Goal: Find contact information: Find contact information

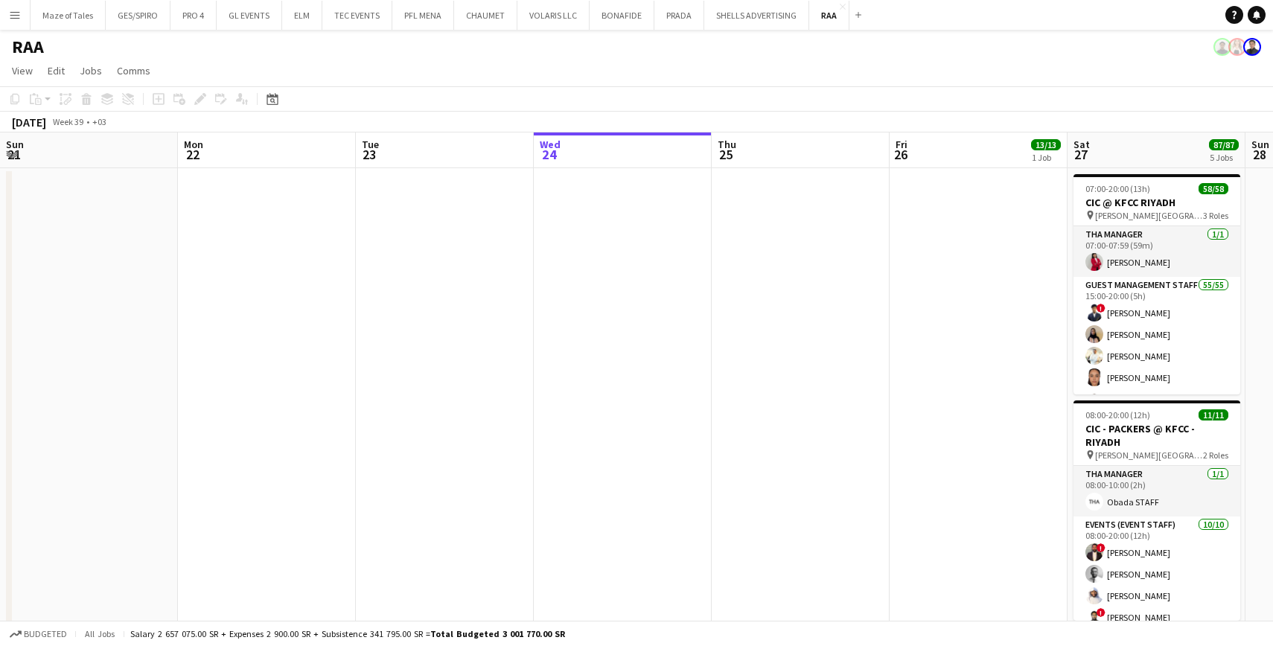
scroll to position [0, 356]
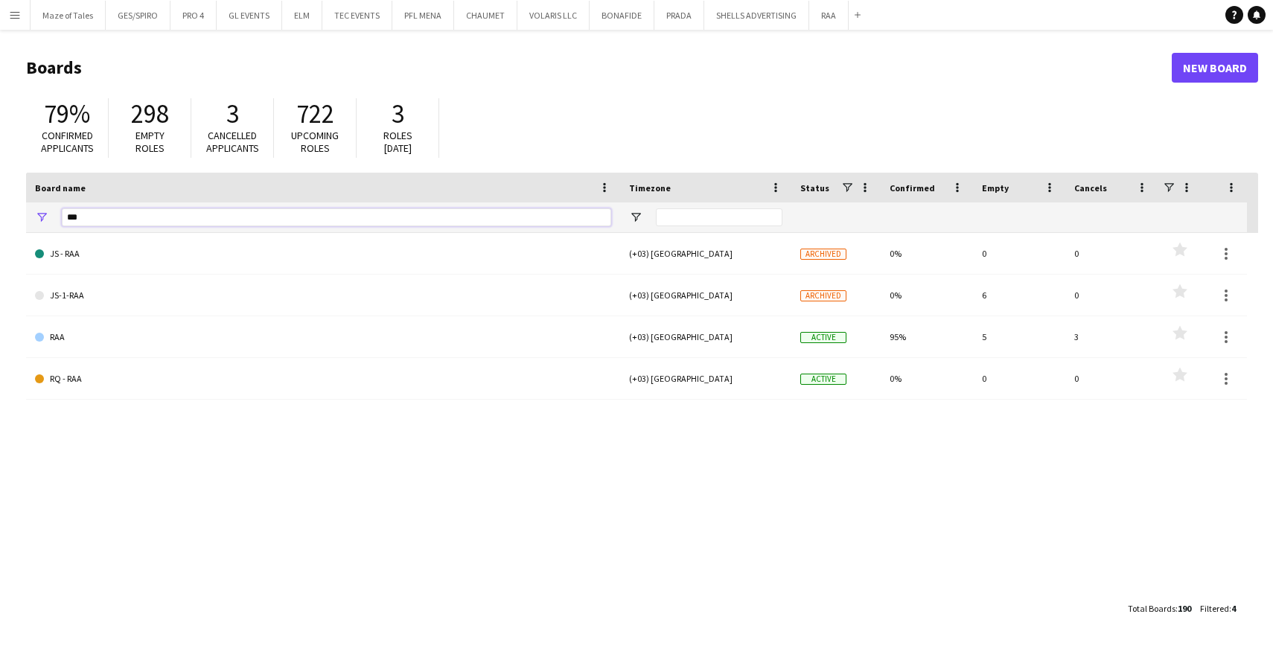
drag, startPoint x: 173, startPoint y: 220, endPoint x: 1, endPoint y: 214, distance: 172.8
click at [0, 214] on main "Boards New Board 79% Confirmed applicants 298 Empty roles 3 Cancelled applicant…" at bounding box center [636, 338] width 1273 height 616
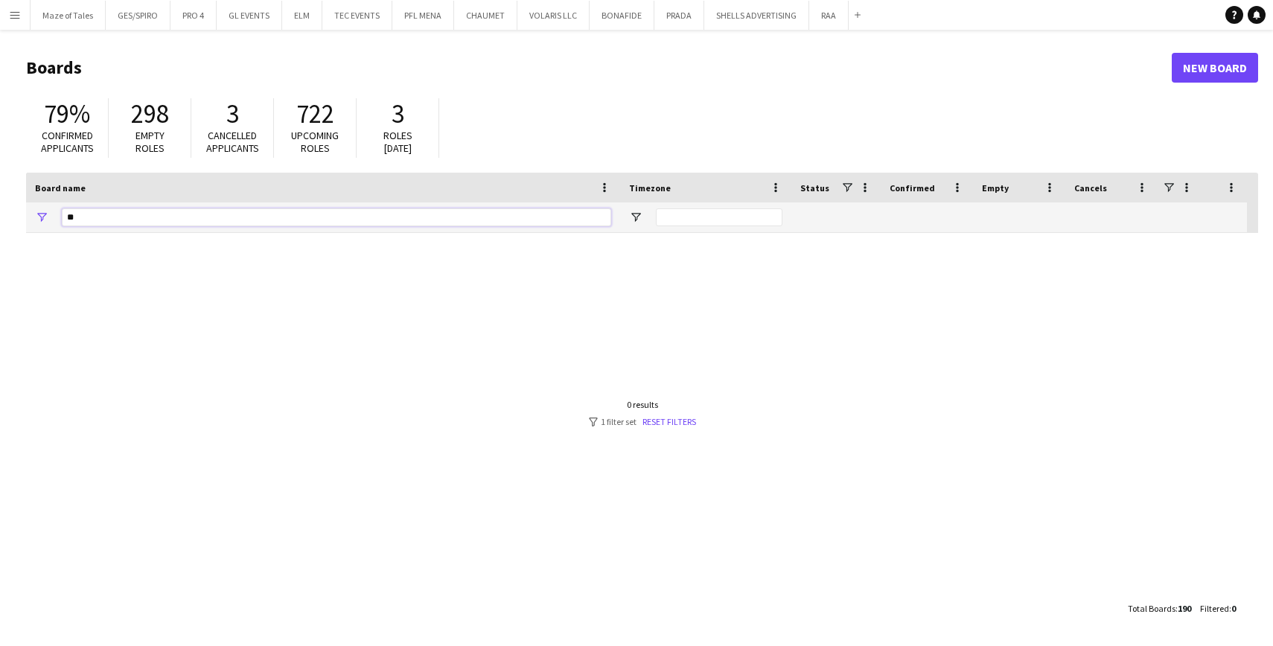
type input "*"
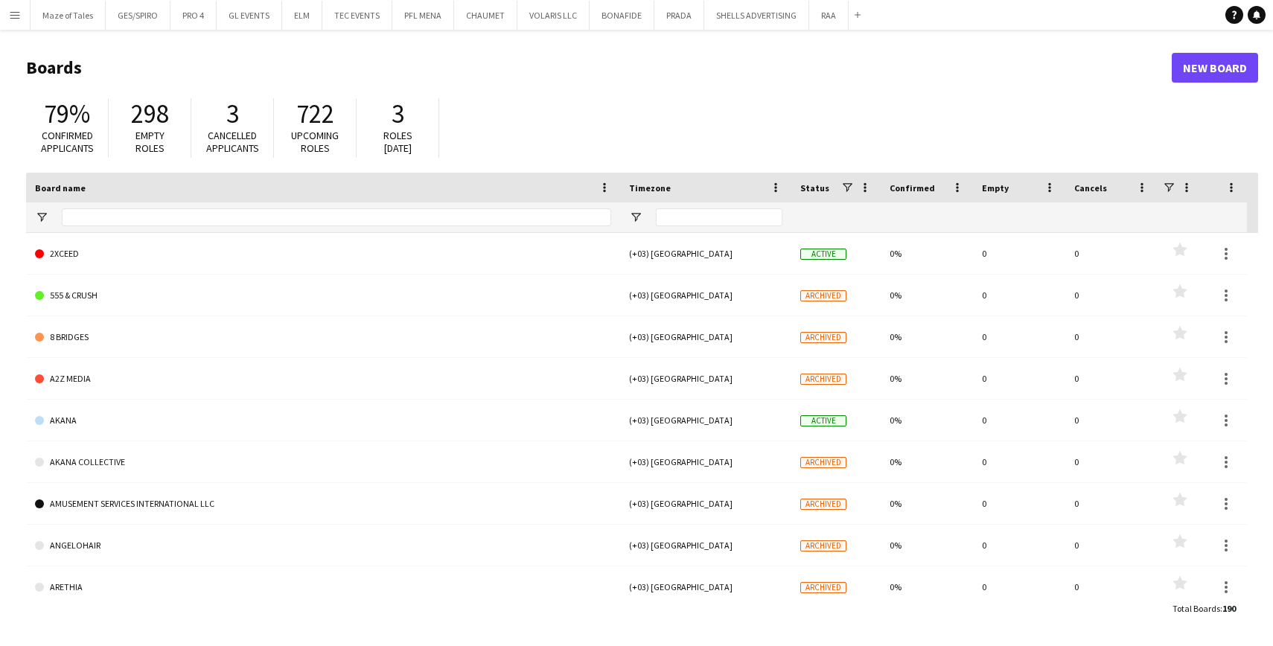
click at [24, 14] on button "Menu" at bounding box center [15, 15] width 30 height 30
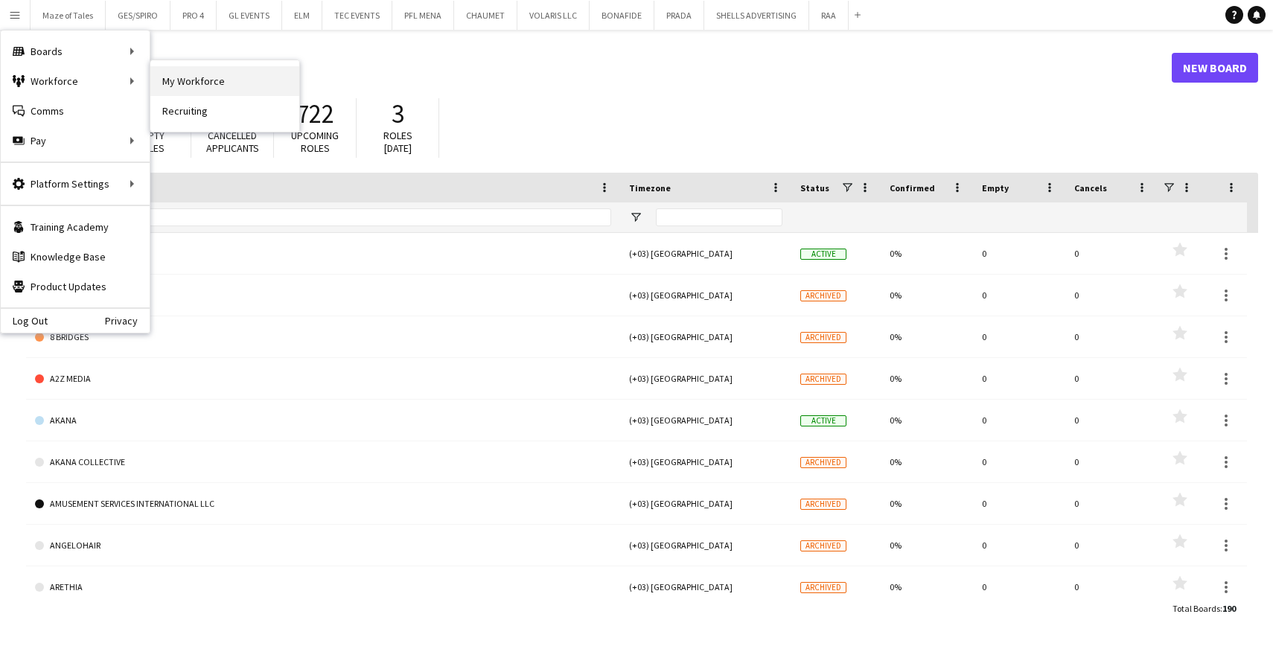
click at [199, 95] on link "My Workforce" at bounding box center [224, 81] width 149 height 30
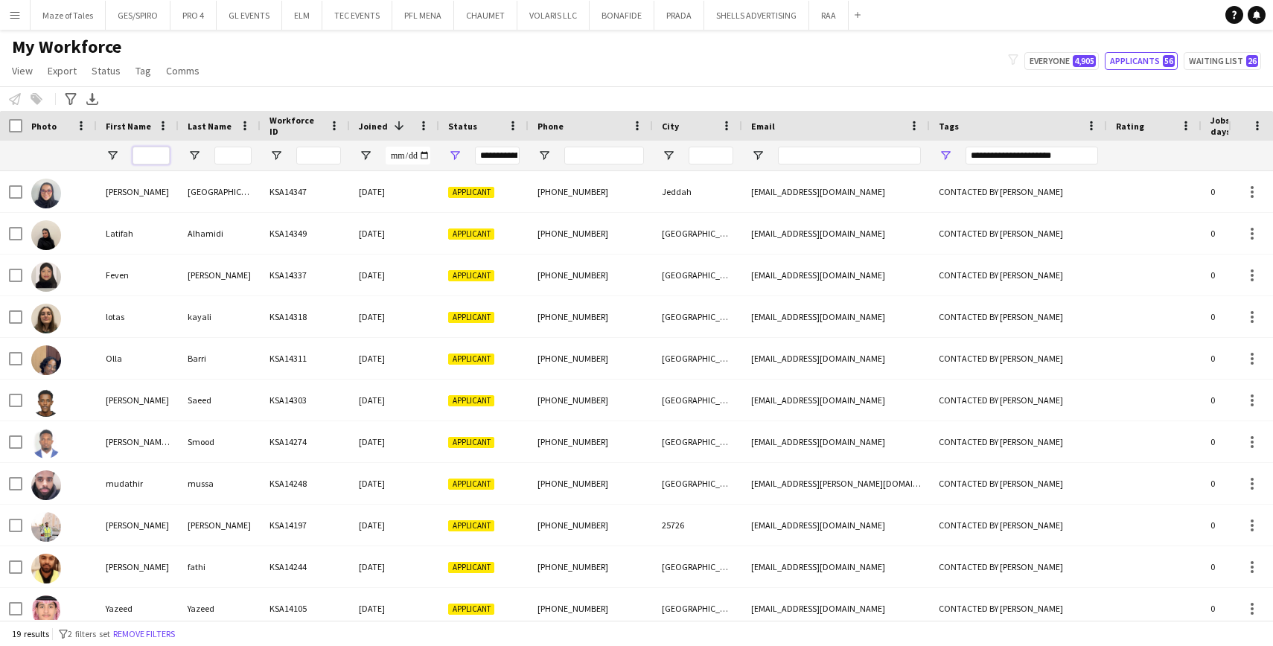
click at [165, 153] on input "First Name Filter Input" at bounding box center [151, 156] width 37 height 18
type input "***"
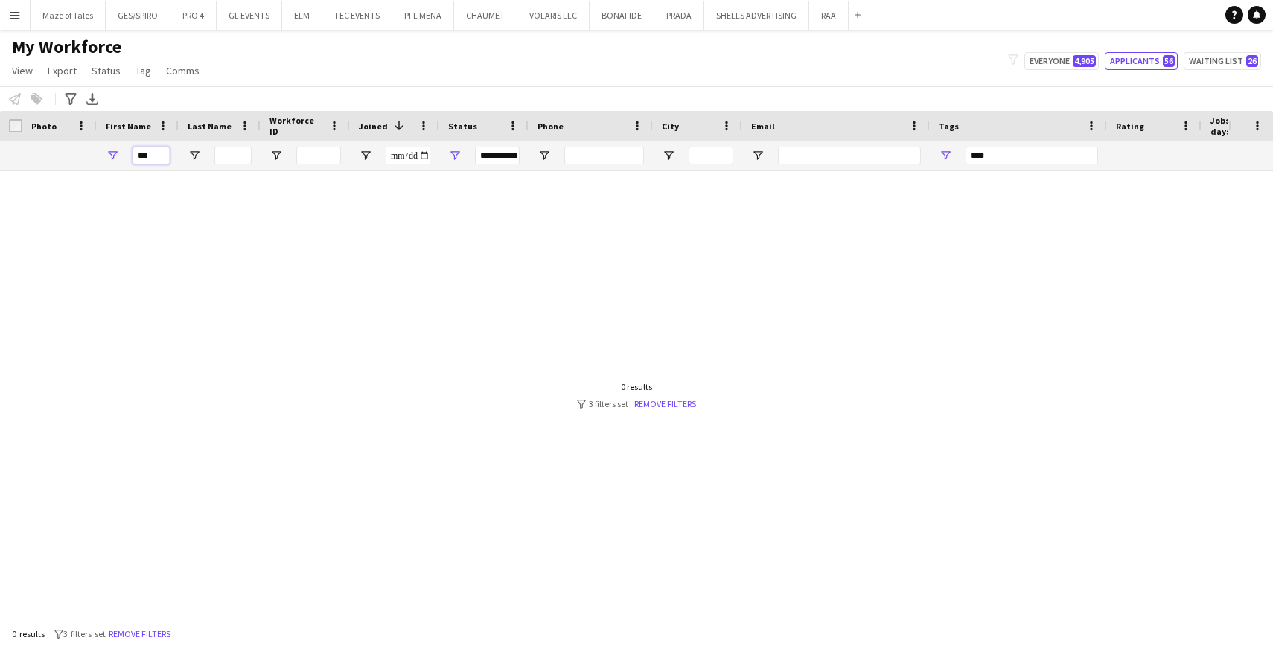
type input "**"
type input "**********"
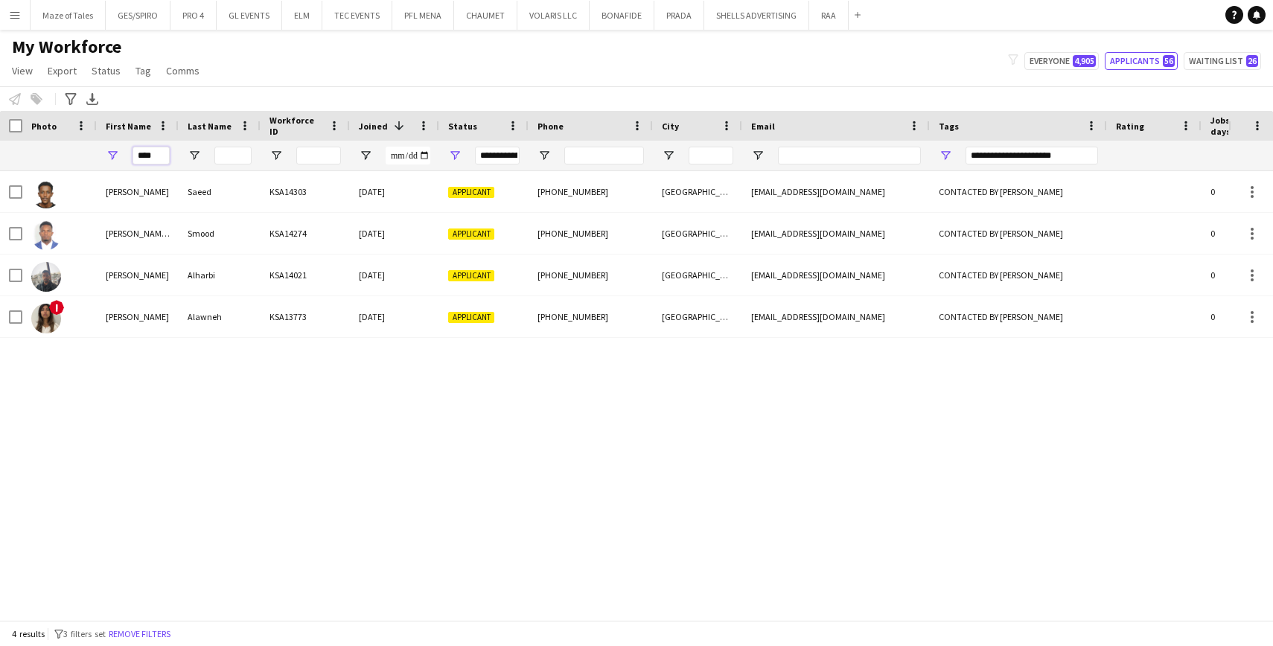
type input "*****"
type input "***"
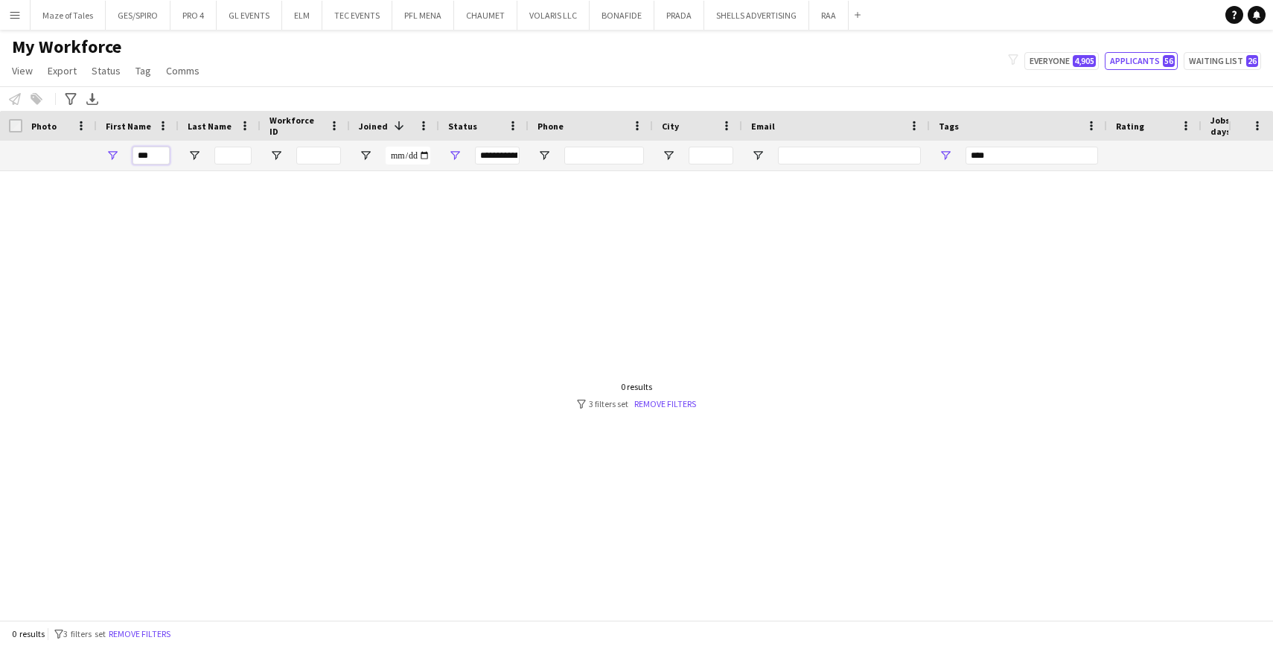
type input "**"
type input "**********"
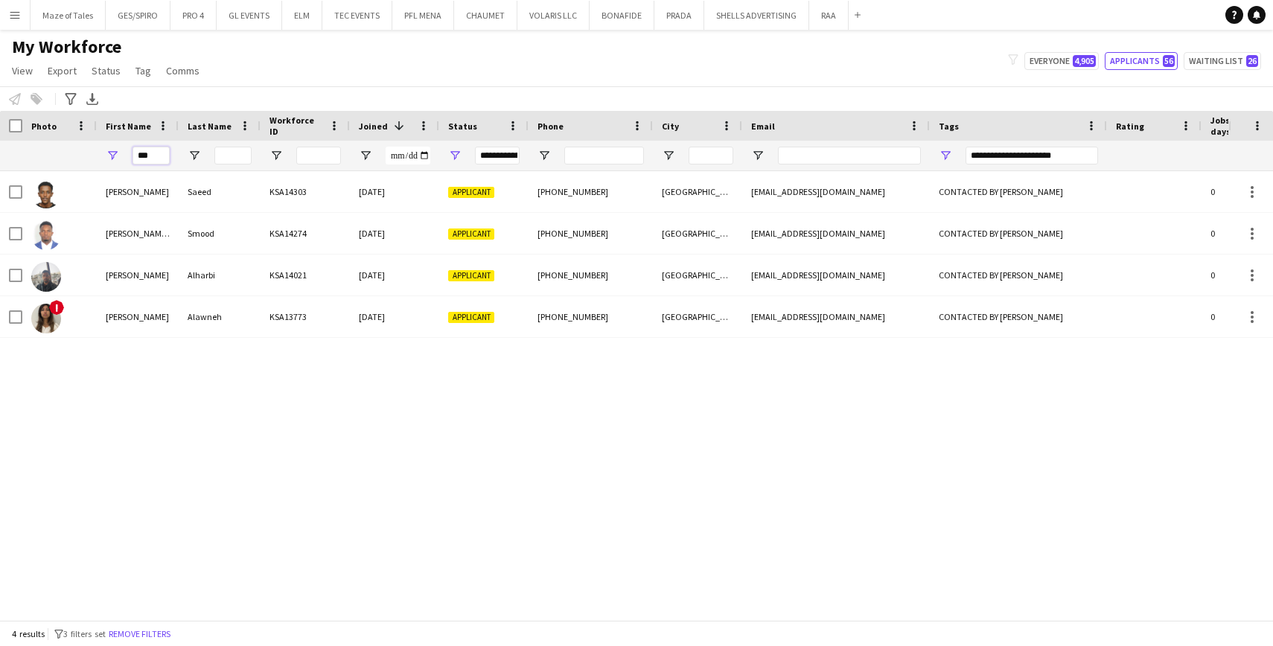
type input "****"
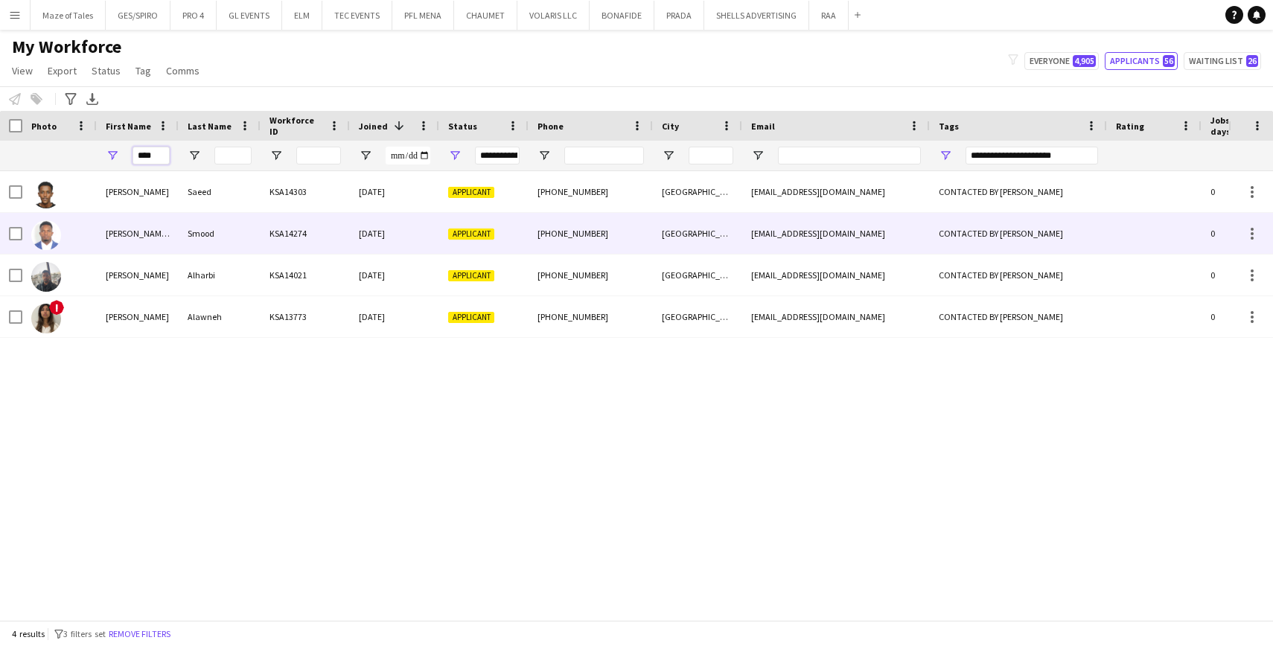
type input "***"
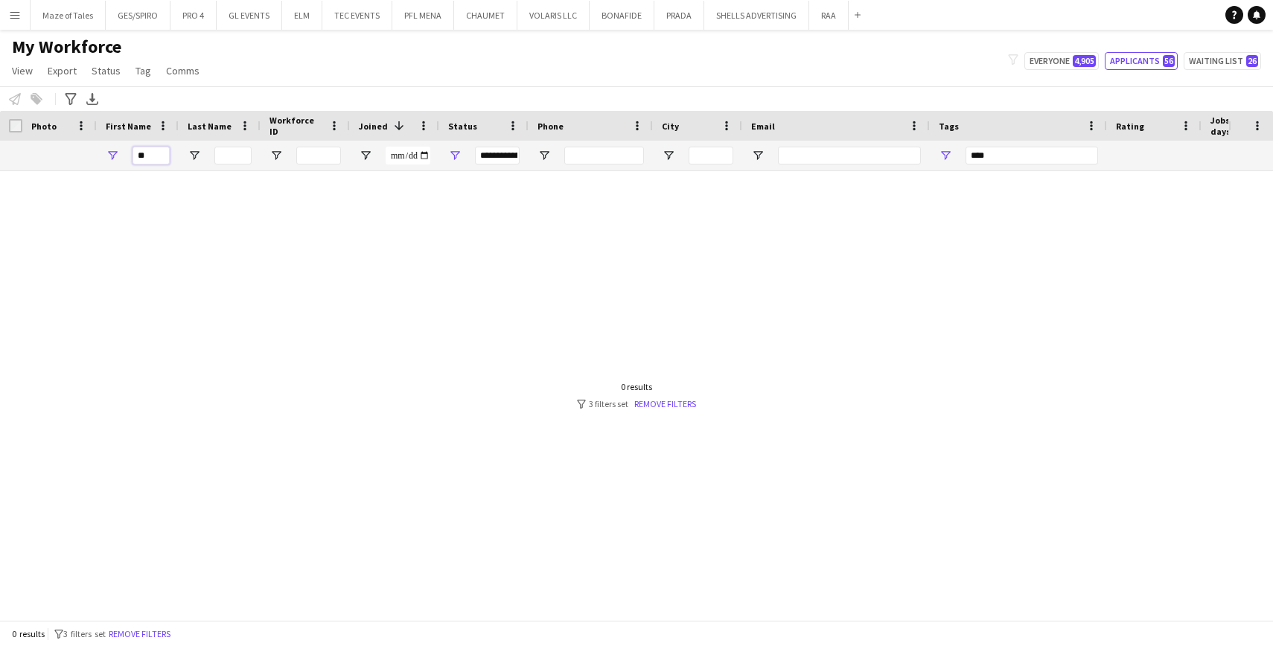
type input "*"
type input "**********"
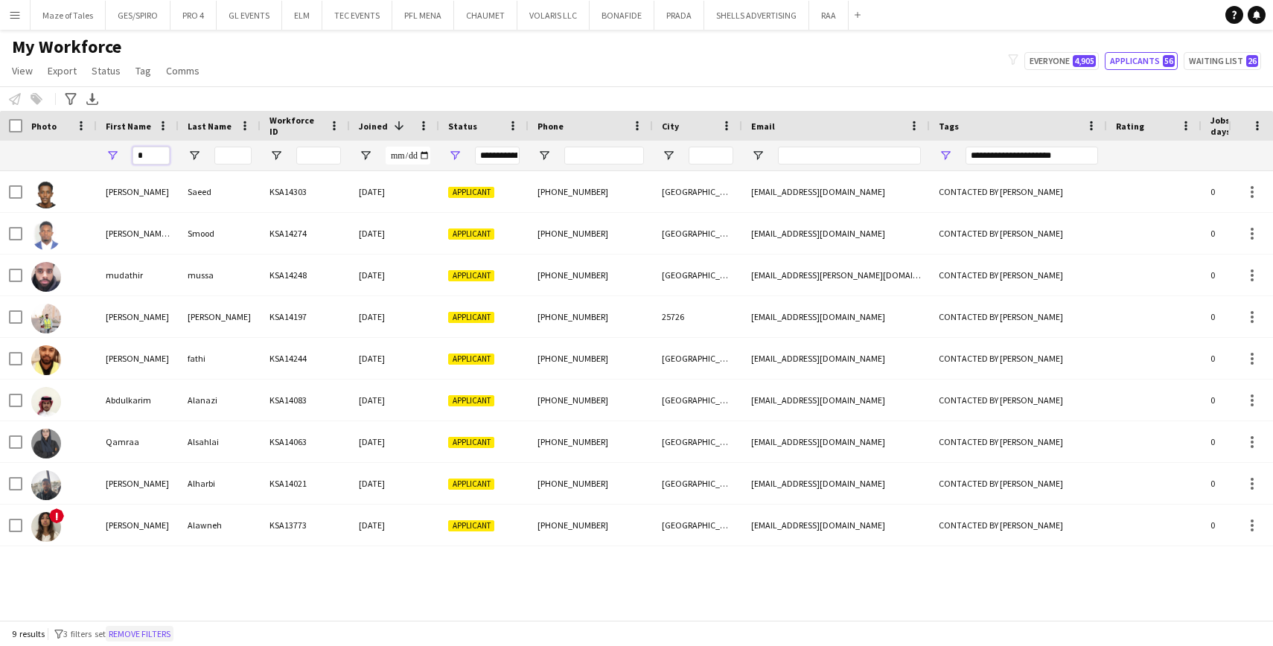
type input "*"
click at [159, 630] on button "Remove filters" at bounding box center [140, 634] width 68 height 16
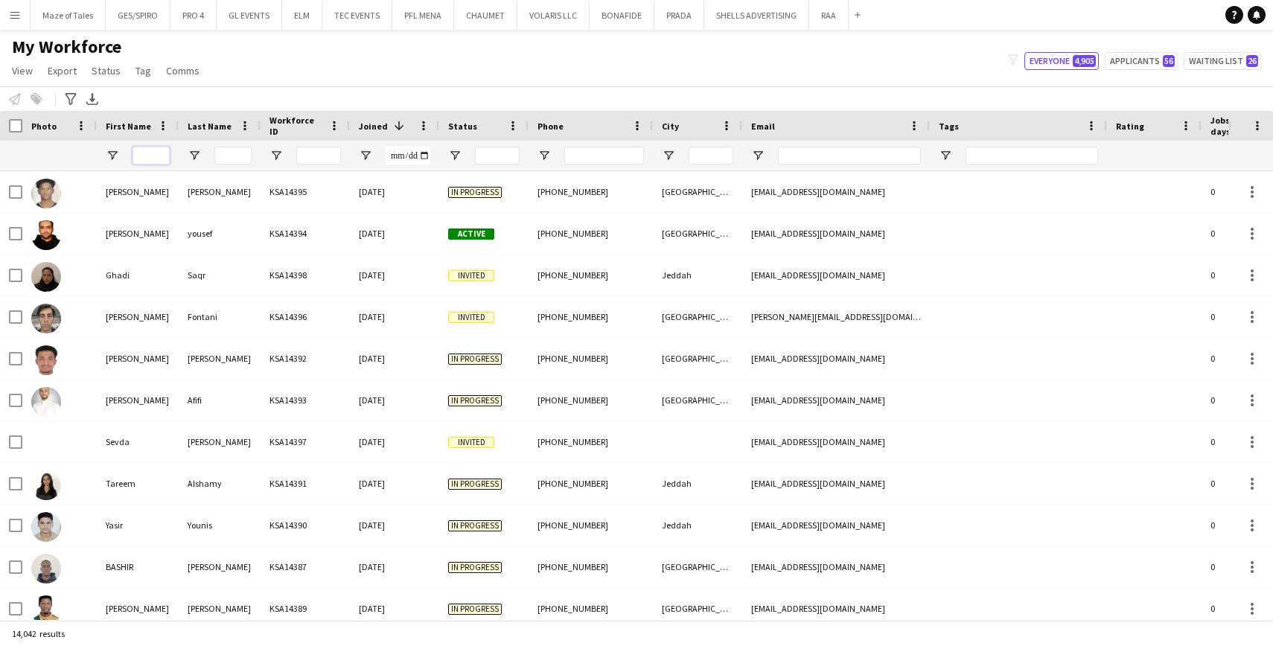
click at [160, 156] on input "First Name Filter Input" at bounding box center [151, 156] width 37 height 18
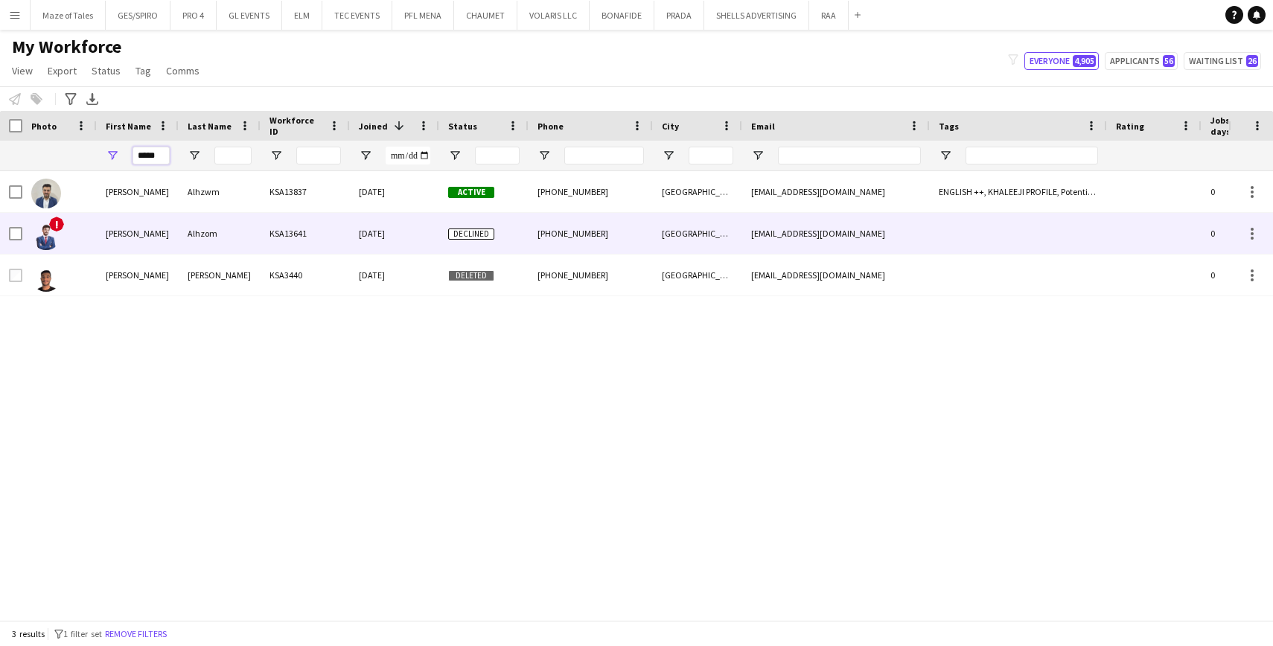
type input "*****"
click at [175, 244] on div "Maged" at bounding box center [138, 233] width 82 height 41
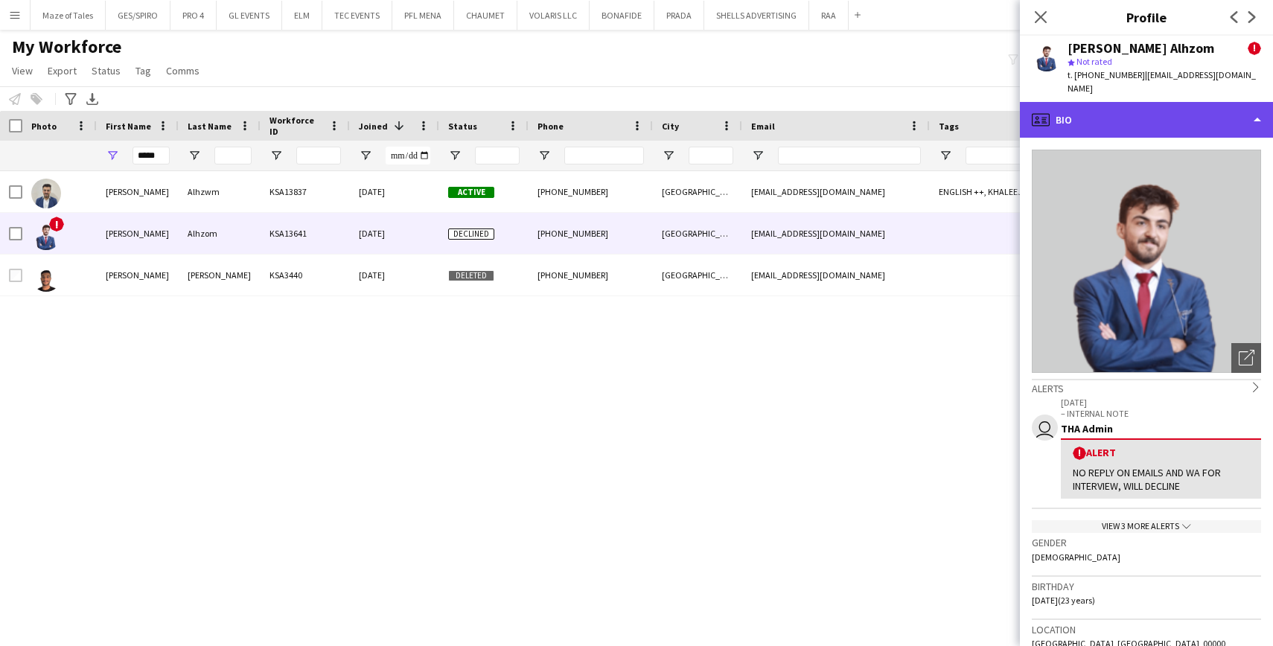
click at [1195, 106] on div "profile Bio" at bounding box center [1146, 120] width 253 height 36
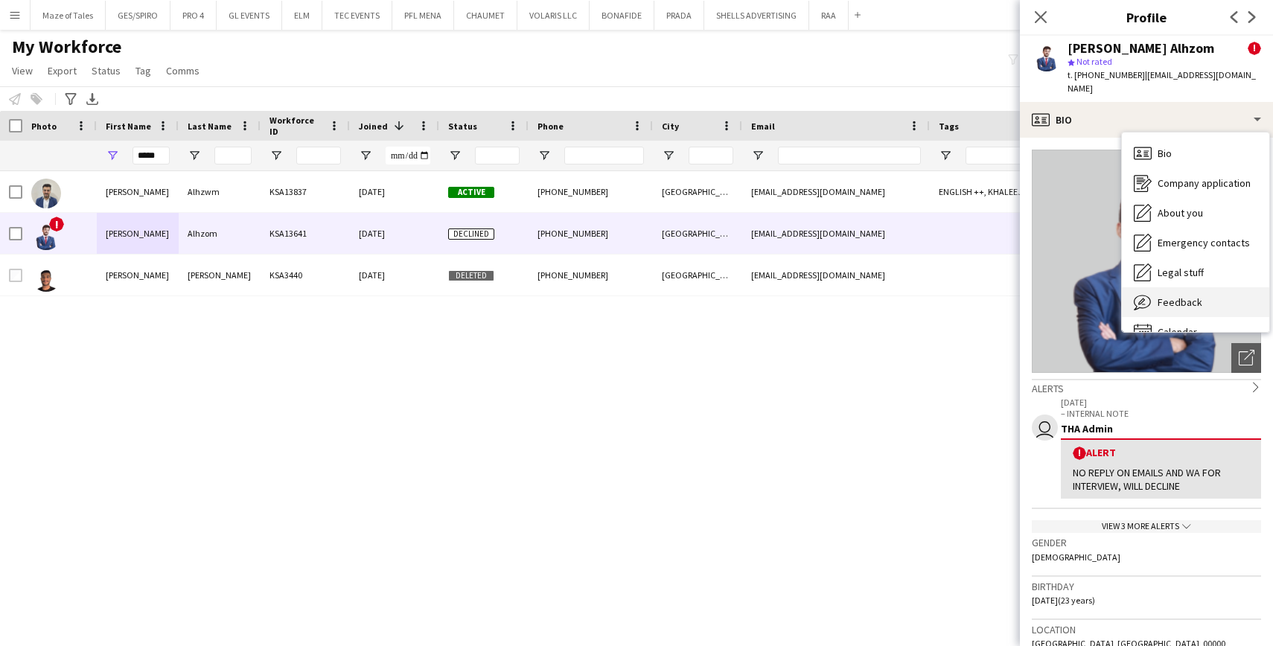
click at [1185, 296] on span "Feedback" at bounding box center [1180, 302] width 45 height 13
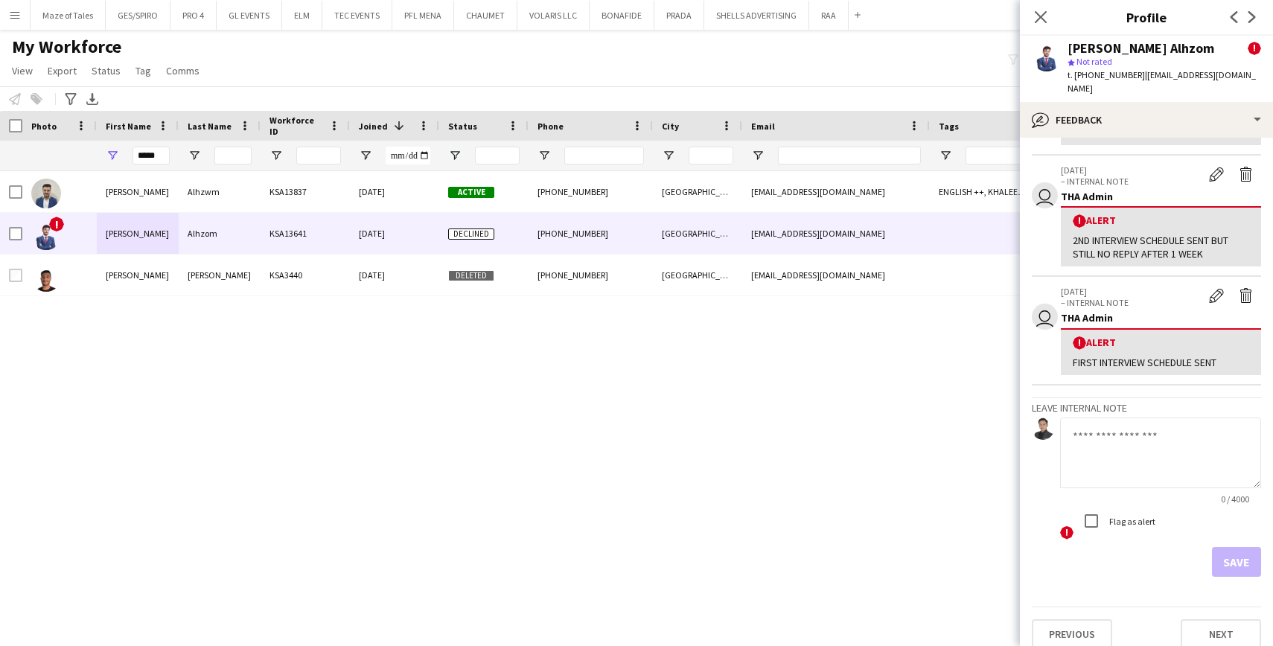
scroll to position [284, 0]
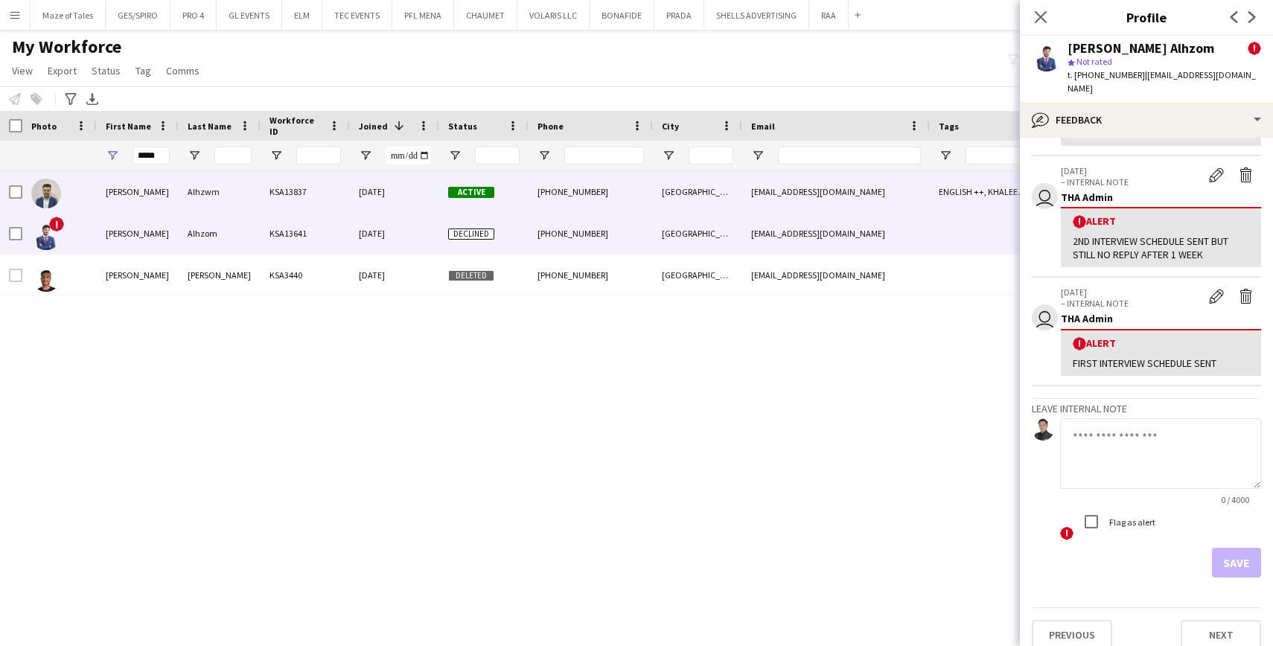
click at [675, 179] on div "Riyadh" at bounding box center [697, 191] width 89 height 41
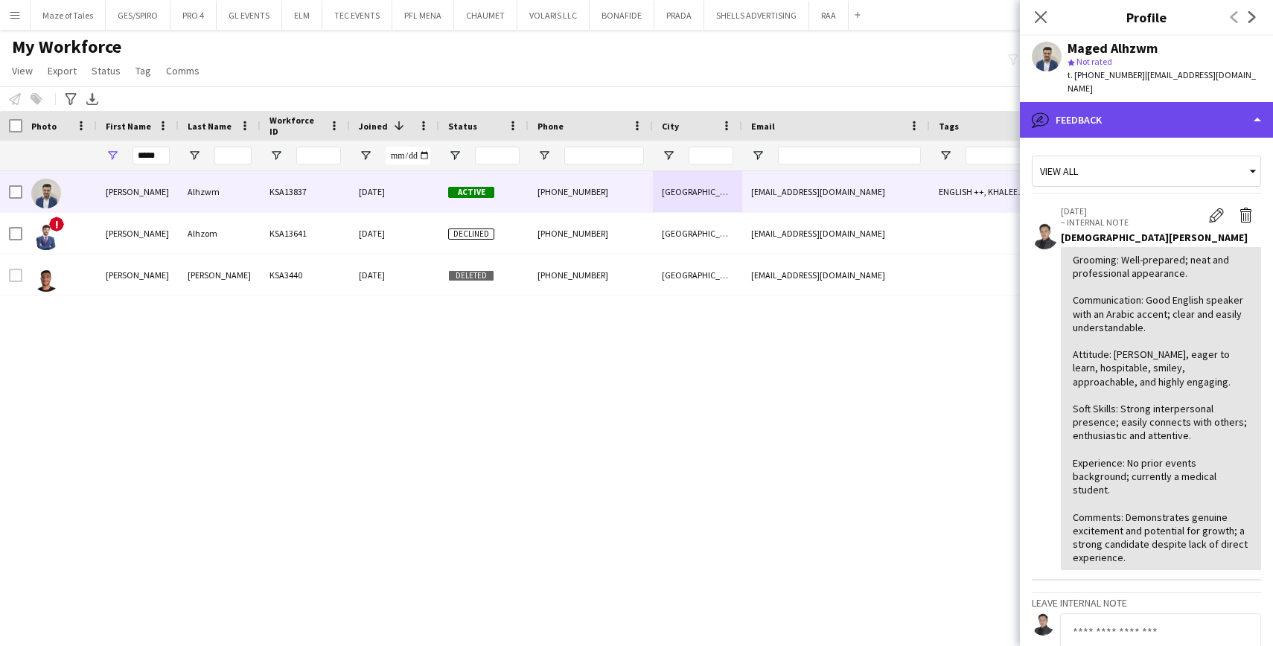
click at [1165, 103] on div "bubble-pencil Feedback" at bounding box center [1146, 120] width 253 height 36
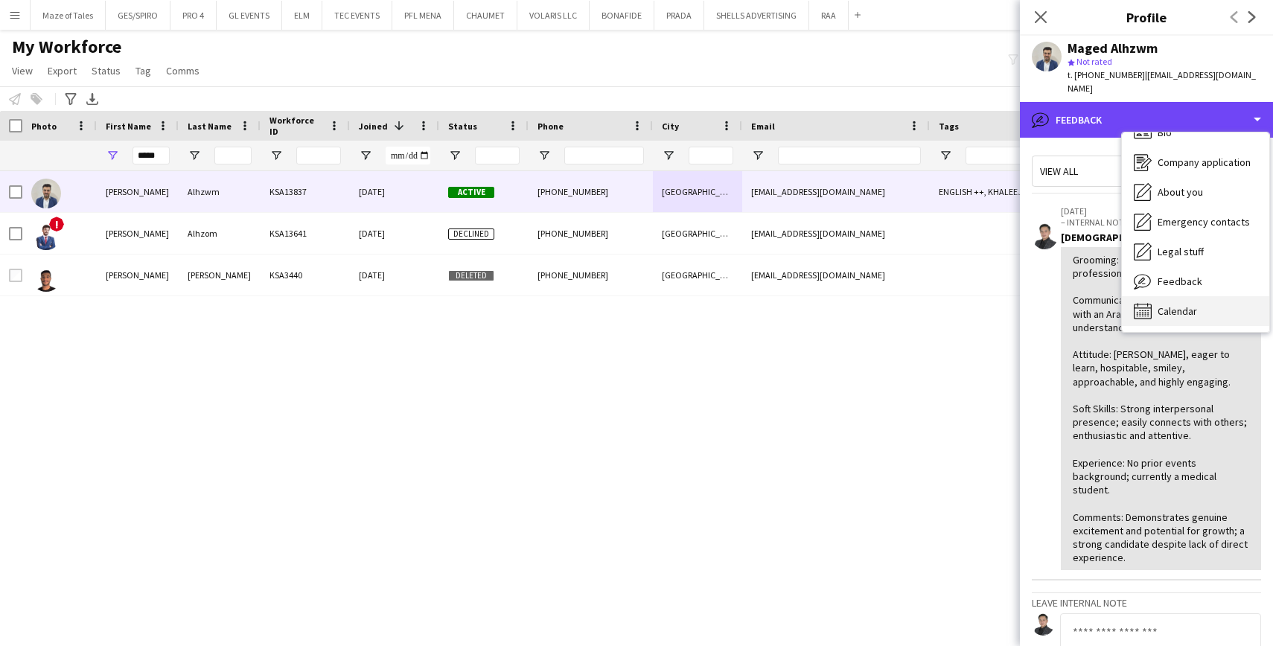
scroll to position [21, 0]
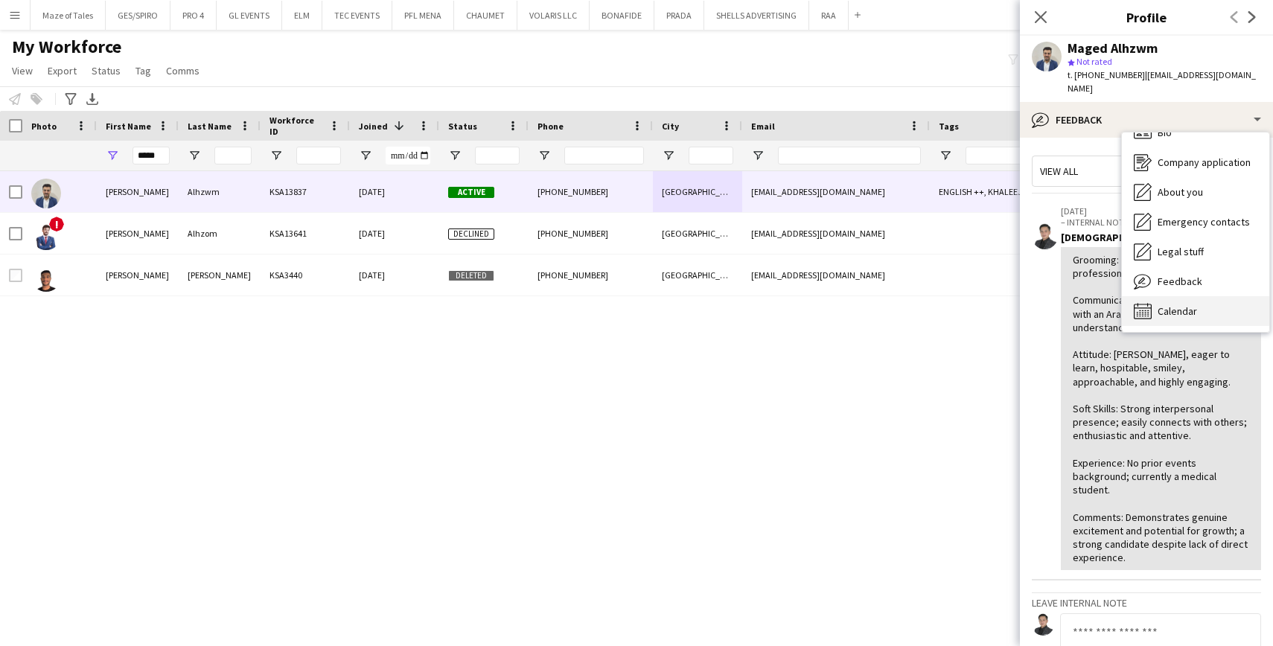
click at [1172, 304] on div "Calendar Calendar" at bounding box center [1195, 311] width 147 height 30
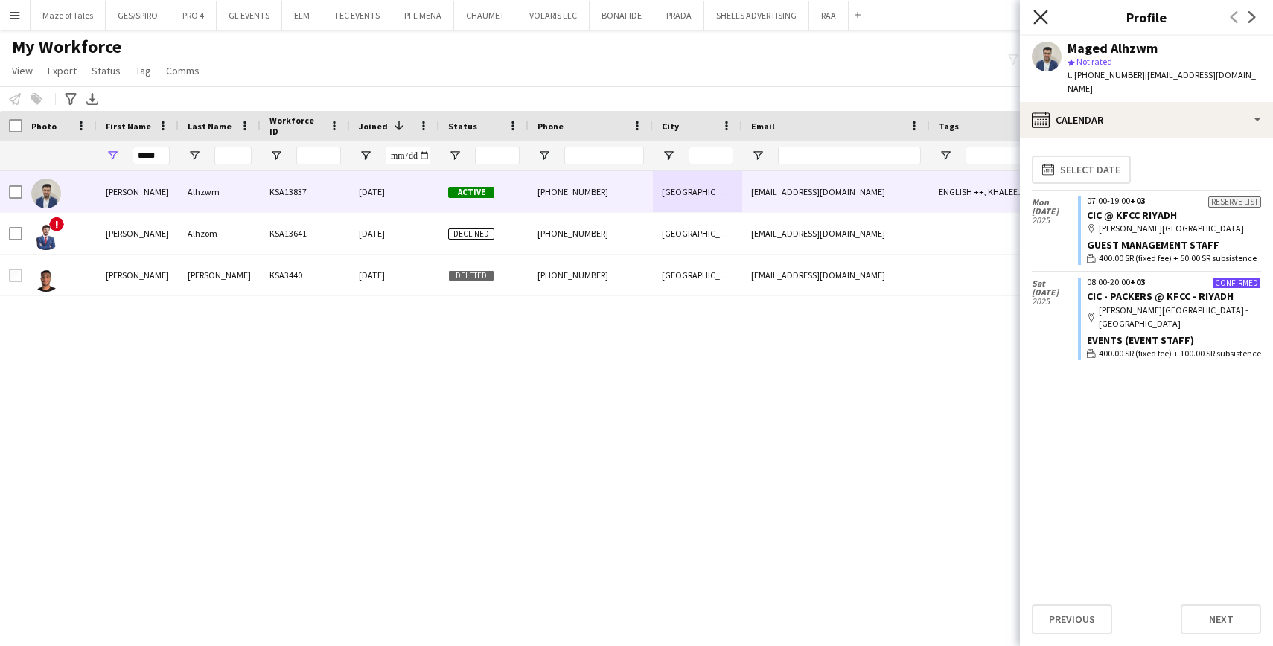
click at [1043, 18] on icon "Close pop-in" at bounding box center [1040, 17] width 14 height 14
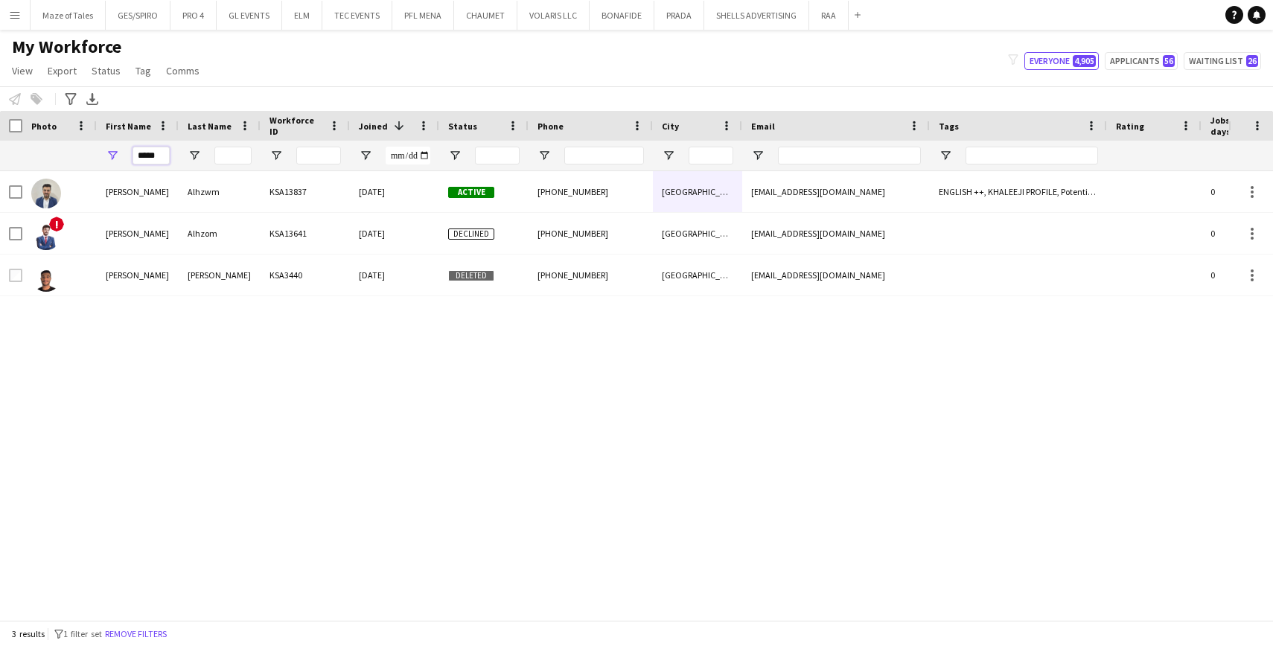
click at [166, 153] on input "*****" at bounding box center [151, 156] width 37 height 18
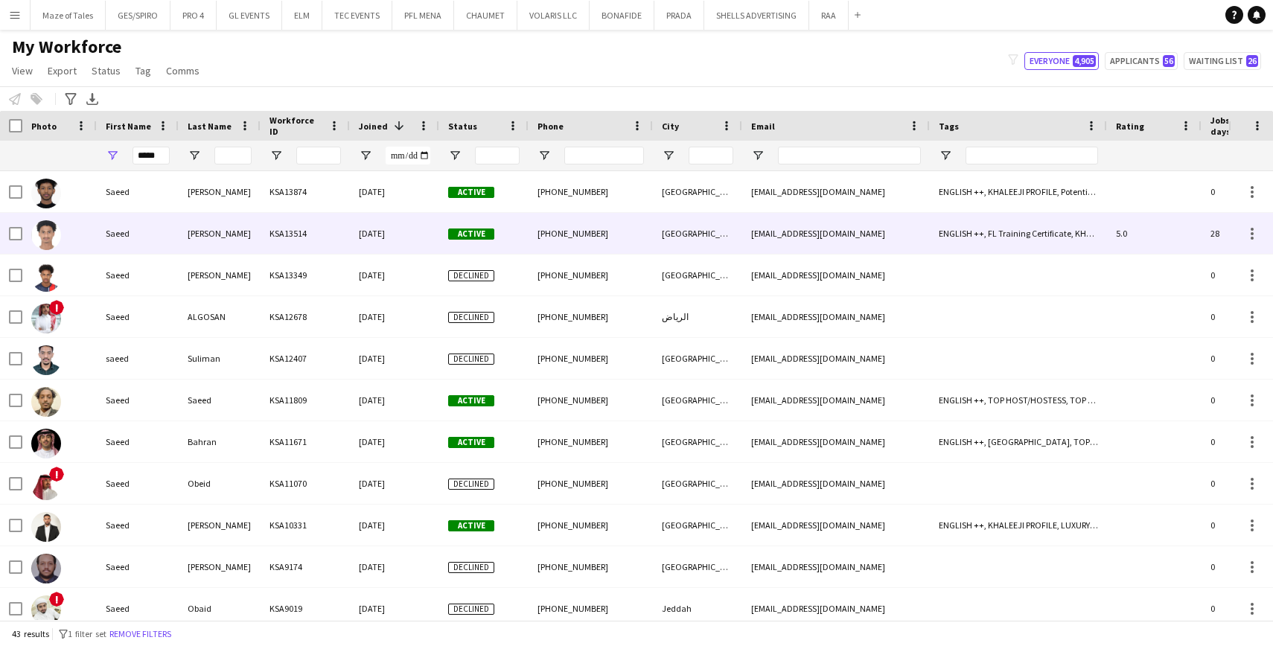
click at [387, 253] on div "04-06-2025" at bounding box center [394, 233] width 89 height 41
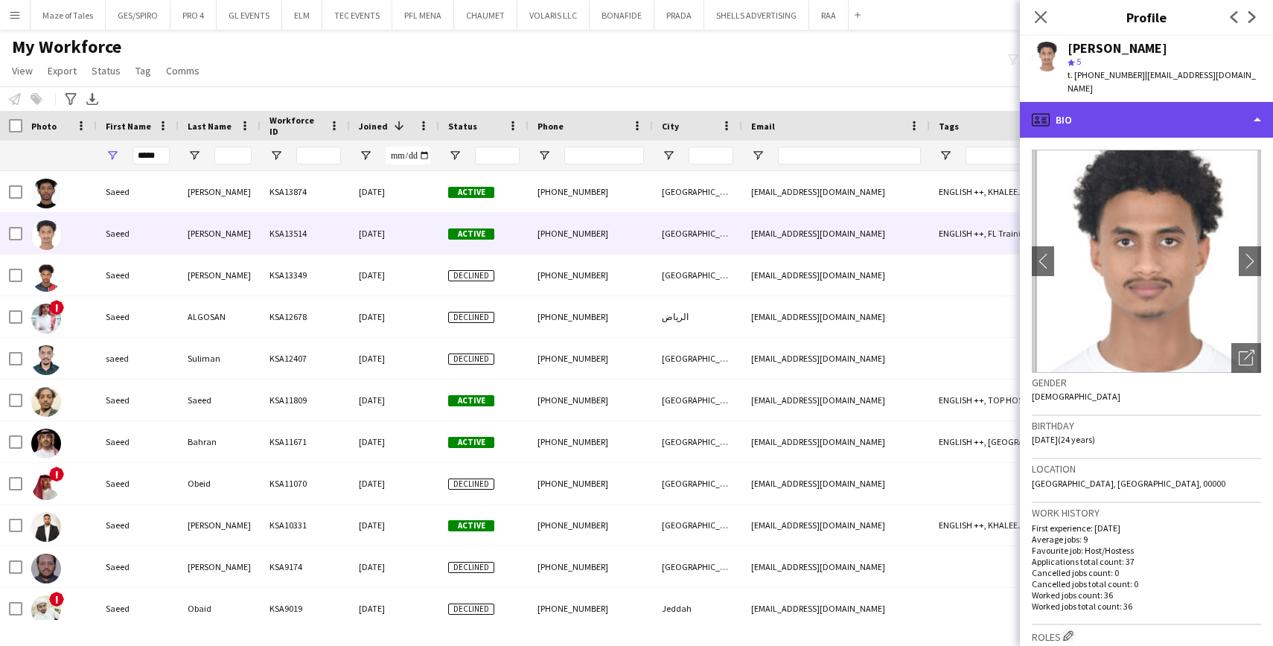
click at [1081, 115] on div "profile Bio" at bounding box center [1146, 120] width 253 height 36
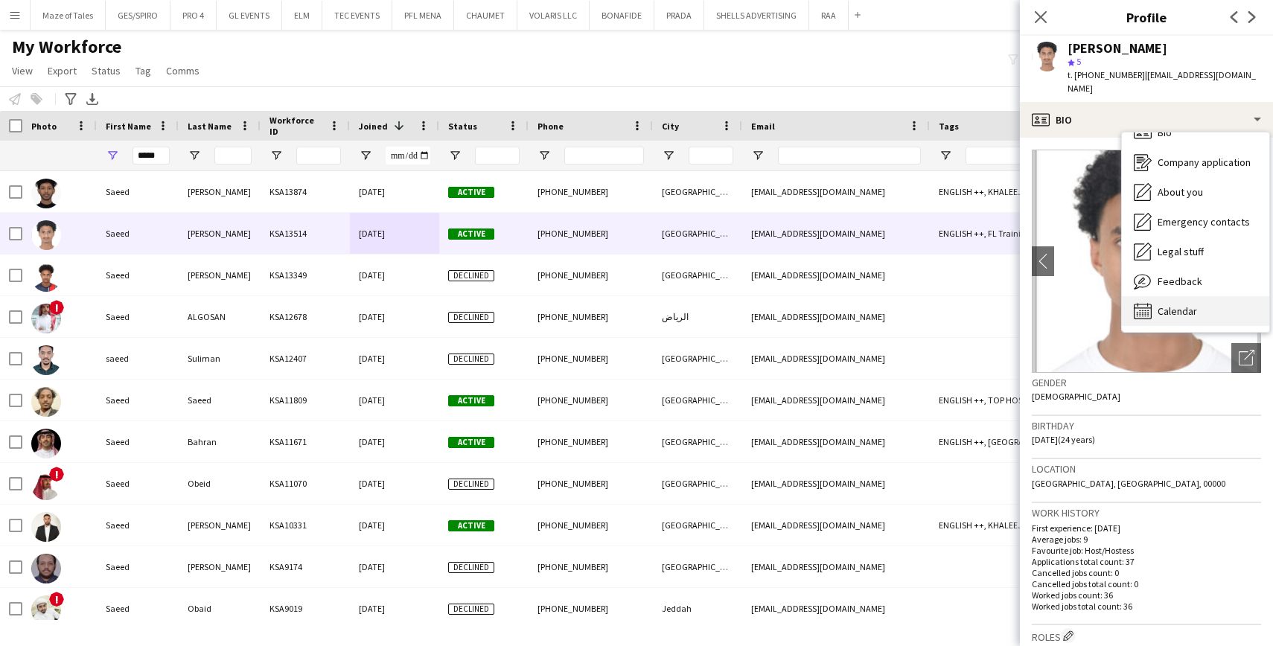
scroll to position [0, 0]
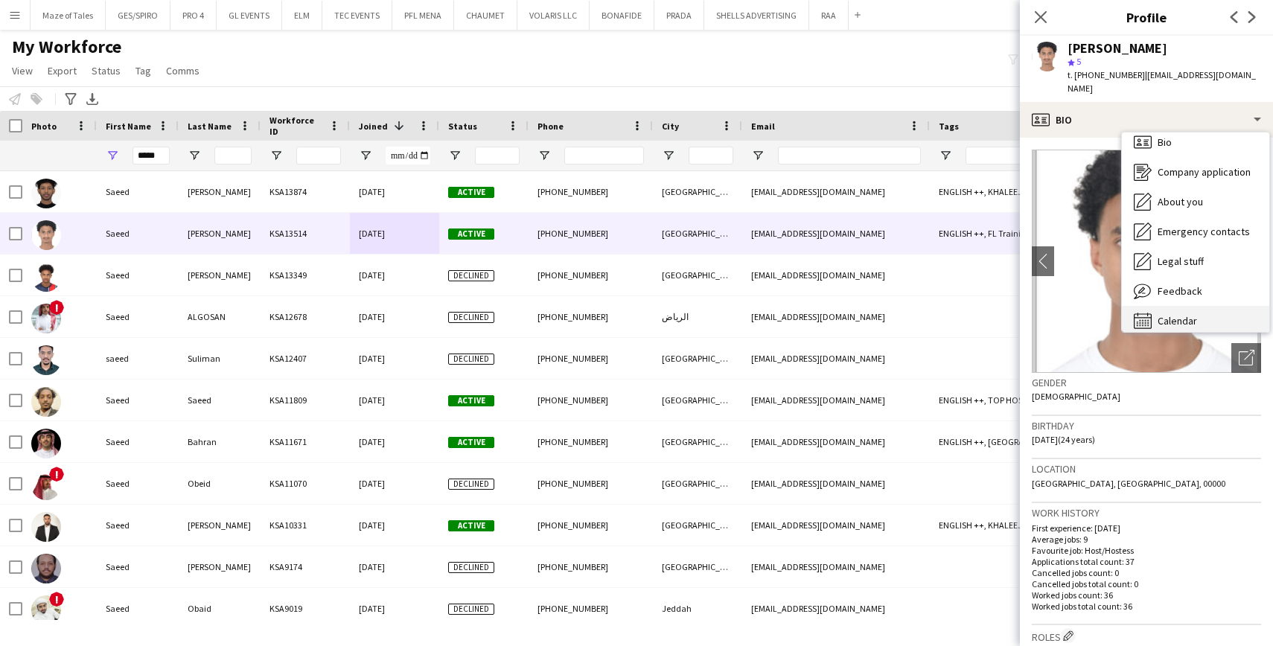
click at [1168, 314] on span "Calendar" at bounding box center [1177, 320] width 39 height 13
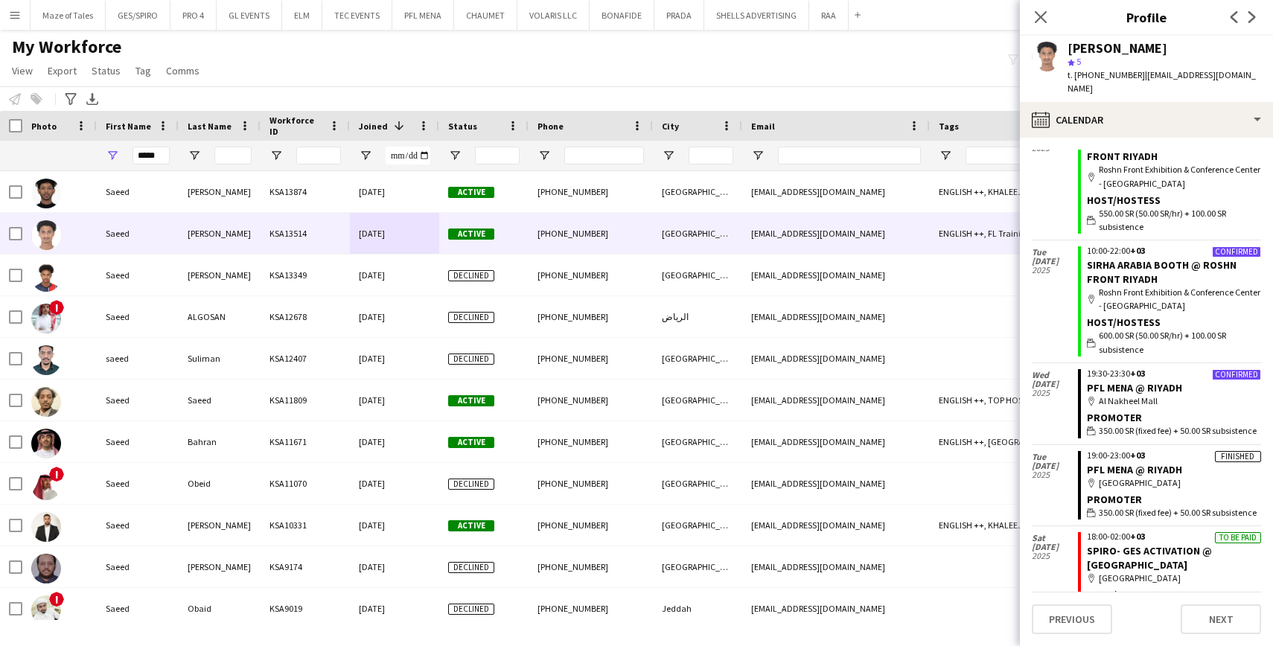
scroll to position [631, 0]
click at [154, 156] on input "*****" at bounding box center [151, 156] width 37 height 18
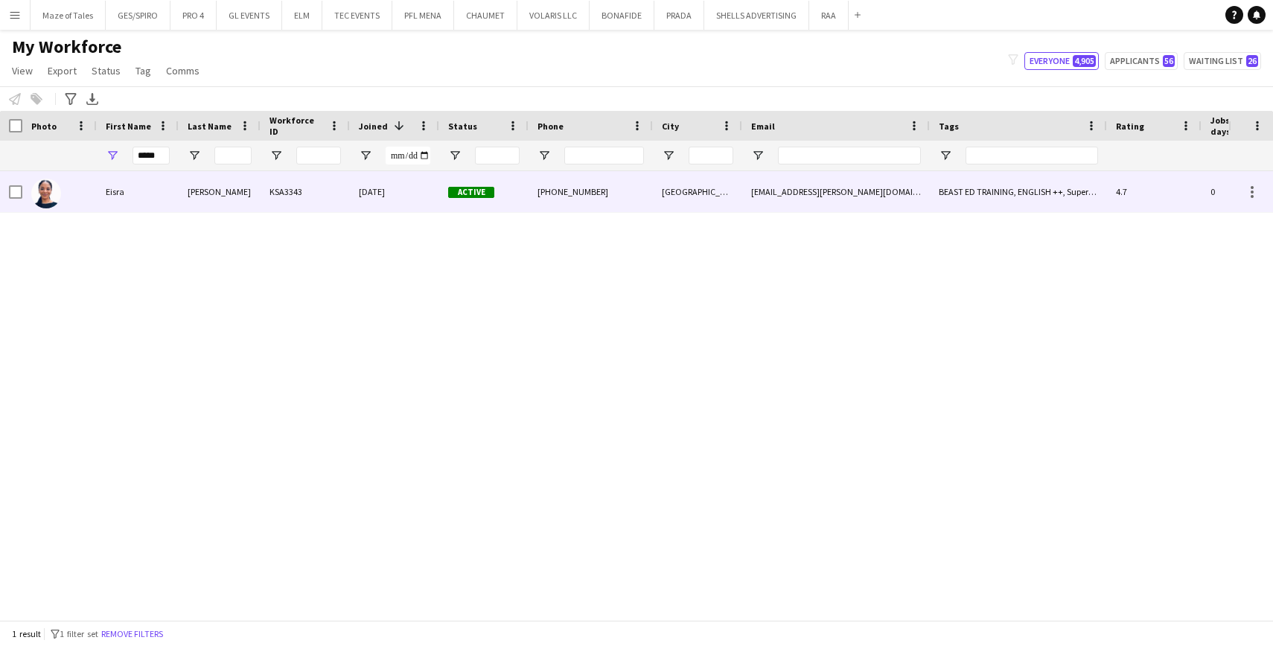
click at [165, 187] on div "Eisra" at bounding box center [138, 191] width 82 height 41
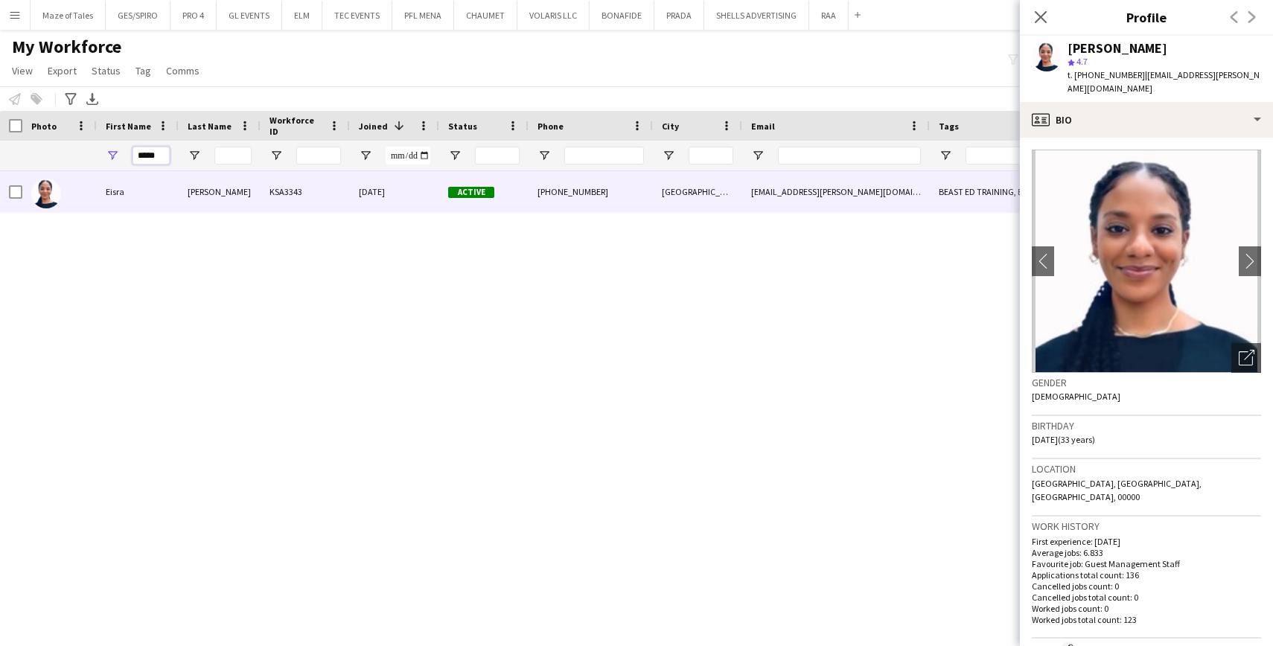
click at [156, 154] on input "*****" at bounding box center [151, 156] width 37 height 18
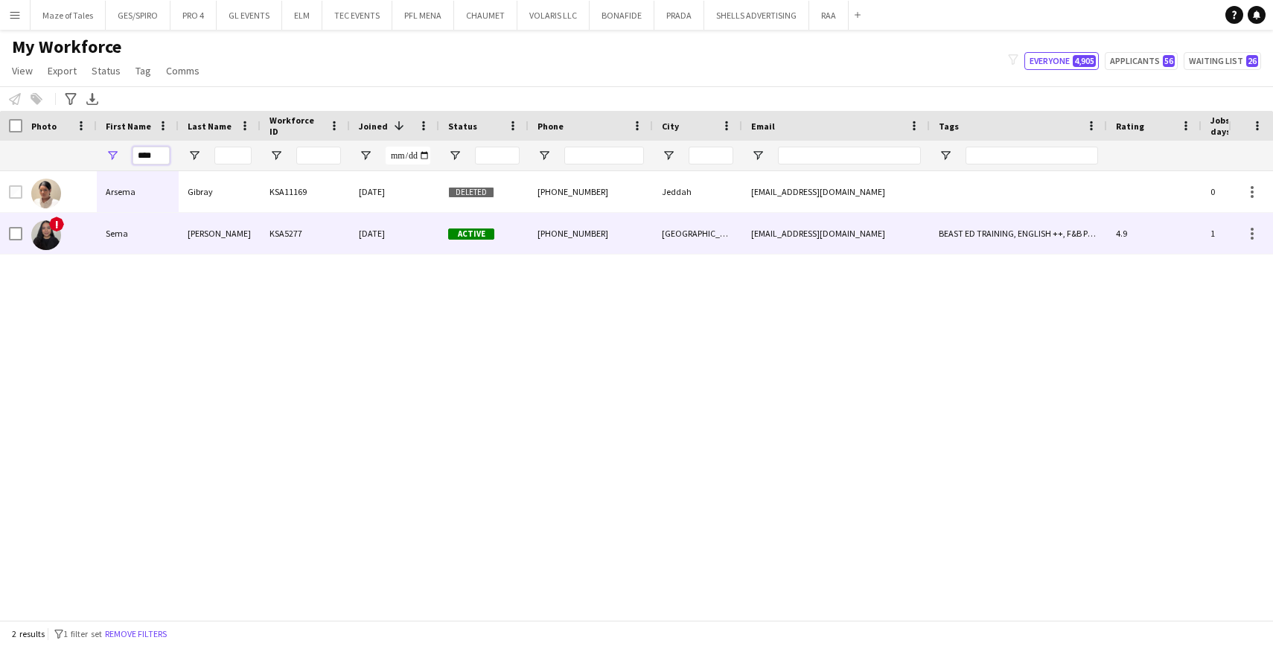
type input "****"
click at [304, 230] on div "KSA5277" at bounding box center [305, 233] width 89 height 41
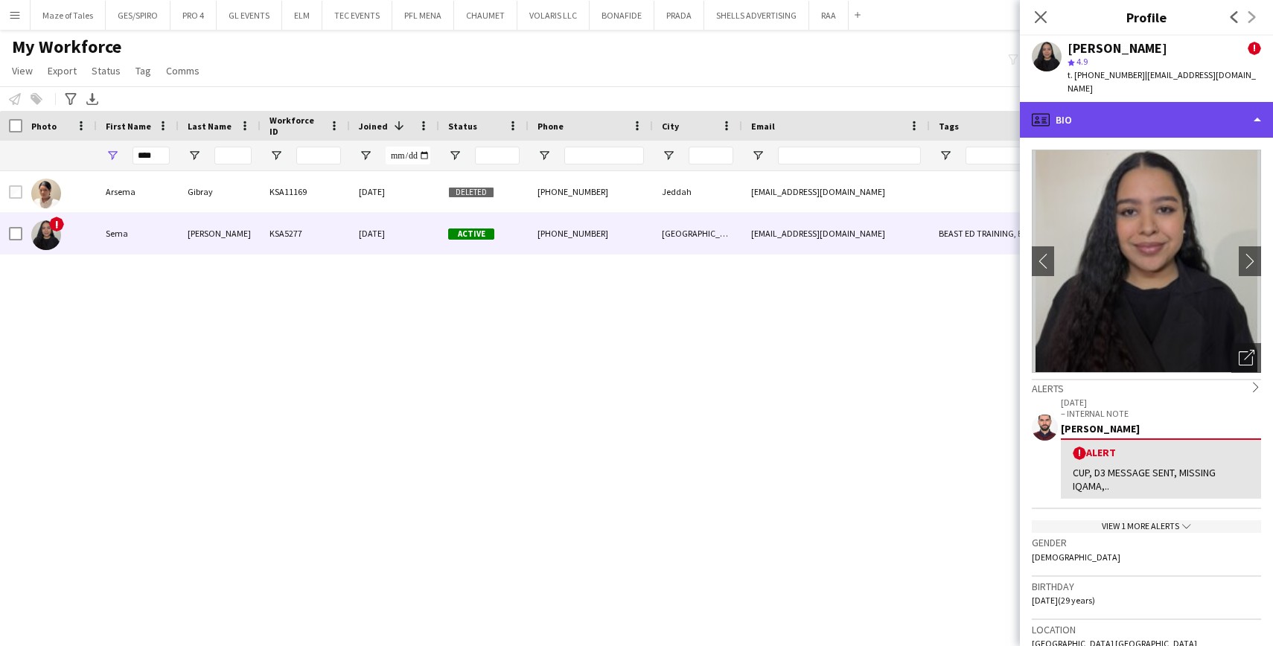
click at [1201, 111] on div "profile Bio" at bounding box center [1146, 120] width 253 height 36
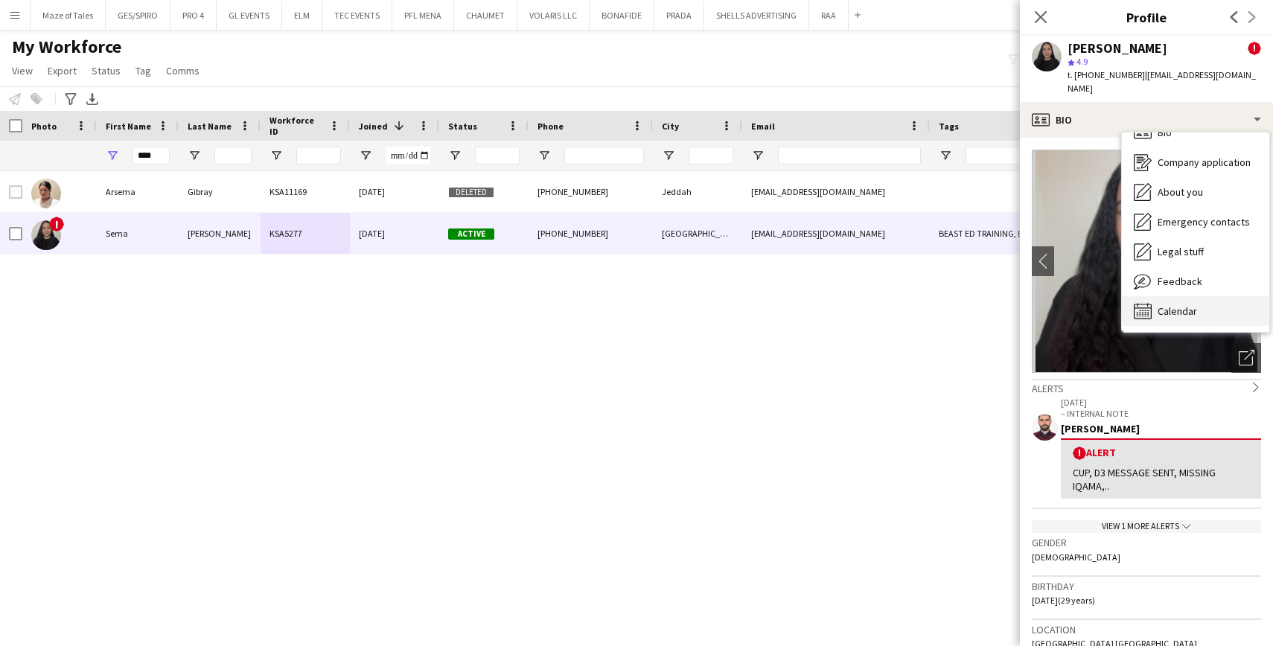
scroll to position [21, 0]
click at [1184, 310] on span "Calendar" at bounding box center [1177, 310] width 39 height 13
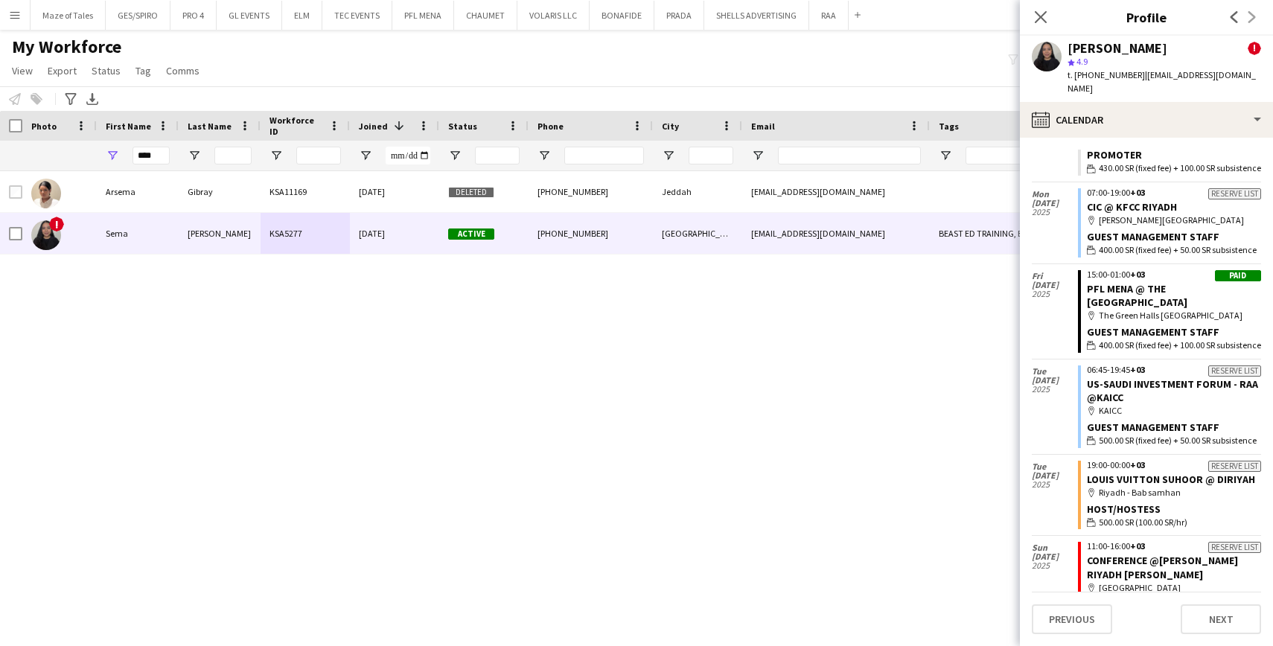
scroll to position [517, 0]
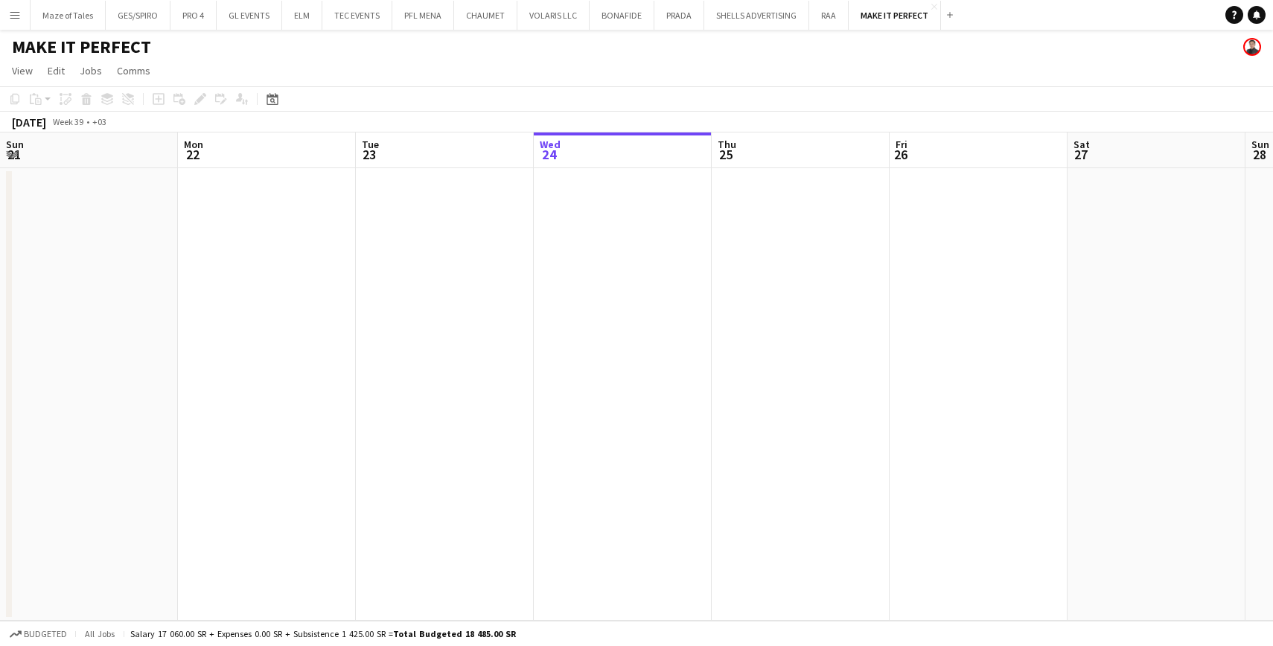
scroll to position [0, 356]
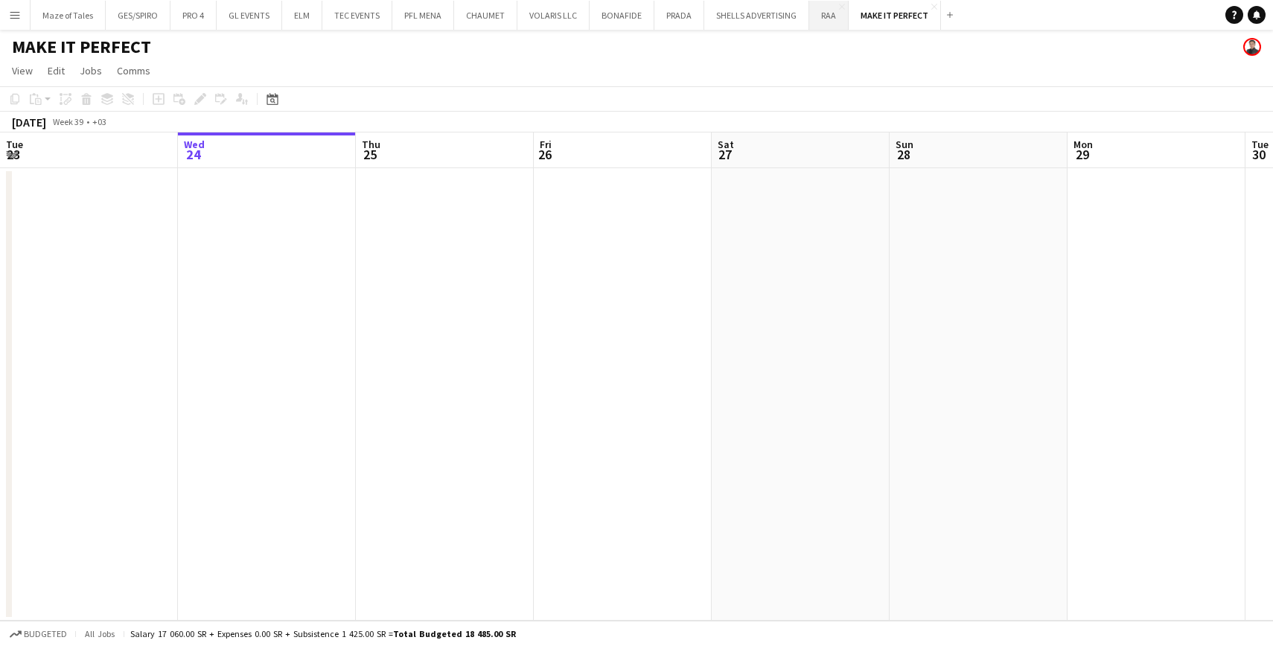
click at [823, 21] on button "RAA Close" at bounding box center [828, 15] width 39 height 29
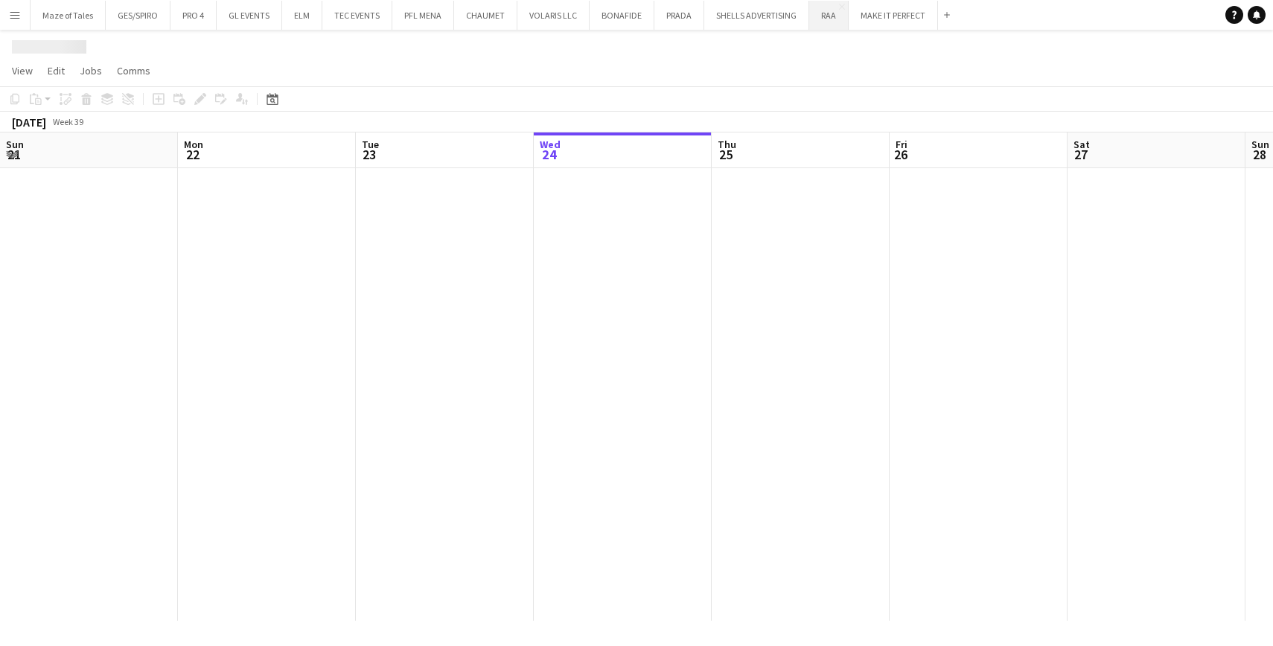
scroll to position [0, 356]
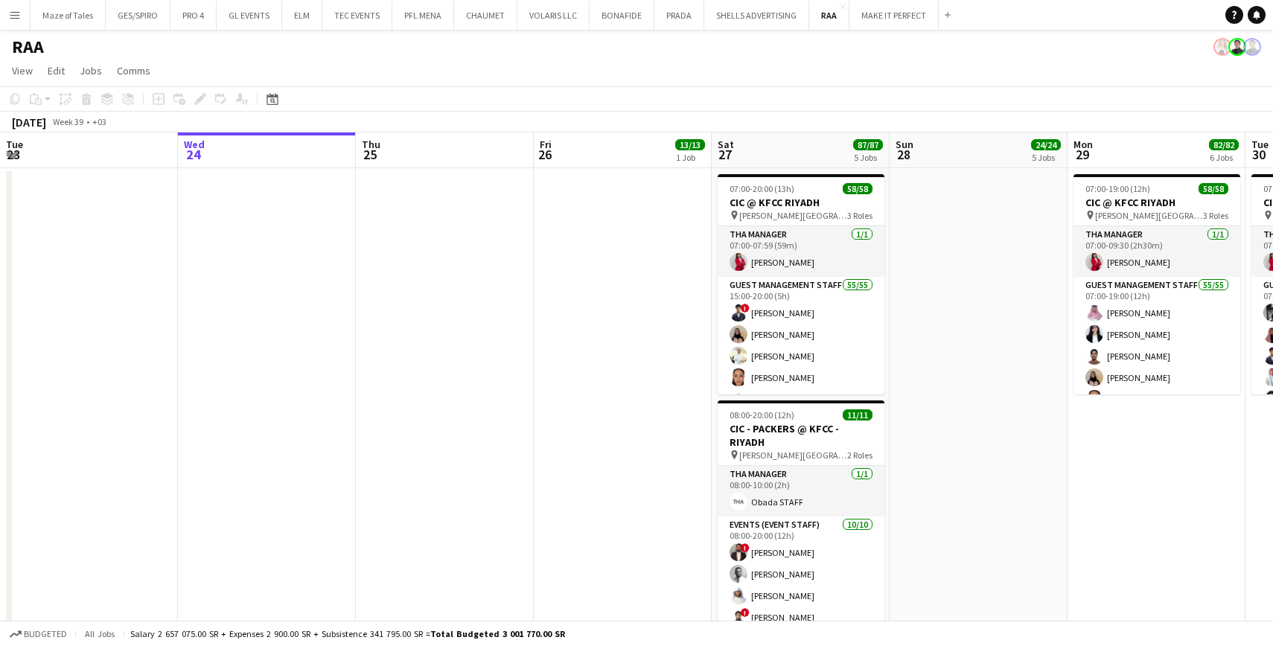
click at [272, 108] on app-toolbar "Copy Paste Paste Command V Paste with crew Command Shift V Paste linked Job Del…" at bounding box center [636, 98] width 1273 height 25
click at [274, 100] on icon at bounding box center [272, 100] width 5 height 5
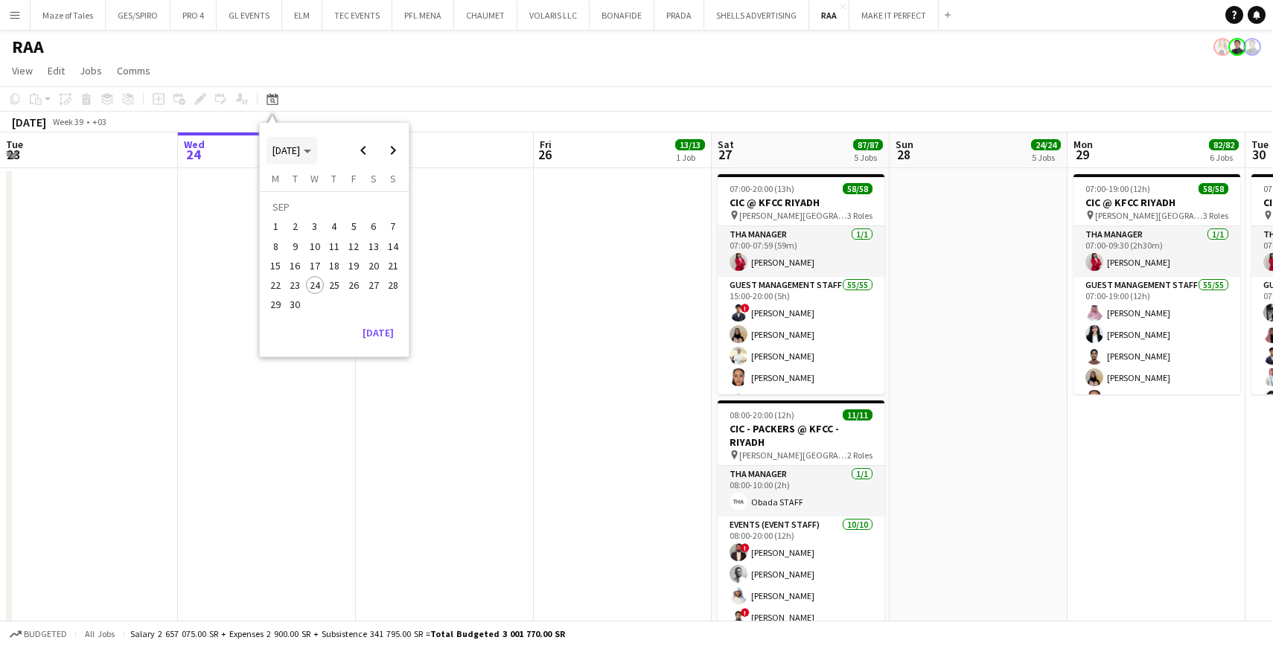
click at [308, 157] on span "Choose month and year" at bounding box center [291, 151] width 51 height 36
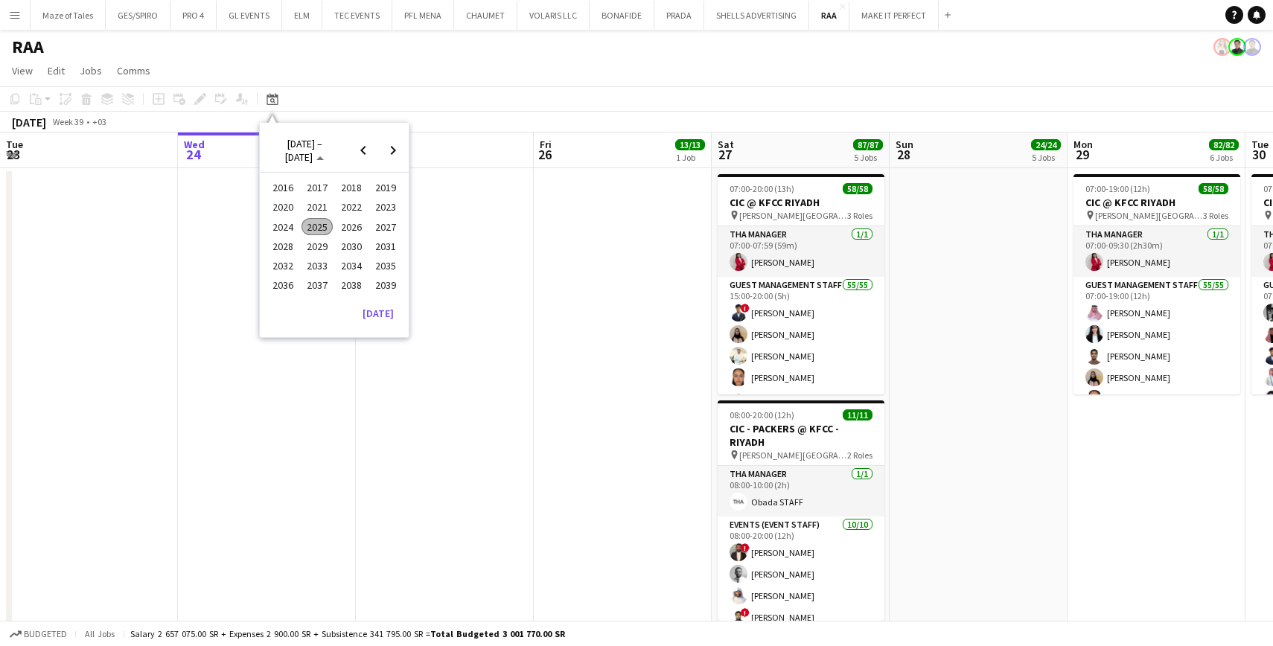
click at [316, 226] on span "2025" at bounding box center [316, 227] width 31 height 18
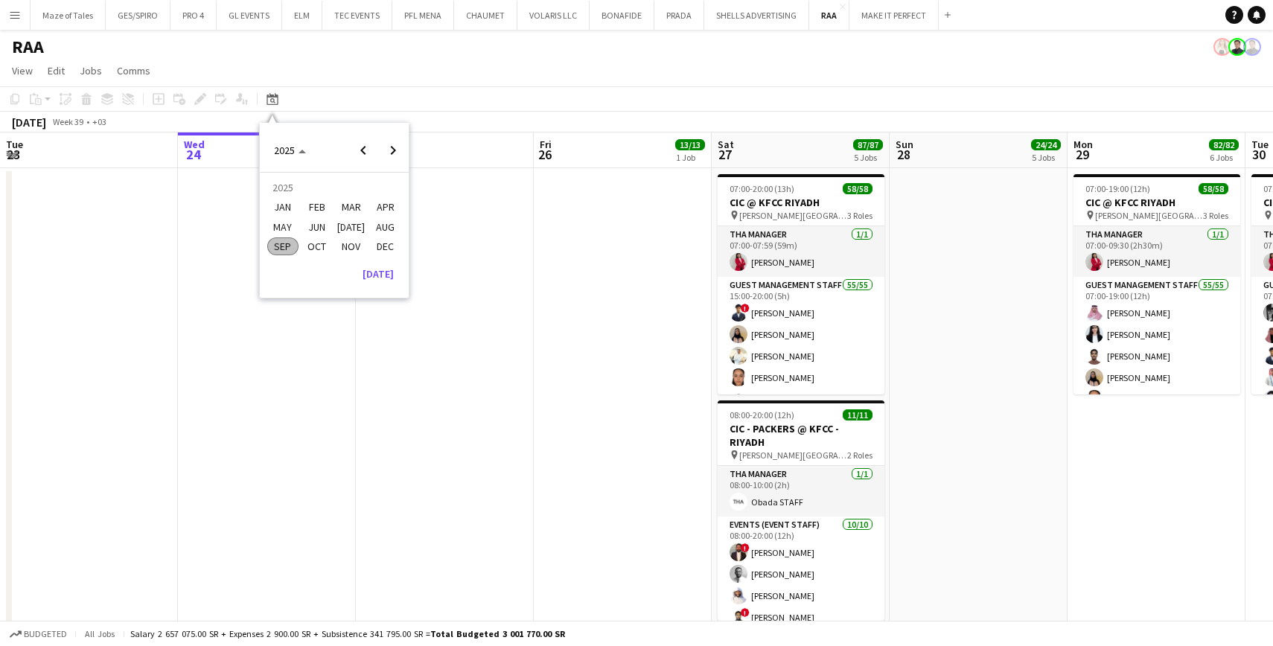
click at [313, 246] on span "OCT" at bounding box center [316, 246] width 31 height 18
click at [317, 304] on span "29" at bounding box center [315, 305] width 18 height 18
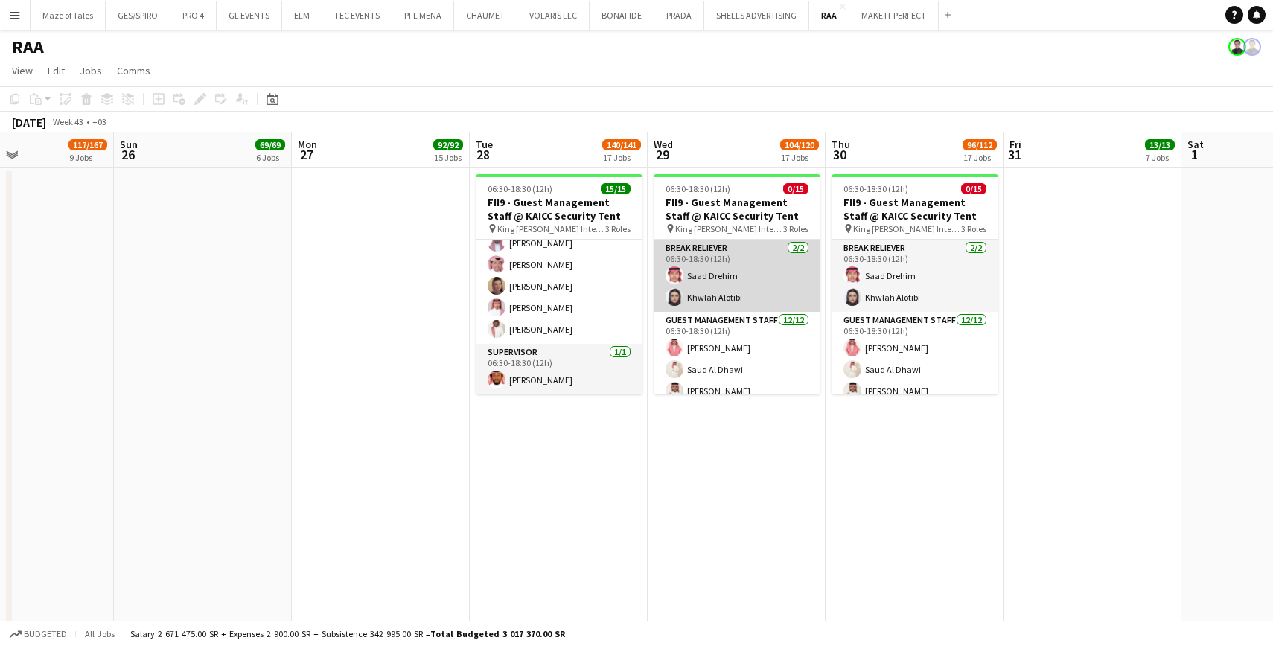
scroll to position [0, 0]
click at [729, 284] on app-card-role "Break reliever 2/2 06:30-18:30 (12h) Saad Drehim Khwlah Alotibi" at bounding box center [737, 276] width 167 height 72
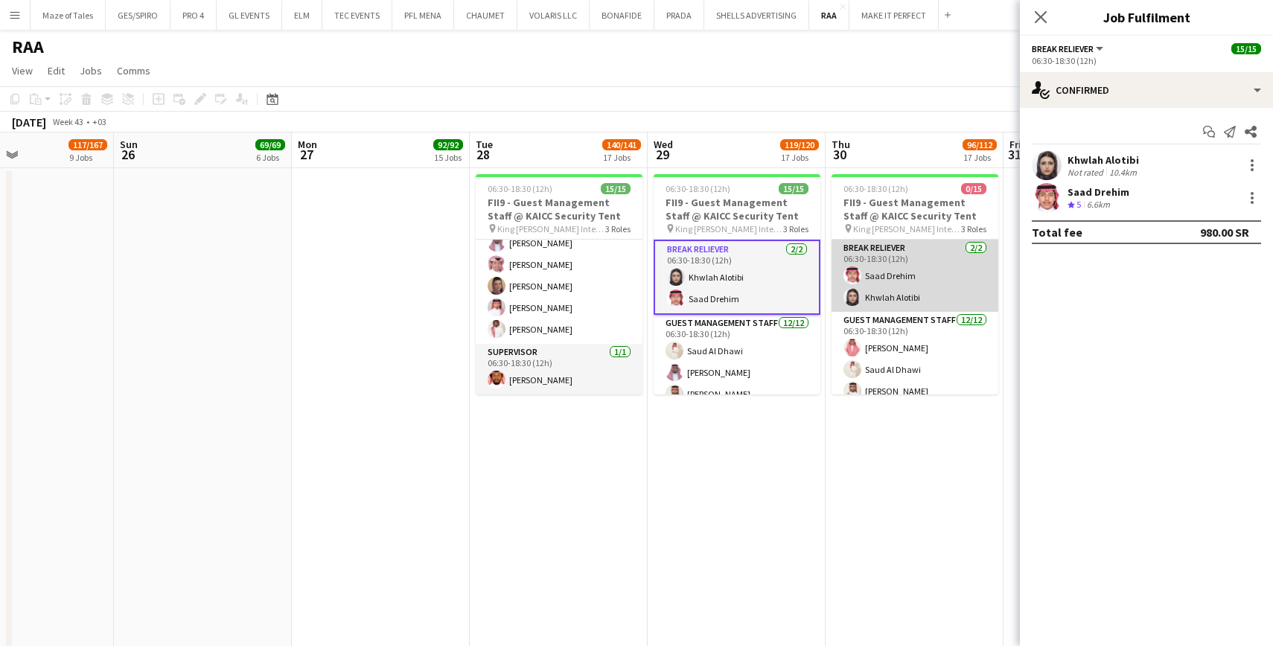
click at [913, 284] on app-card-role "Break reliever 2/2 06:30-18:30 (12h) Saad Drehim Khwlah Alotibi" at bounding box center [914, 276] width 167 height 72
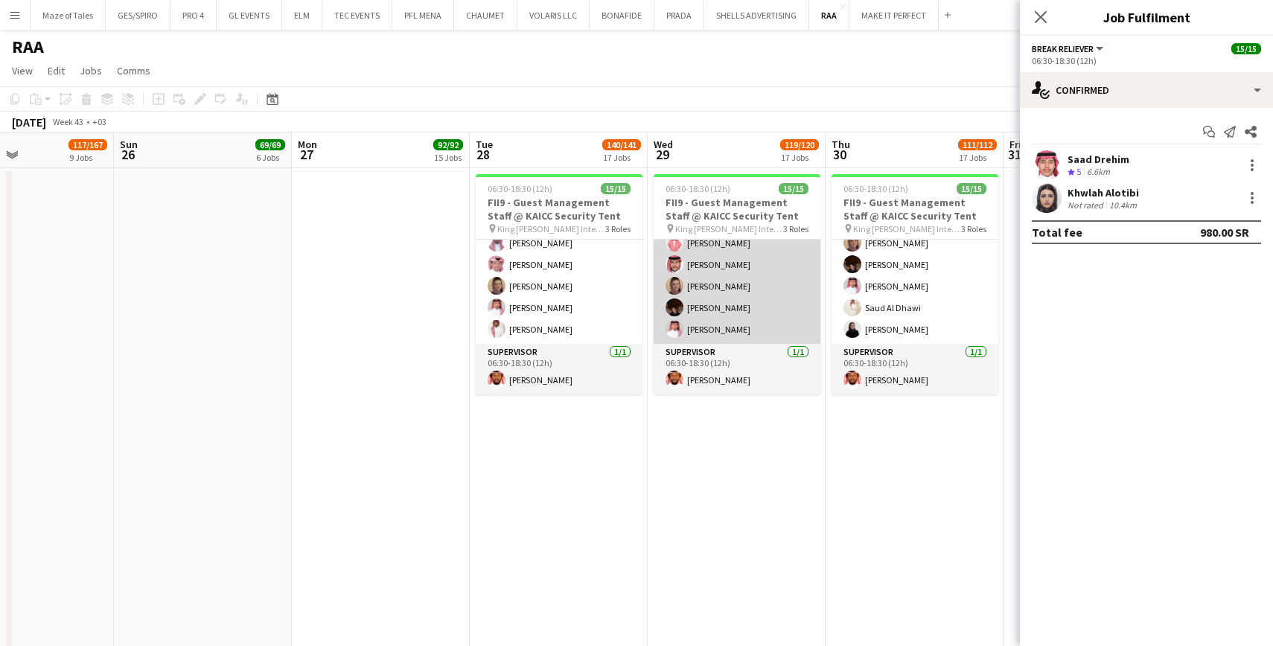
scroll to position [256, 0]
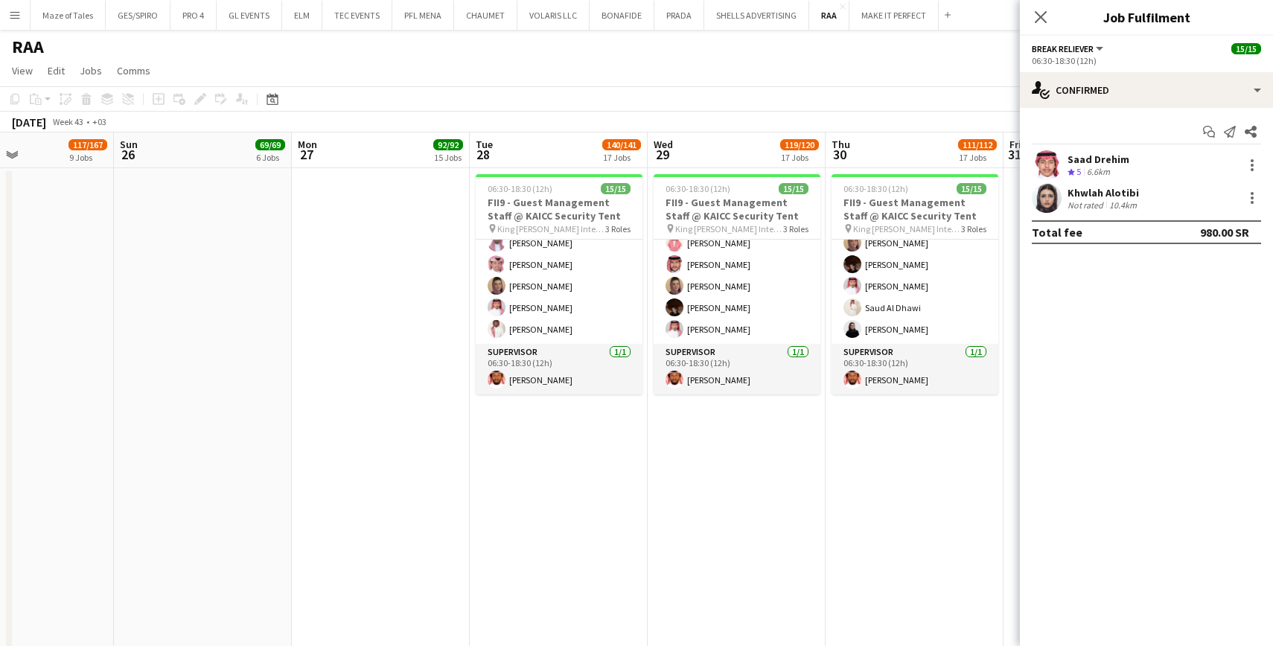
click at [775, 499] on app-date-cell "06:30-18:30 (12h) 15/15 FII9 - Guest Management Staff @ KAICC Security Tent pin…" at bounding box center [737, 409] width 178 height 482
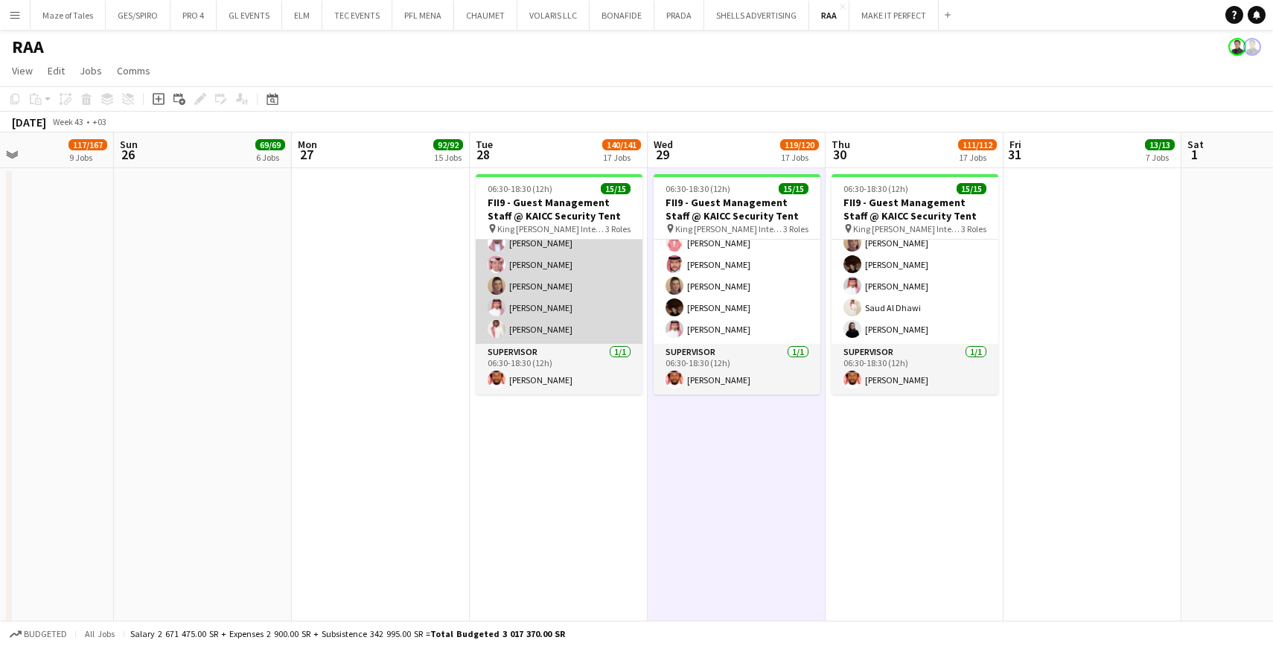
click at [593, 321] on app-card-role "Guest Management Staff 12/12 06:30-18:30 (12h) Talal Alajmah Saud Al Dhawi Sult…" at bounding box center [559, 200] width 167 height 288
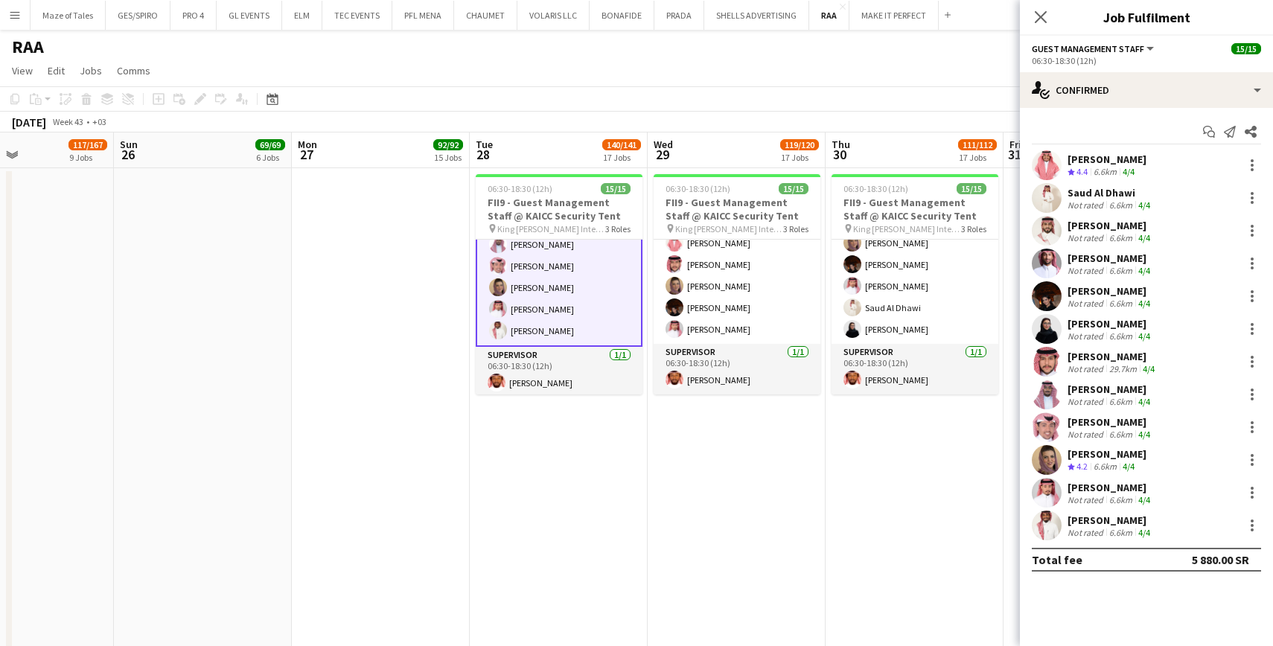
click at [1084, 171] on span "4.4" at bounding box center [1081, 171] width 11 height 11
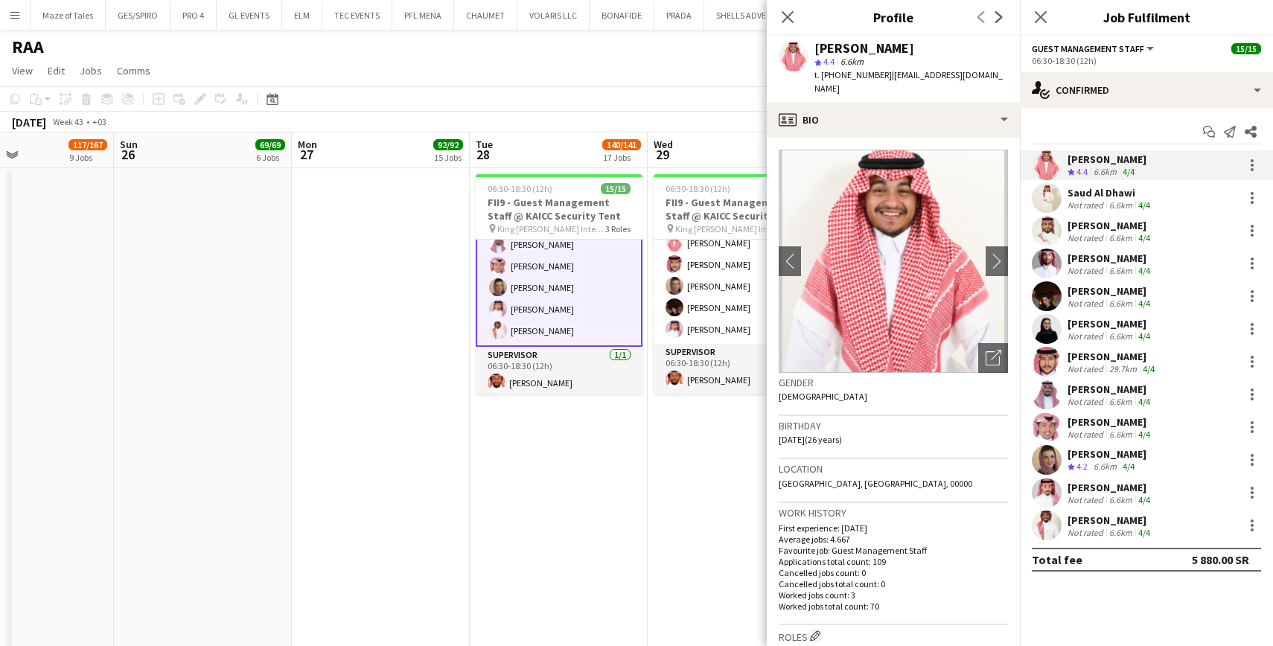
drag, startPoint x: 906, startPoint y: 46, endPoint x: 815, endPoint y: 45, distance: 90.8
click at [815, 45] on div "Talal Alajmah" at bounding box center [911, 48] width 194 height 13
copy div "Talal Alajmah"
drag, startPoint x: 886, startPoint y: 74, endPoint x: 978, endPoint y: 89, distance: 93.5
click at [978, 89] on app-crew-profile "Close pop-in Profile Previous Next Talal Alajmah star 4.4 6.6km t. +96650414130…" at bounding box center [893, 323] width 253 height 646
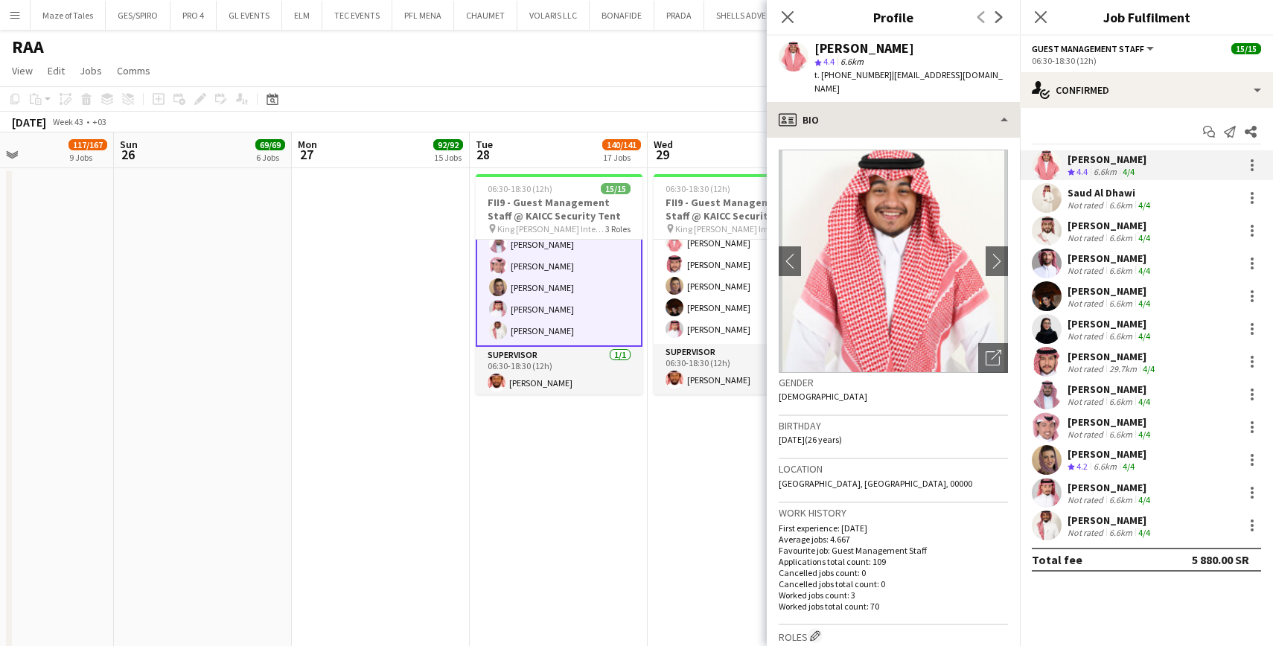
copy app-crew-profile "talalghamdi05@gmail.com profile"
click at [844, 69] on span "t. +966504141308" at bounding box center [852, 74] width 77 height 11
copy span "966504141308"
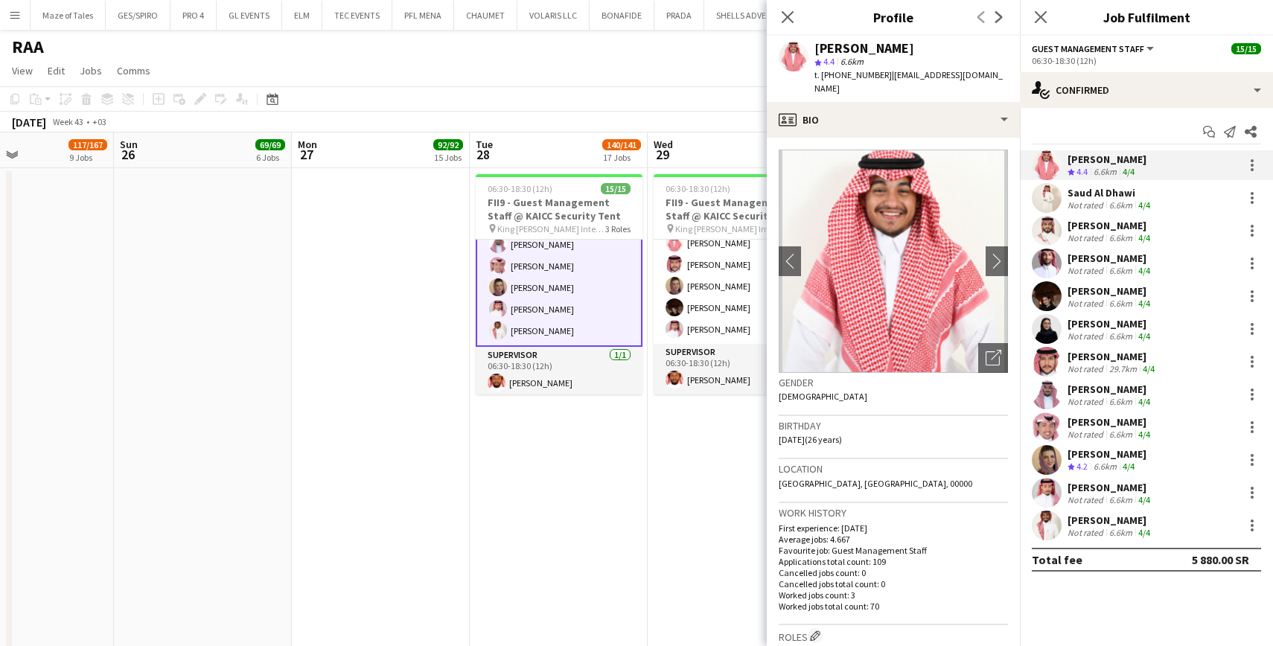
click at [1136, 204] on div "4/4" at bounding box center [1144, 204] width 18 height 11
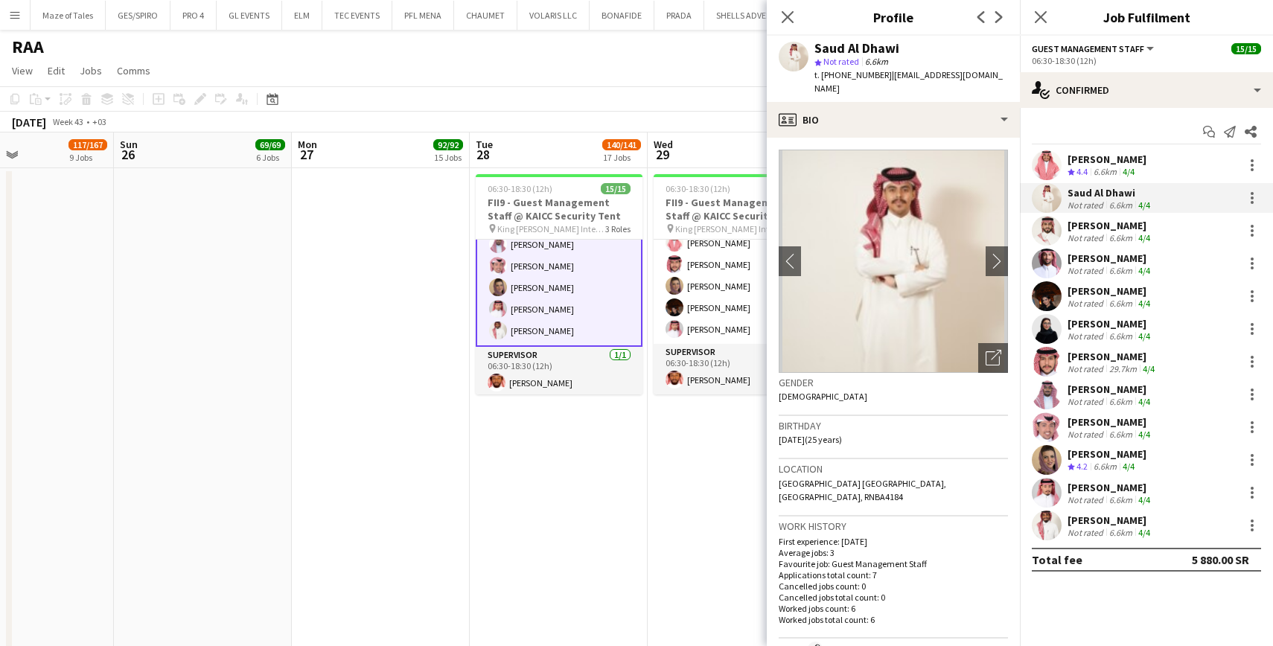
drag, startPoint x: 818, startPoint y: 43, endPoint x: 922, endPoint y: 41, distance: 104.2
click at [922, 41] on div "Saud Al Dhawi star Not rated 6.6km t. +966535180009 | suu5uun@gmail.com" at bounding box center [893, 69] width 253 height 66
copy div "Saud Al Dhawi"
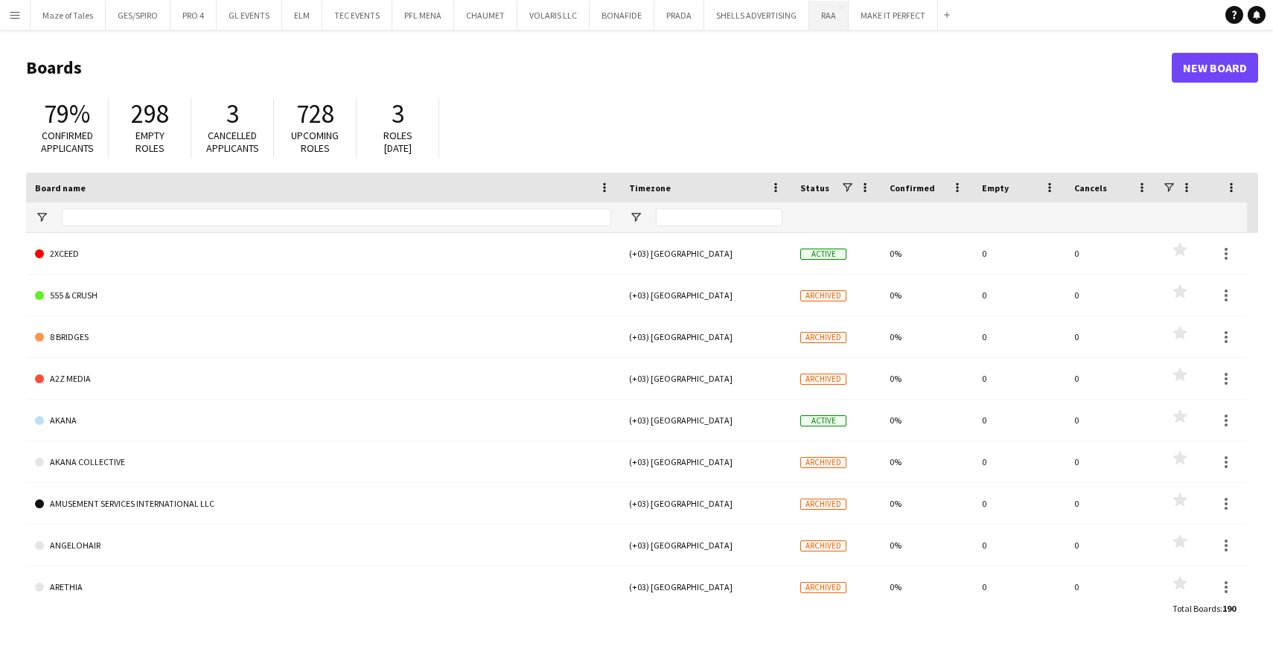
click at [830, 17] on button "RAA Close" at bounding box center [828, 15] width 39 height 29
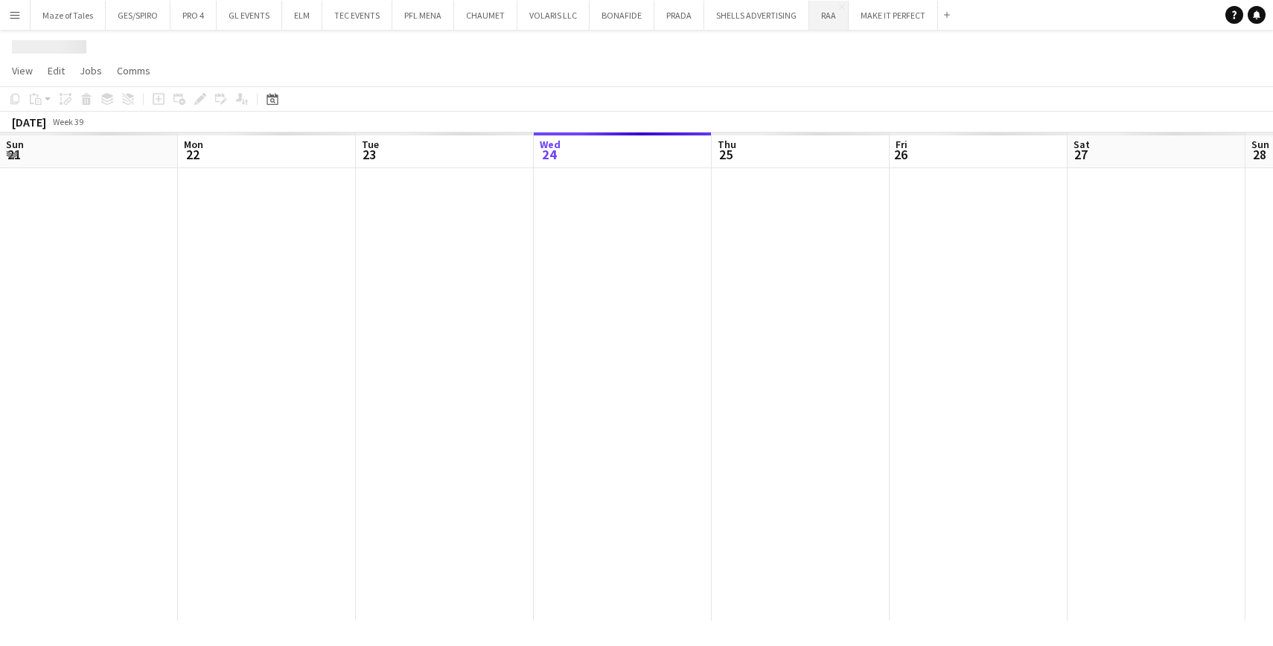
scroll to position [0, 356]
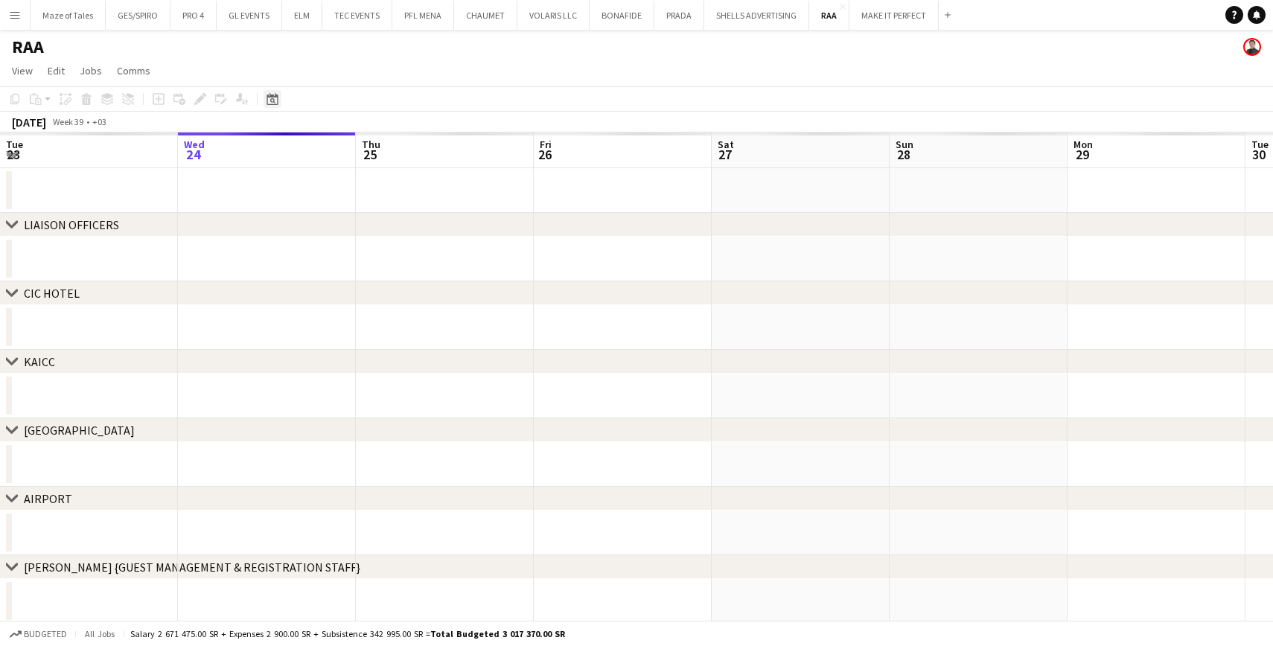
click at [269, 100] on icon "Date picker" at bounding box center [272, 99] width 12 height 12
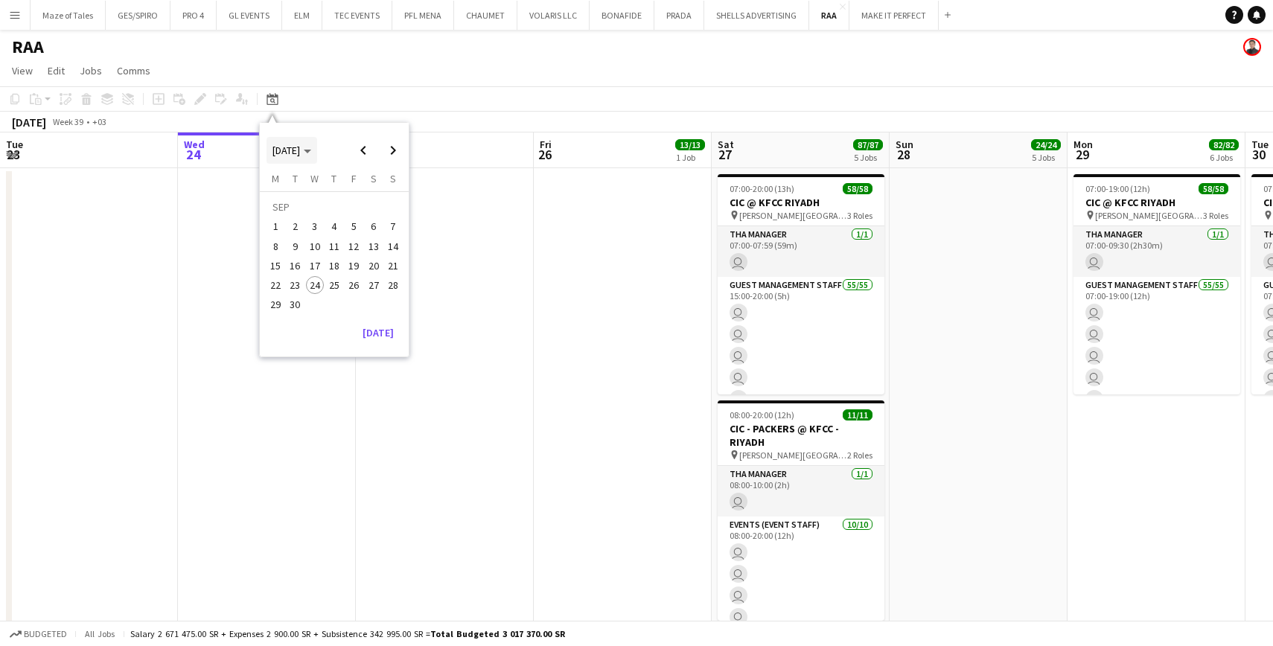
click at [300, 153] on span "SEP 2025" at bounding box center [286, 150] width 28 height 13
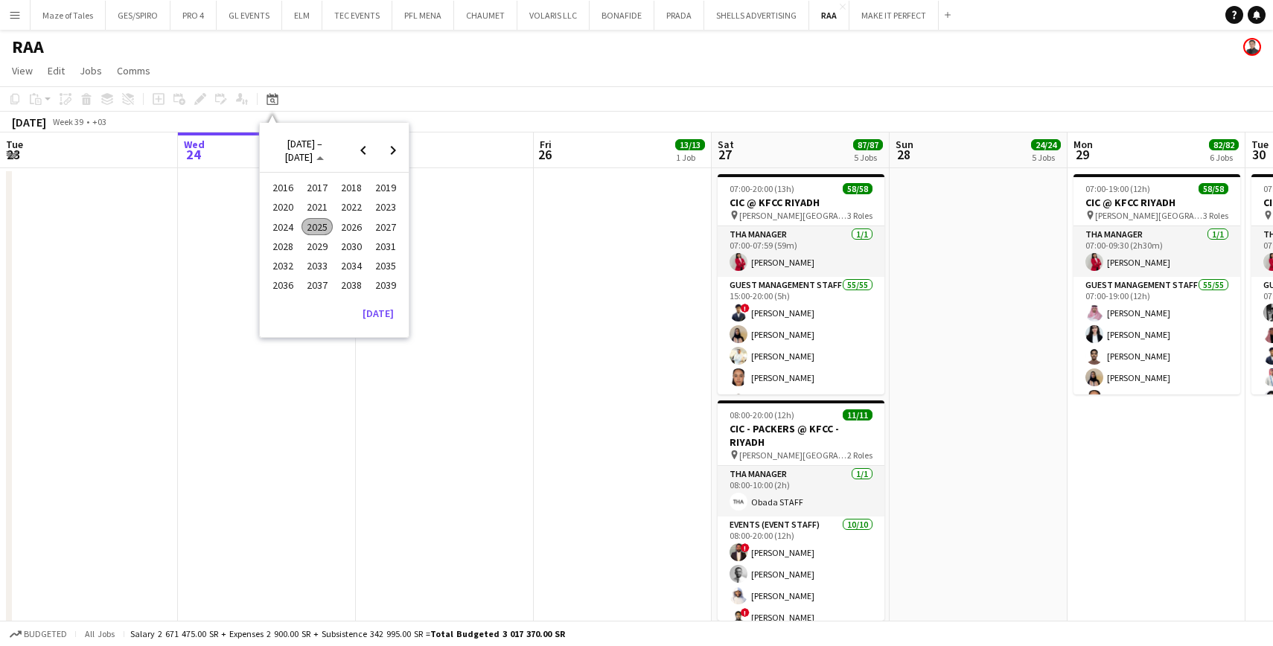
click at [323, 223] on span "2025" at bounding box center [316, 227] width 31 height 18
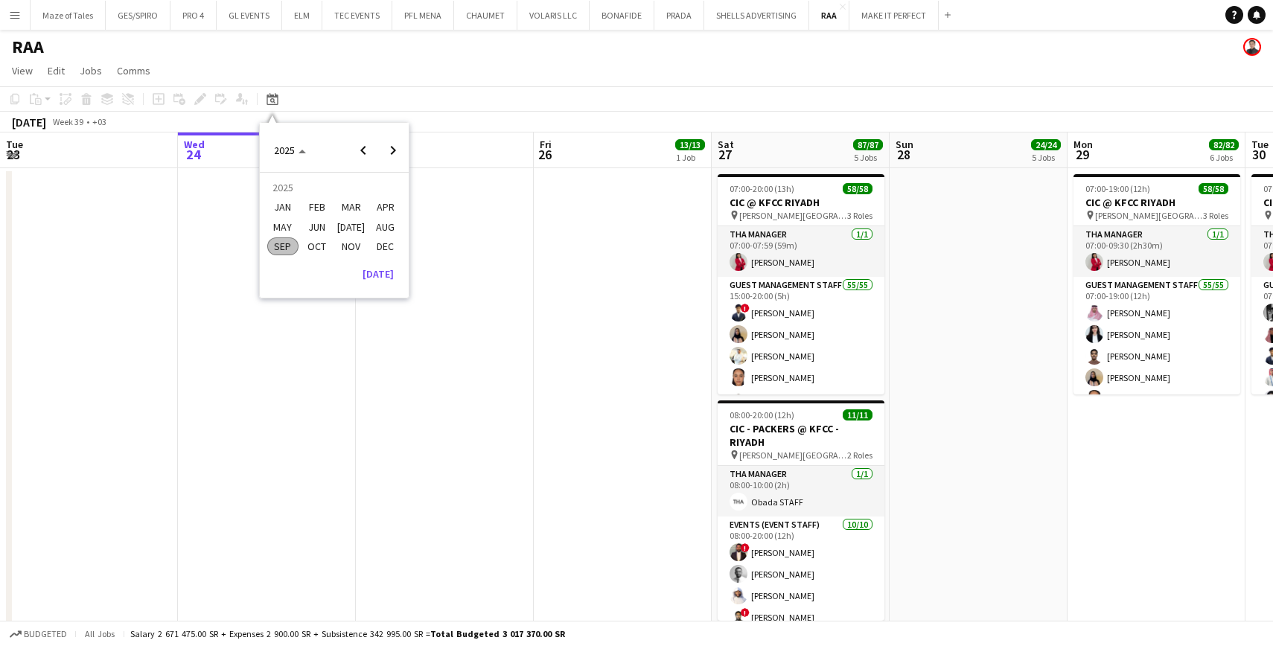
click at [319, 255] on span "OCT" at bounding box center [316, 246] width 31 height 18
click at [299, 304] on span "28" at bounding box center [296, 305] width 18 height 18
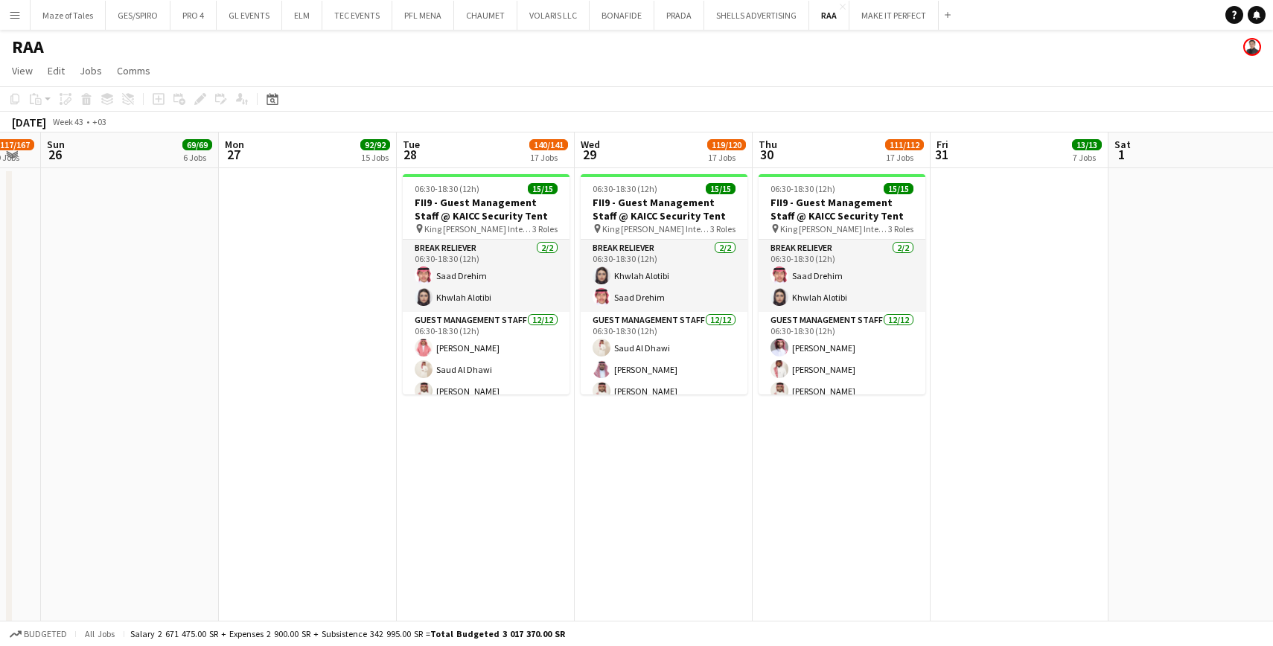
scroll to position [0, 496]
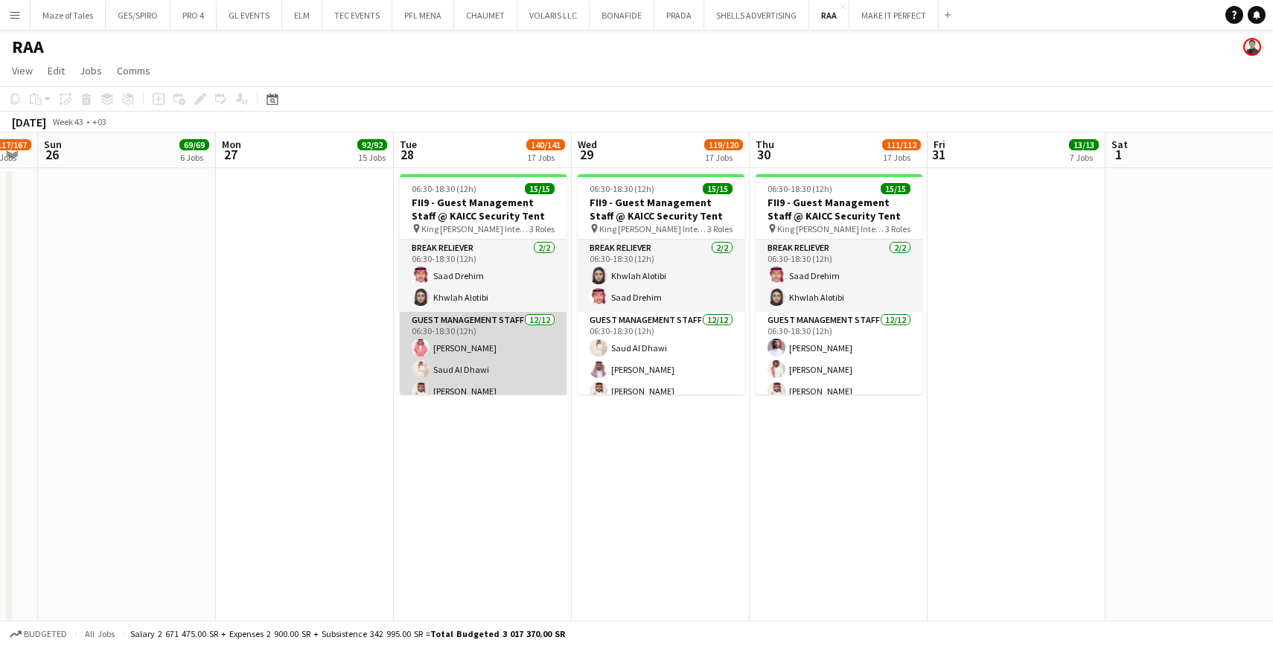
click at [495, 360] on app-card-role "Guest Management Staff 12/12 06:30-18:30 (12h) Talal Alajmah Saud Al Dhawi Sult…" at bounding box center [483, 456] width 167 height 288
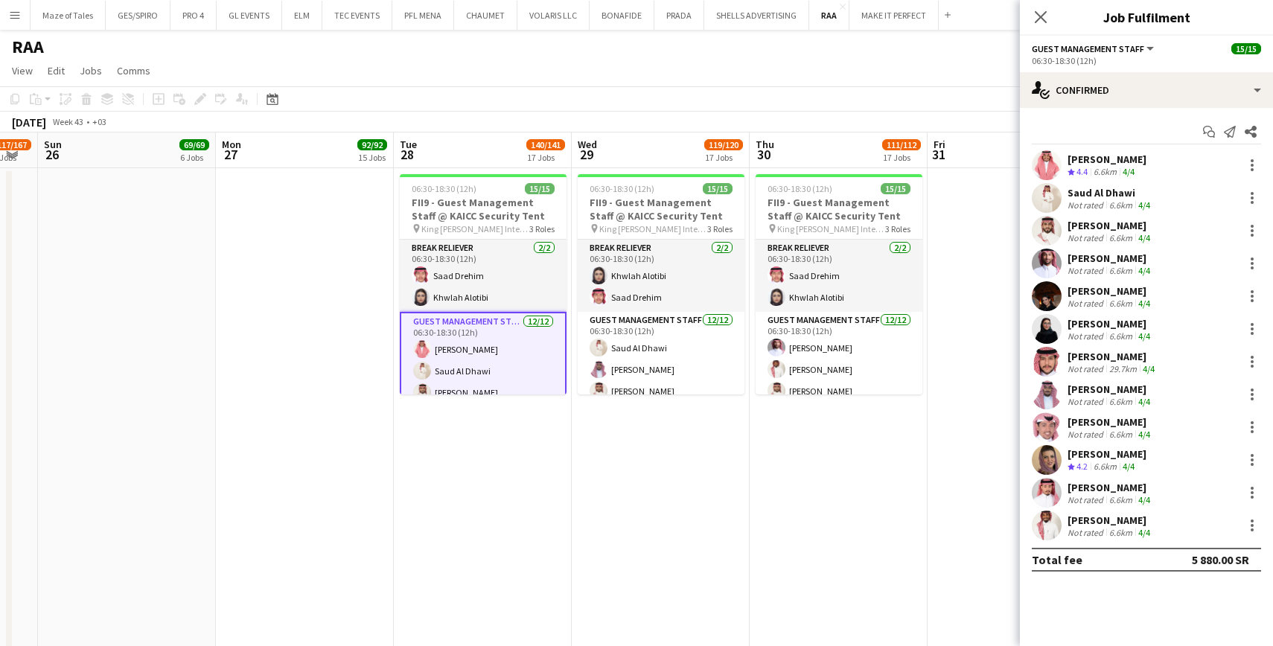
click at [1110, 199] on div "6.6km" at bounding box center [1120, 204] width 29 height 11
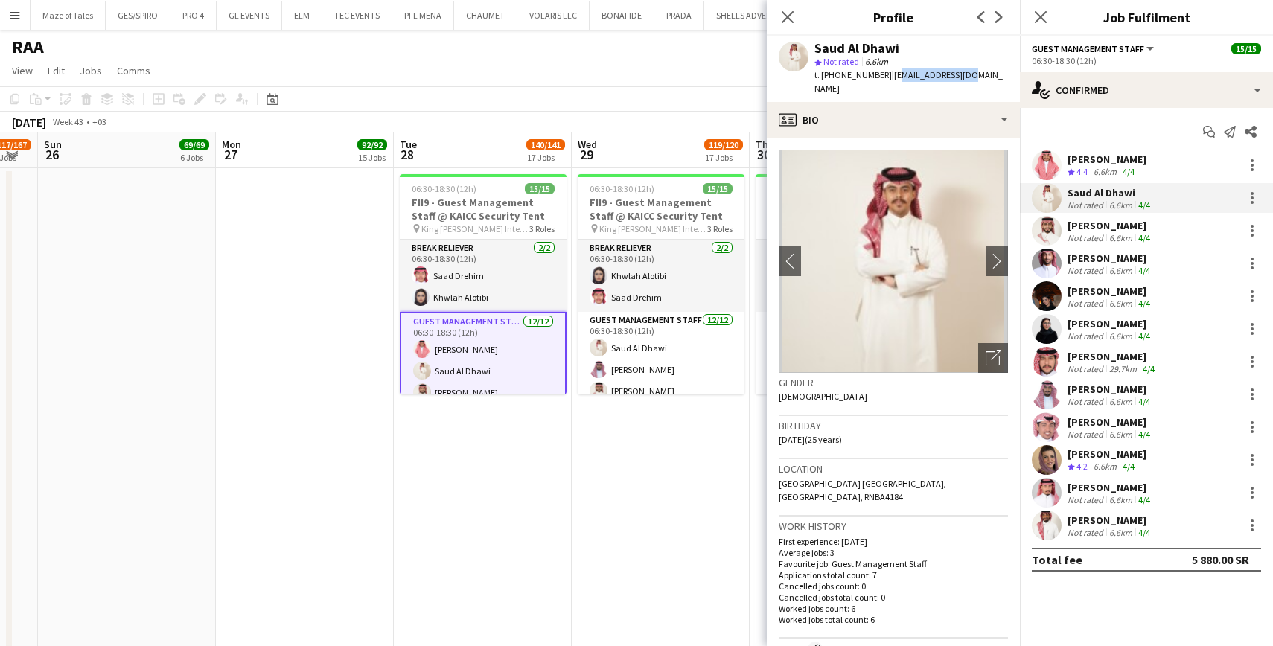
drag, startPoint x: 887, startPoint y: 76, endPoint x: 973, endPoint y: 74, distance: 85.6
click at [973, 74] on div "Saud Al Dhawi star Not rated 6.6km t. +966535180009 | suu5uun@gmail.com" at bounding box center [893, 69] width 253 height 66
copy span "uu5uun@gmail.com"
click at [846, 75] on span "t. +966535180009" at bounding box center [852, 74] width 77 height 11
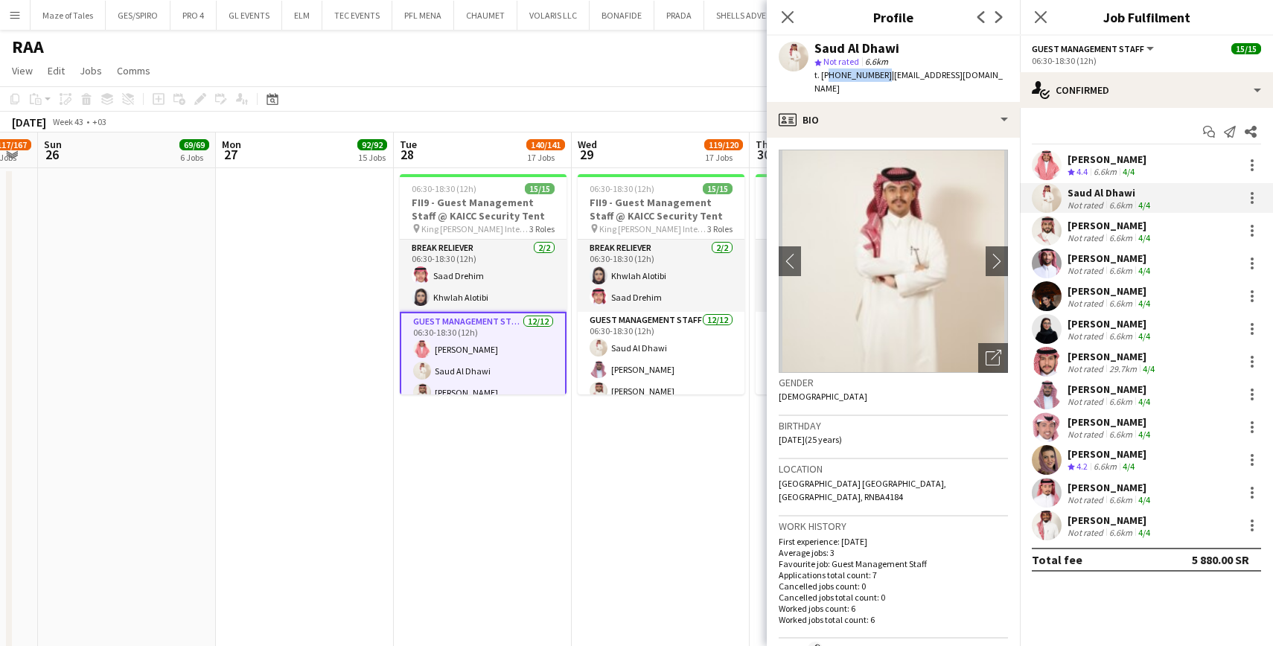
copy span "966535180009"
click at [1129, 223] on div "Sultan Alnashwan" at bounding box center [1110, 225] width 86 height 13
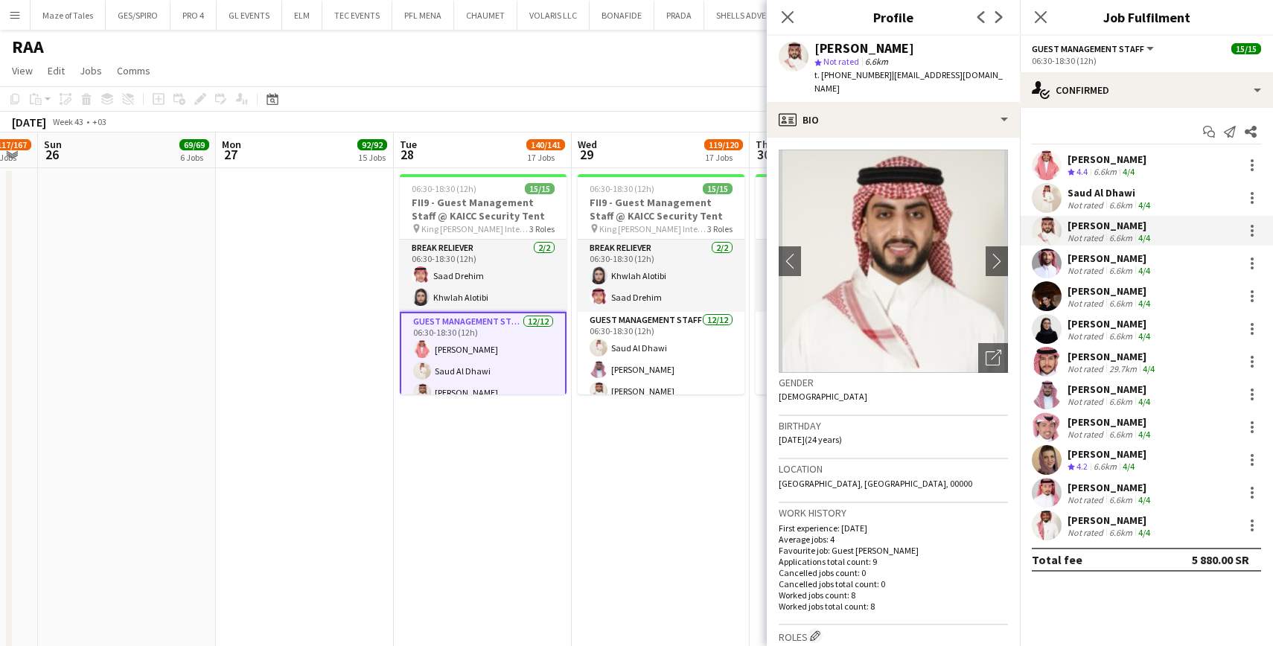
drag, startPoint x: 817, startPoint y: 47, endPoint x: 926, endPoint y: 46, distance: 109.4
click at [926, 46] on div "Sultan Alnashwan" at bounding box center [911, 48] width 194 height 13
copy div "Sultan Alnashwan"
drag, startPoint x: 887, startPoint y: 76, endPoint x: 1000, endPoint y: 82, distance: 113.3
click at [1000, 82] on div "Sultan Alnashwan star Not rated 6.6km t. +966556267776 | sultanalnshwan@gmail.c…" at bounding box center [893, 69] width 253 height 66
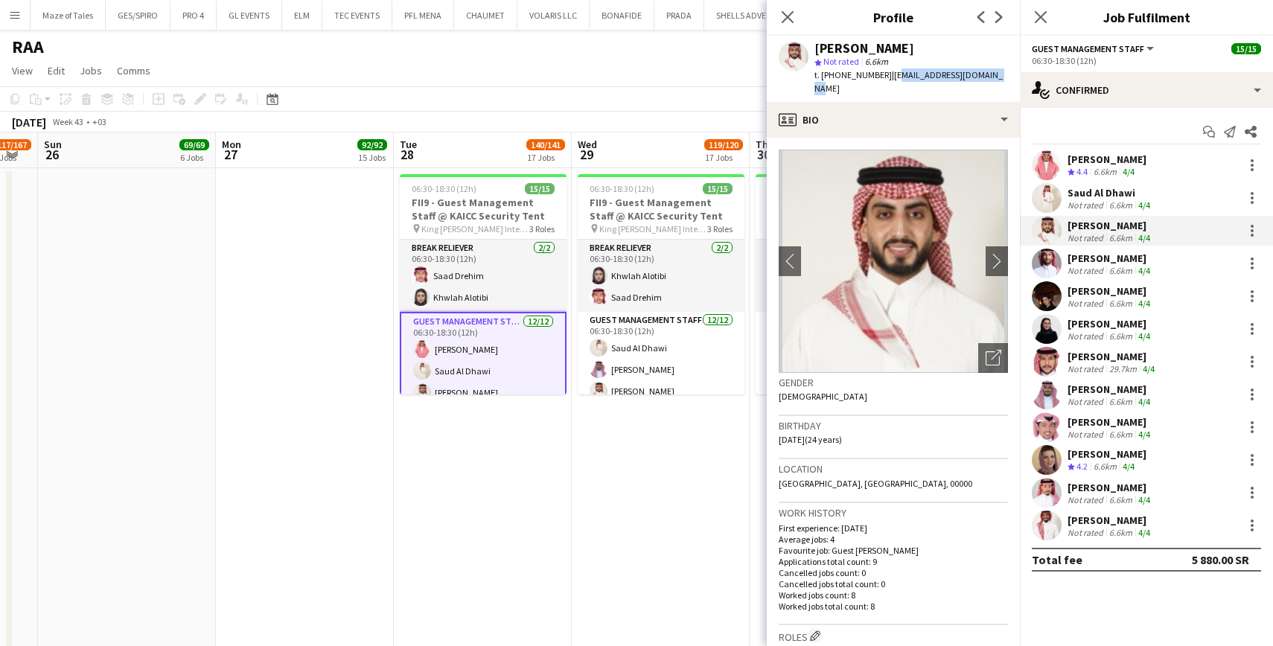
copy span "ultanalnshwan@gmail.com"
click at [864, 73] on span "t. +966556267776" at bounding box center [852, 74] width 77 height 11
copy span "966556267776"
click at [1082, 272] on div "Not rated" at bounding box center [1086, 270] width 39 height 11
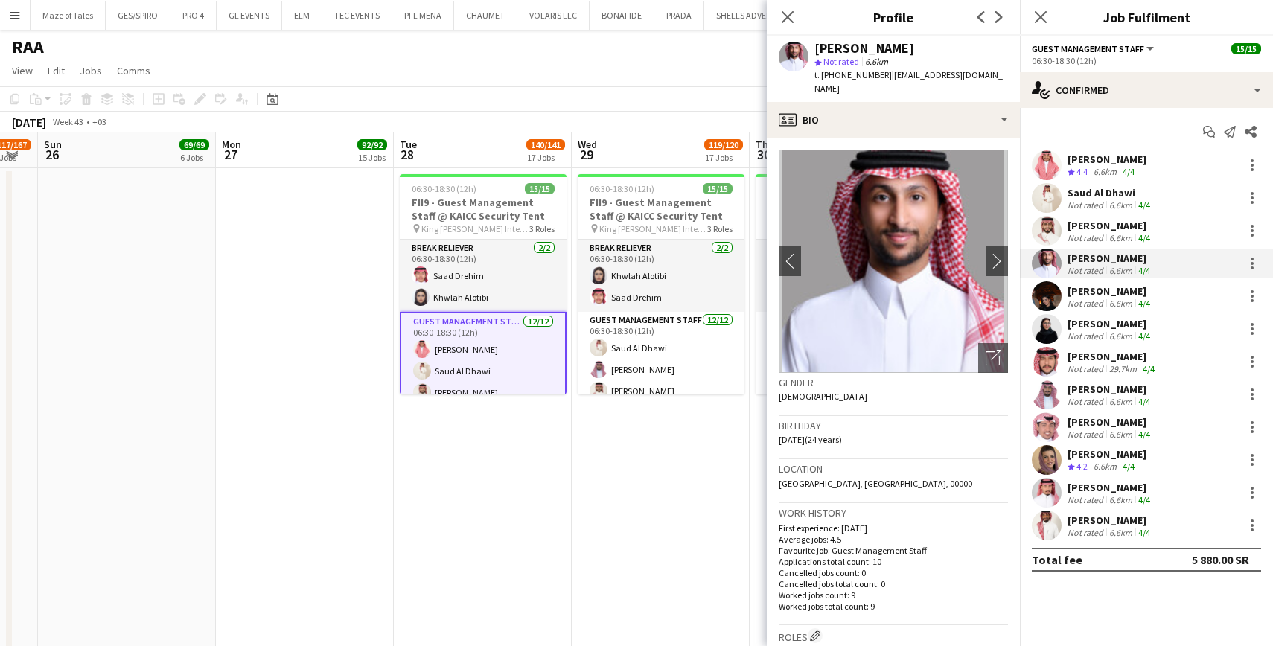
drag, startPoint x: 887, startPoint y: 78, endPoint x: 983, endPoint y: 73, distance: 96.2
click at [983, 74] on div "Faisal Badawood star Not rated 6.6km t. +966552135403 | mr.fissal2014@gmail.com" at bounding box center [893, 69] width 253 height 66
copy span "mr.fissal2014@gmail.com"
drag, startPoint x: 815, startPoint y: 46, endPoint x: 930, endPoint y: 54, distance: 114.9
click at [930, 54] on div "Faisal Badawood" at bounding box center [911, 48] width 194 height 13
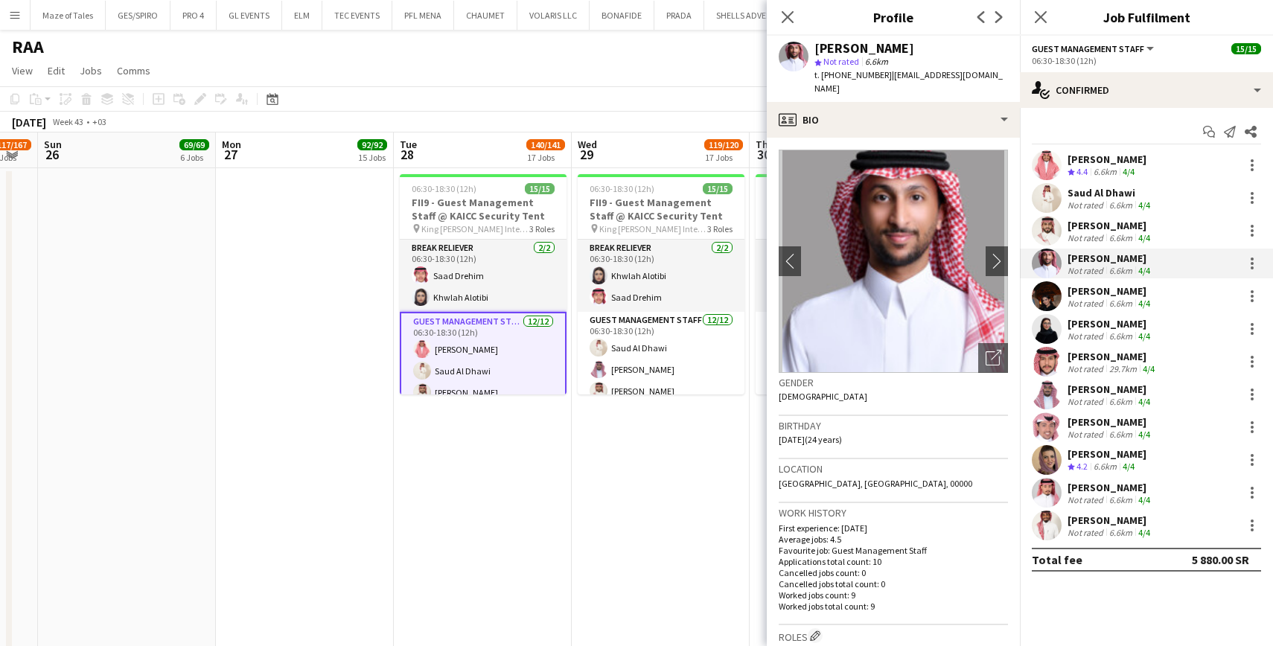
copy div "Faisal Badawood"
click at [852, 80] on span "t. +966552135403" at bounding box center [852, 74] width 77 height 11
copy span "966552135403"
click at [1123, 301] on div "6.6km" at bounding box center [1120, 303] width 29 height 11
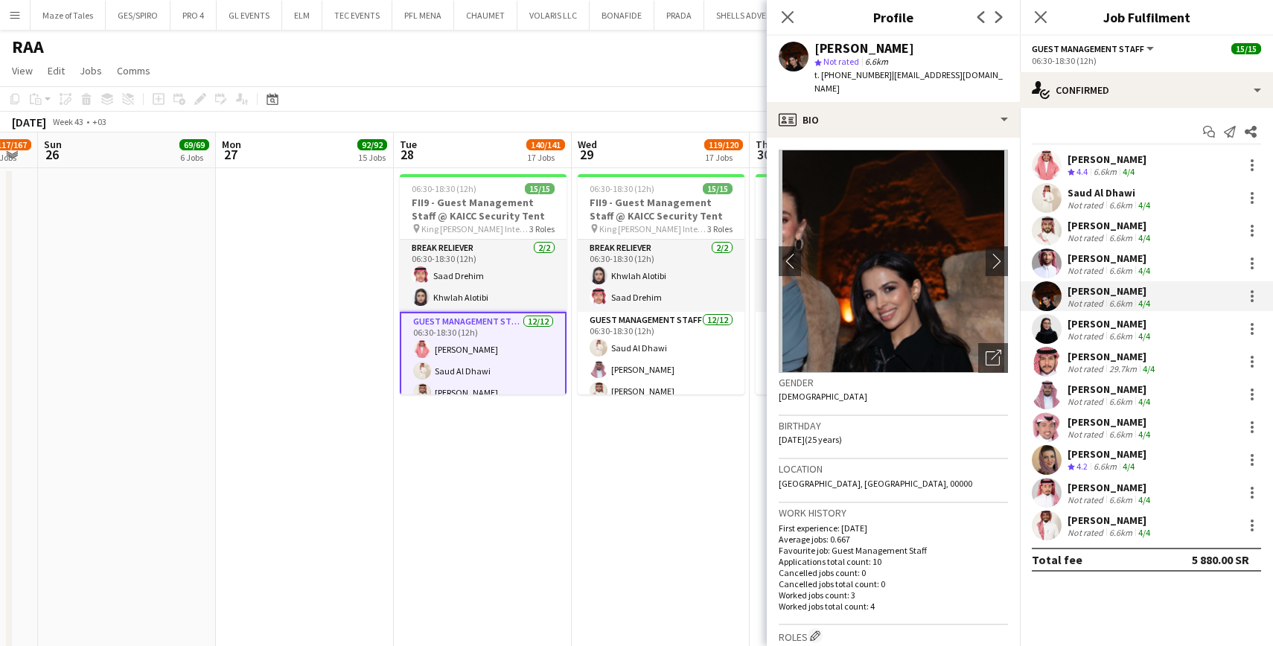
drag, startPoint x: 817, startPoint y: 48, endPoint x: 947, endPoint y: 42, distance: 130.4
click at [947, 42] on div "Shahd Almarzoqi" at bounding box center [911, 48] width 194 height 13
copy div "Shahd Almarzoqi"
drag, startPoint x: 887, startPoint y: 73, endPoint x: 1006, endPoint y: 72, distance: 119.1
click at [1006, 72] on app-profile-header "Shahd Almarzoqi star Not rated 6.6km t. +966555737608 | shahdmarzoqi8@gmail.com" at bounding box center [893, 69] width 253 height 66
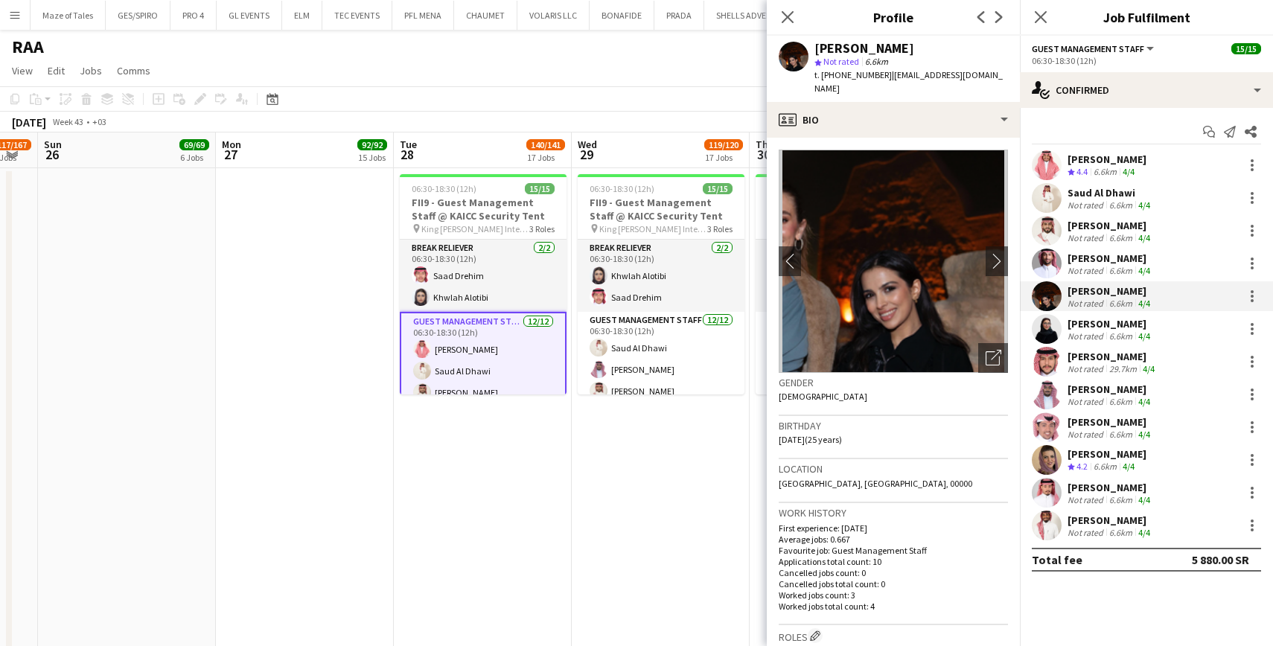
copy span "shahdmarzoqi8@gmail.com"
click at [837, 76] on span "t. +966555737608" at bounding box center [852, 74] width 77 height 11
click at [1143, 335] on app-skills-label "4/4" at bounding box center [1144, 336] width 12 height 11
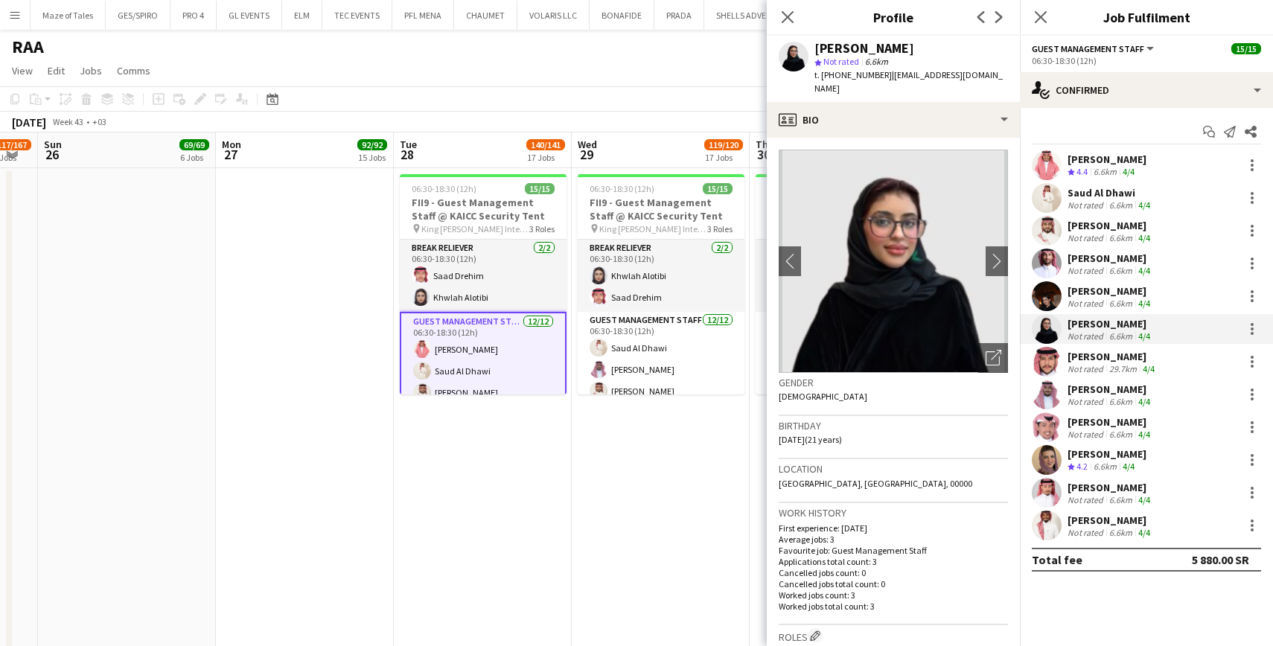
drag, startPoint x: 817, startPoint y: 51, endPoint x: 918, endPoint y: 51, distance: 101.2
click at [919, 53] on div "Johair Ibrahim" at bounding box center [911, 48] width 194 height 13
drag, startPoint x: 886, startPoint y: 74, endPoint x: 967, endPoint y: 74, distance: 81.1
click at [967, 76] on div "Johair Ibrahim star Not rated 6.6km t. +966583361082 | johair.ibr@gmail.com" at bounding box center [893, 69] width 253 height 66
click at [837, 72] on span "t. +966583361082" at bounding box center [852, 74] width 77 height 11
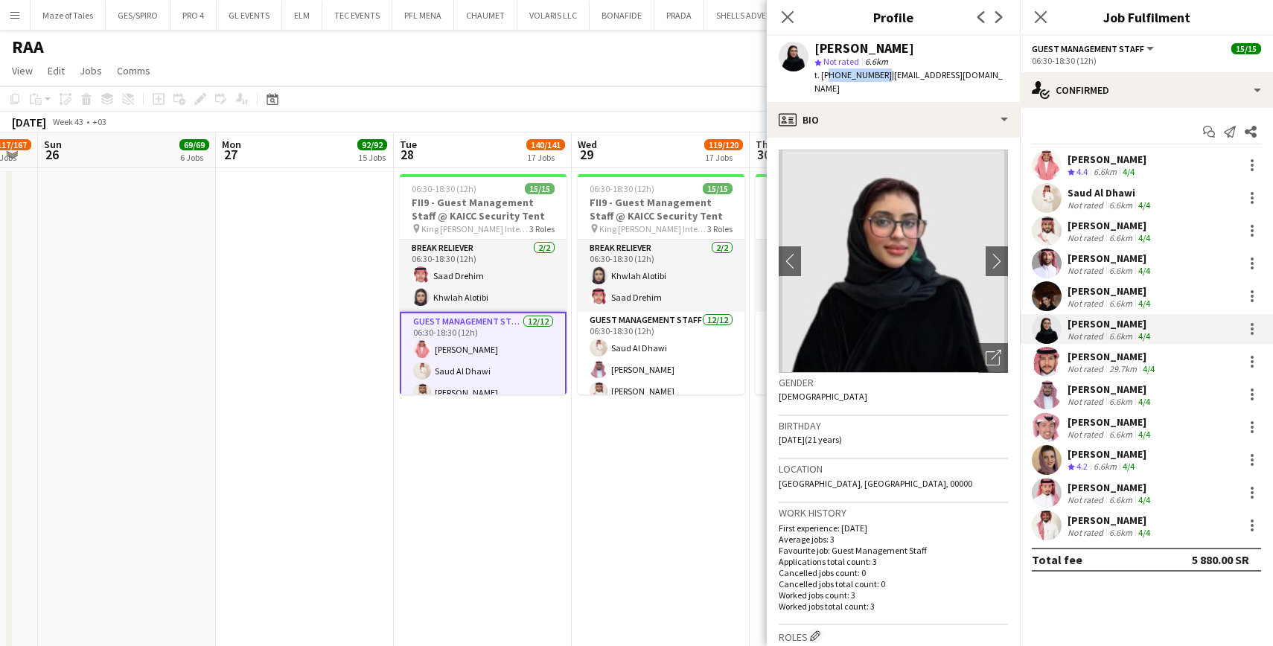
click at [837, 72] on span "t. +966583361082" at bounding box center [852, 74] width 77 height 11
click at [1104, 358] on div "MESHAL ALANAZI" at bounding box center [1112, 356] width 90 height 13
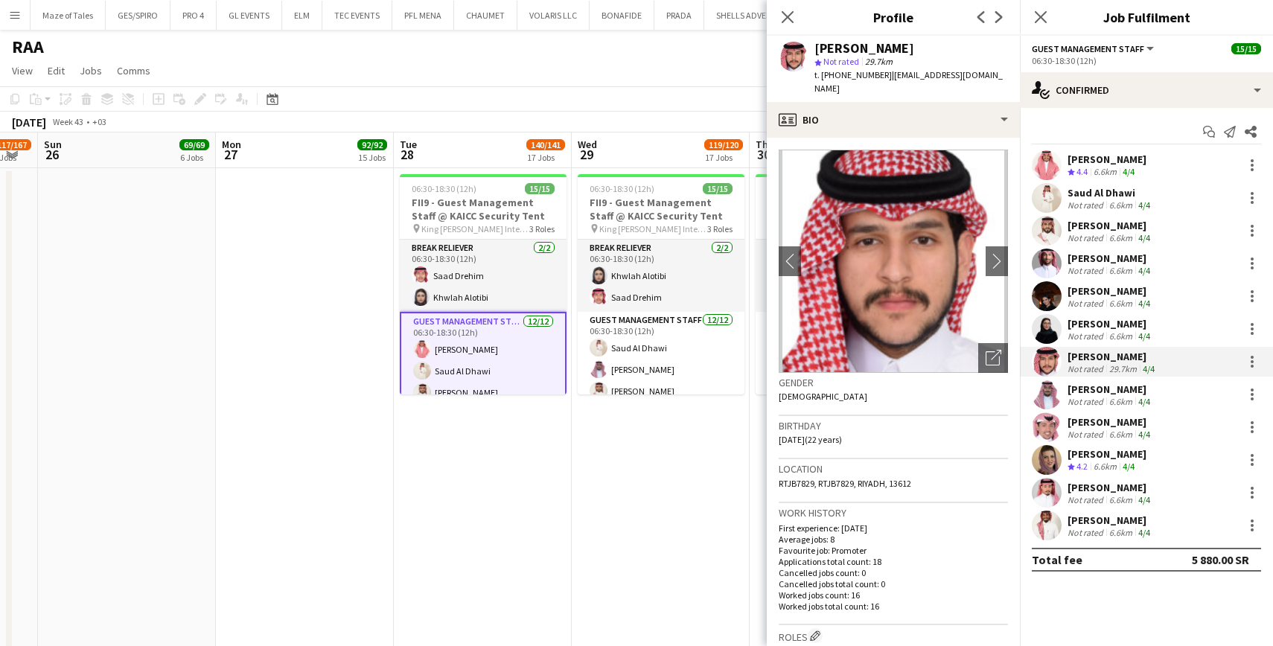
drag, startPoint x: 817, startPoint y: 45, endPoint x: 953, endPoint y: 53, distance: 135.7
click at [953, 54] on div "MESHAL ALANAZI" at bounding box center [911, 48] width 194 height 13
drag, startPoint x: 888, startPoint y: 79, endPoint x: 982, endPoint y: 77, distance: 93.8
click at [982, 77] on div "MESHAL ALANAZI star Not rated 29.7km t. +966531489950 | mshla7721@gmail.com" at bounding box center [893, 69] width 253 height 66
click at [855, 76] on span "t. +966531489950" at bounding box center [852, 74] width 77 height 11
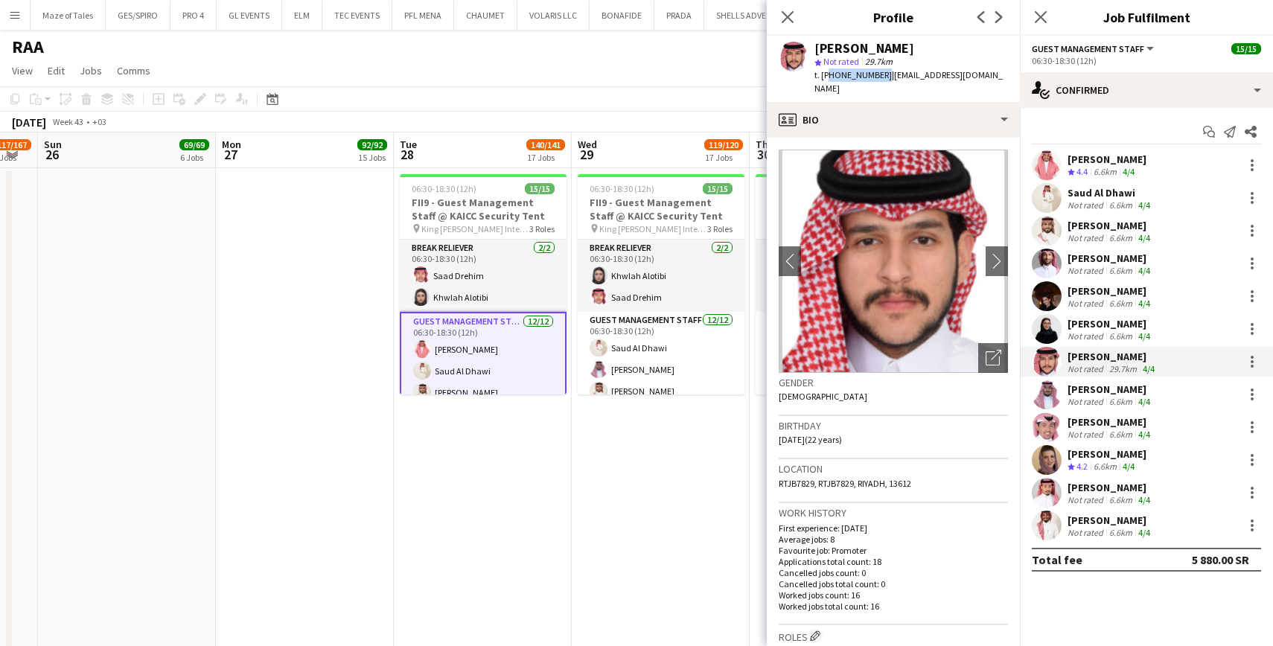
click at [855, 76] on span "t. +966531489950" at bounding box center [852, 74] width 77 height 11
click at [1094, 394] on div "Abdulrahman Almehbash" at bounding box center [1110, 389] width 86 height 13
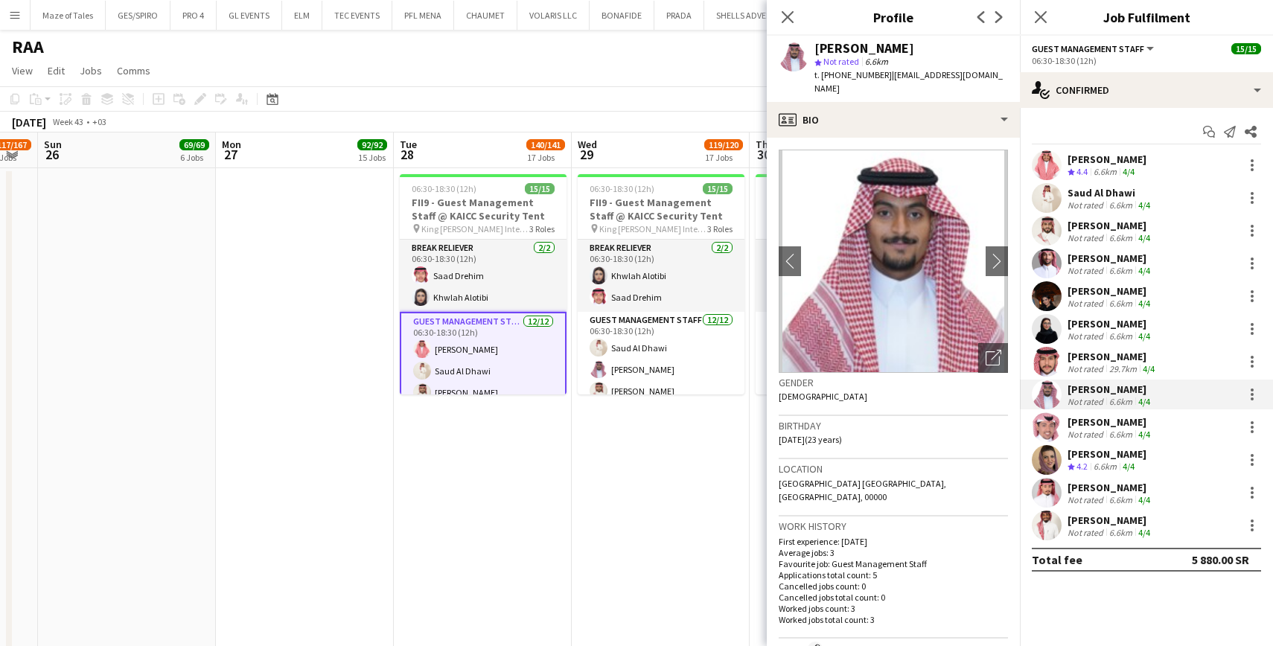
drag, startPoint x: 815, startPoint y: 50, endPoint x: 1006, endPoint y: 42, distance: 190.7
click at [1006, 42] on app-profile-header "Abdulrahman Almehbash star Not rated 6.6km t. +966506034265 | da7om3li@gmail.com" at bounding box center [893, 69] width 253 height 66
drag, startPoint x: 887, startPoint y: 77, endPoint x: 984, endPoint y: 84, distance: 97.7
click at [984, 84] on app-profile-header "Abdulrahman Almehbash star Not rated 6.6km t. +966506034265 | da7om3li@gmail.com" at bounding box center [893, 69] width 253 height 66
click at [844, 77] on span "t. +966506034265" at bounding box center [852, 74] width 77 height 11
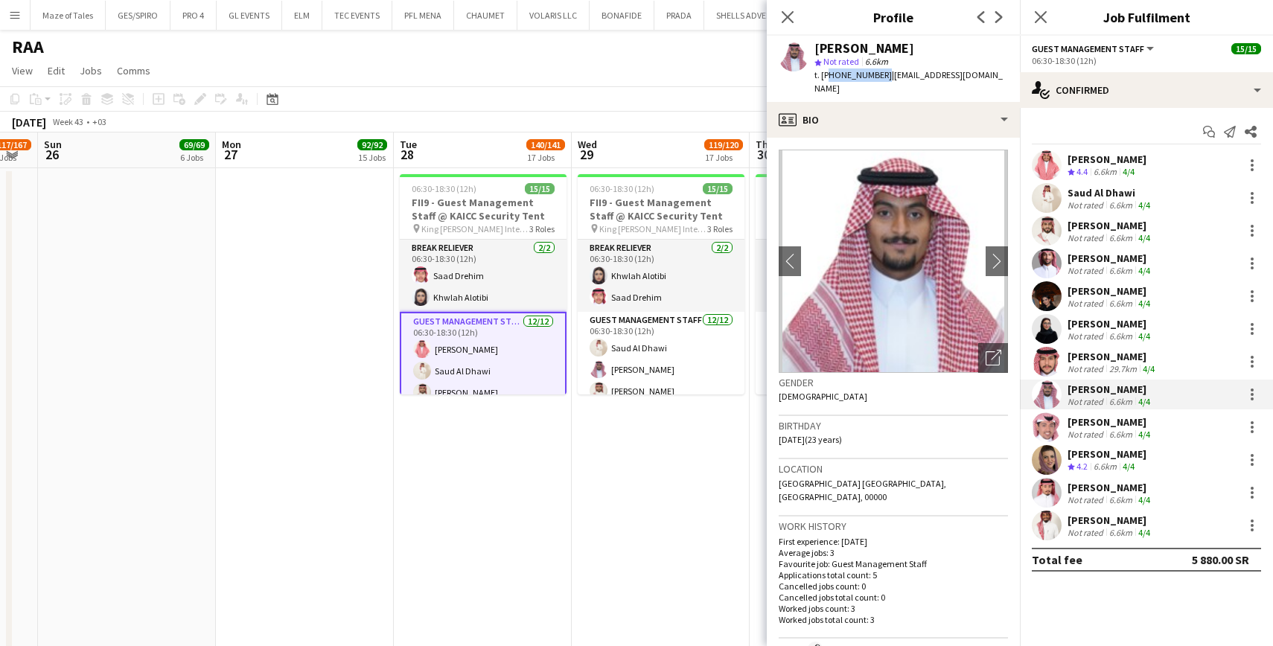
click at [844, 77] on span "t. +966506034265" at bounding box center [852, 74] width 77 height 11
click at [1103, 421] on div "Rasheed Alghamdi" at bounding box center [1110, 421] width 86 height 13
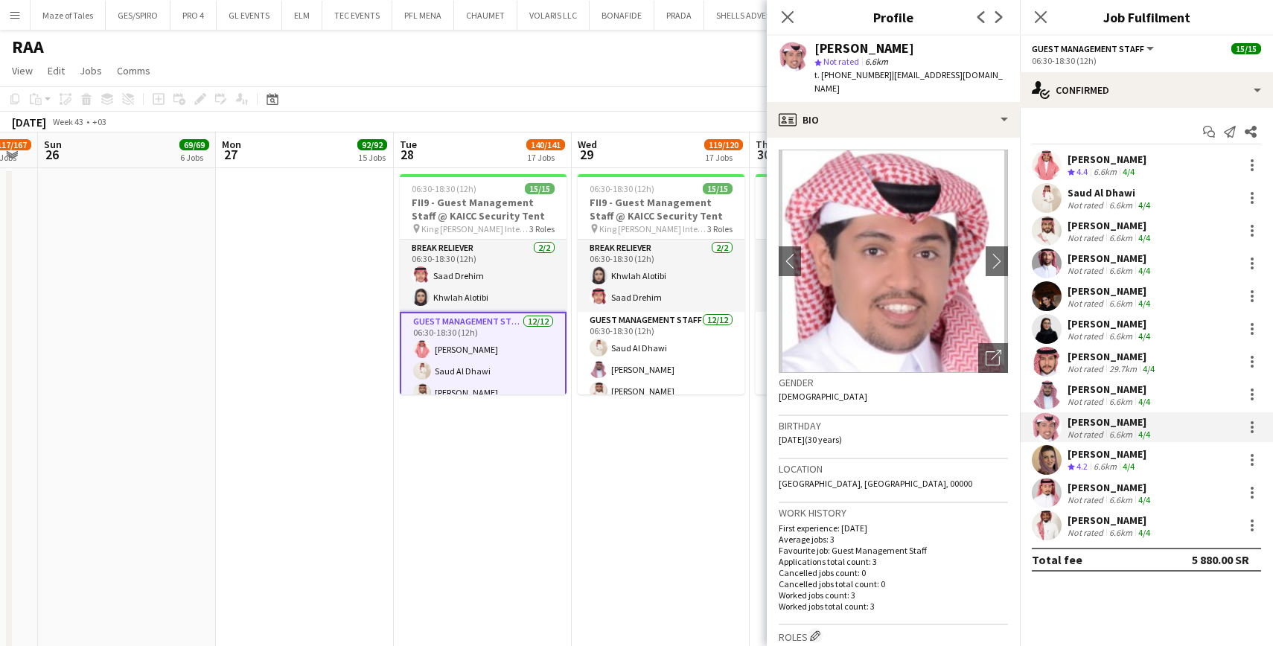
drag, startPoint x: 817, startPoint y: 48, endPoint x: 951, endPoint y: 48, distance: 134.0
click at [951, 49] on div "Rasheed Alghamdi" at bounding box center [911, 48] width 194 height 13
drag, startPoint x: 888, startPoint y: 76, endPoint x: 996, endPoint y: 80, distance: 108.0
click at [996, 80] on div "Rasheed Alghamdi star Not rated 6.6km t. +966552617909 | rasheedalg1995@gmail.c…" at bounding box center [893, 69] width 253 height 66
click at [847, 76] on span "t. +966552617909" at bounding box center [852, 74] width 77 height 11
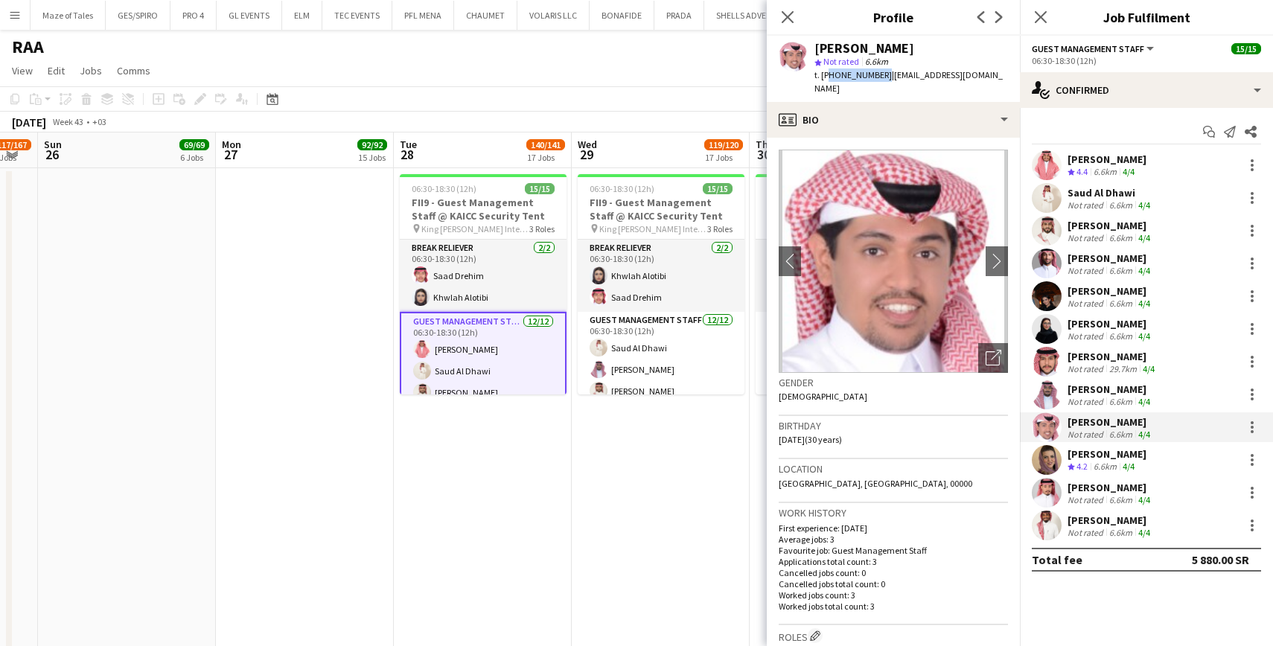
click at [847, 76] on span "t. +966552617909" at bounding box center [852, 74] width 77 height 11
click at [1102, 456] on div "Amal Zaid" at bounding box center [1106, 453] width 79 height 13
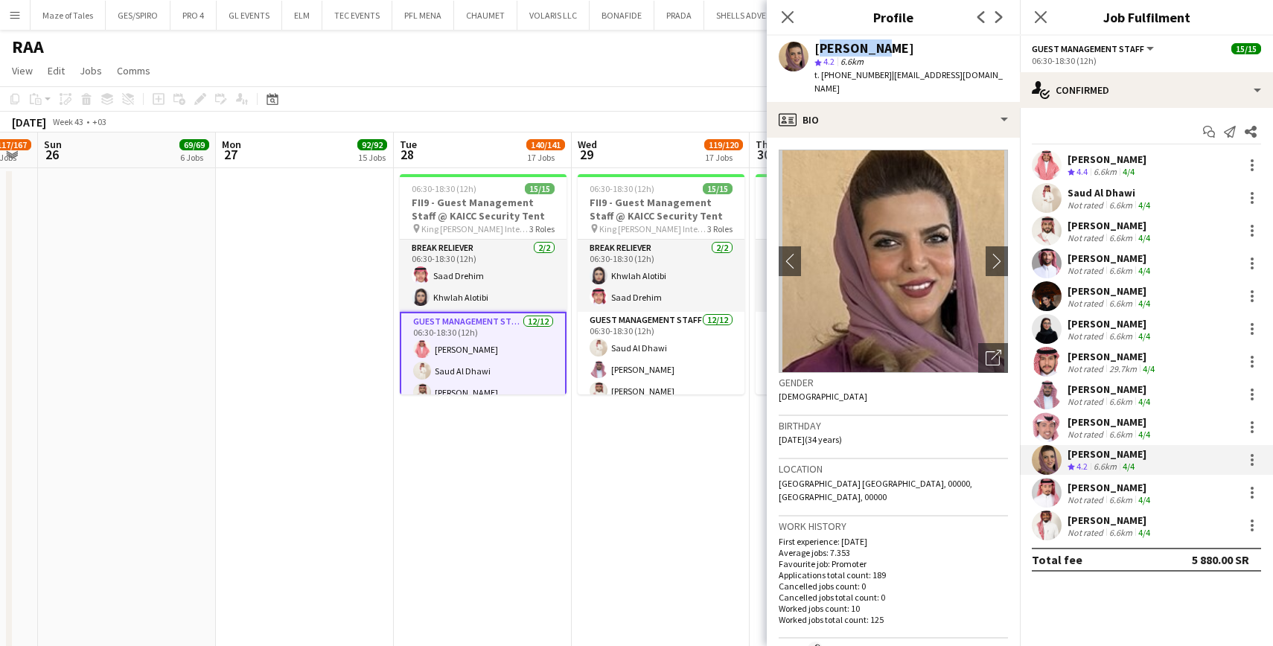
drag, startPoint x: 817, startPoint y: 45, endPoint x: 895, endPoint y: 43, distance: 78.2
click at [895, 43] on div "Amal Zaid" at bounding box center [911, 48] width 194 height 13
drag, startPoint x: 888, startPoint y: 79, endPoint x: 996, endPoint y: 71, distance: 108.2
click at [996, 71] on app-profile-header "Amal Zaid star 4.2 6.6km t. +966560066018 | alosaimiamal@yahoo.com" at bounding box center [893, 69] width 253 height 66
click at [857, 74] on span "t. +966560066018" at bounding box center [852, 74] width 77 height 11
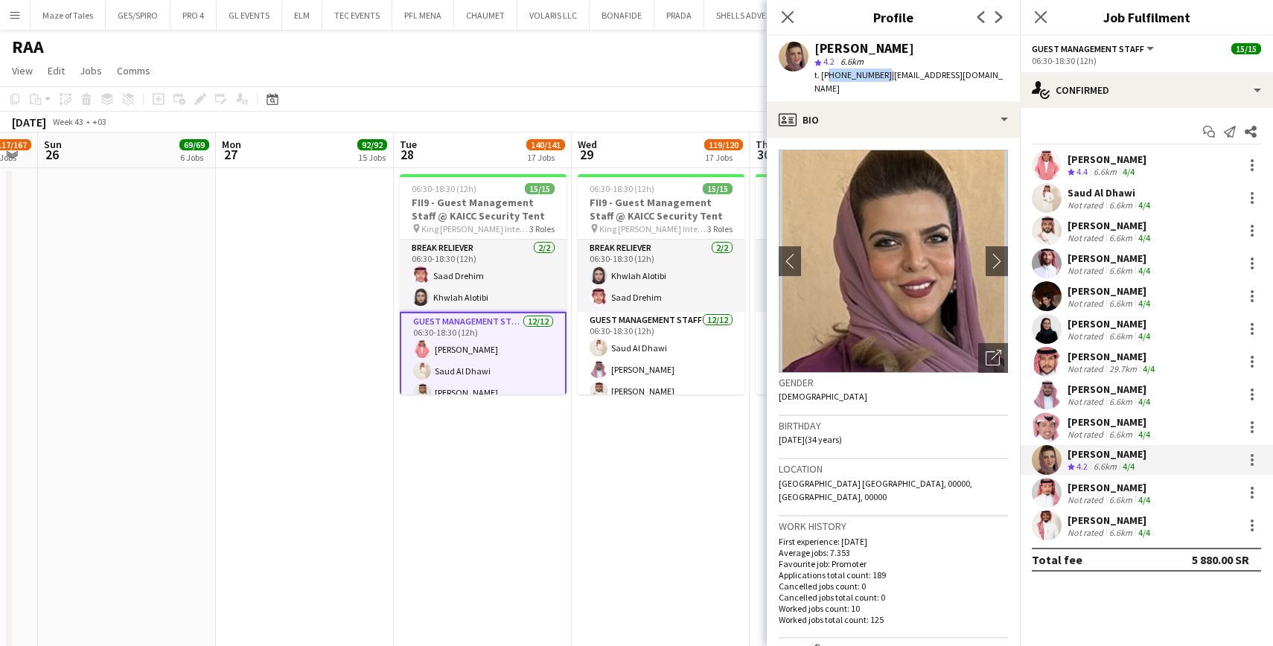
click at [857, 74] on span "t. +966560066018" at bounding box center [852, 74] width 77 height 11
click at [1099, 481] on div "Sultan Alghamdi" at bounding box center [1110, 487] width 86 height 13
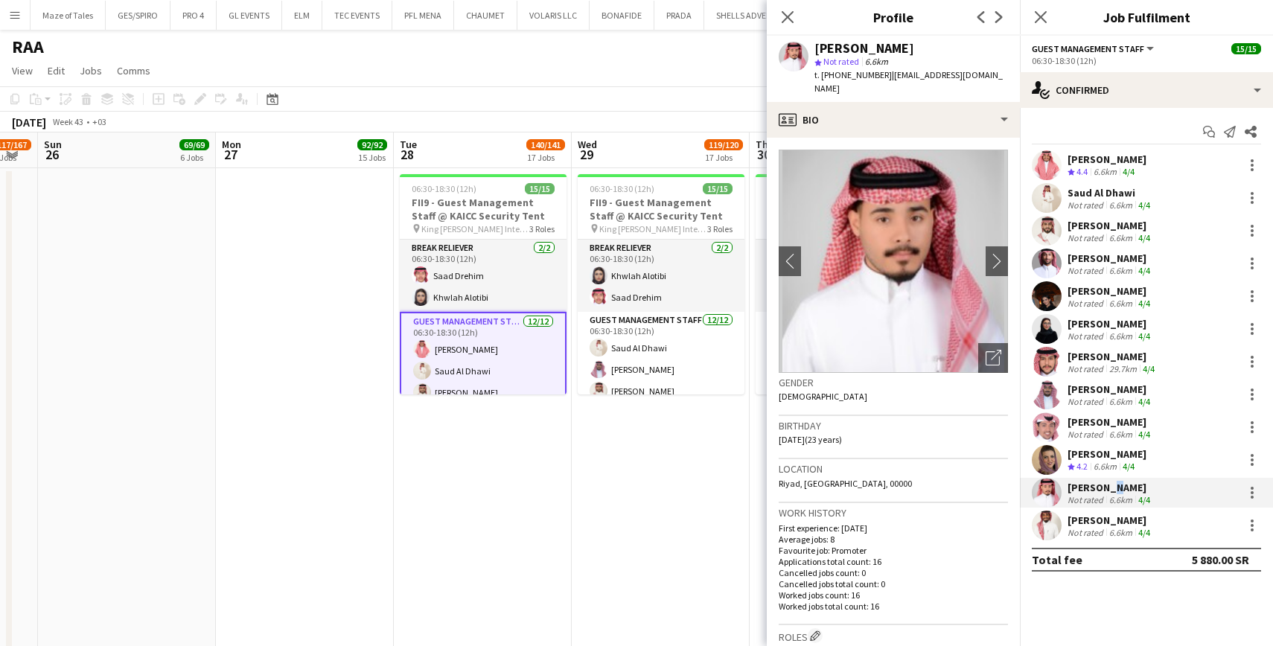
drag, startPoint x: 816, startPoint y: 50, endPoint x: 936, endPoint y: 46, distance: 119.9
click at [936, 46] on div "Sultan Alghamdi" at bounding box center [911, 48] width 194 height 13
drag, startPoint x: 887, startPoint y: 74, endPoint x: 1014, endPoint y: 73, distance: 126.6
click at [1014, 73] on app-profile-header "Sultan Alghamdi star Not rated 6.6km t. +966550381441 | sultan22salemm@gmail.com" at bounding box center [893, 69] width 253 height 66
click at [850, 74] on span "t. +966550381441" at bounding box center [852, 74] width 77 height 11
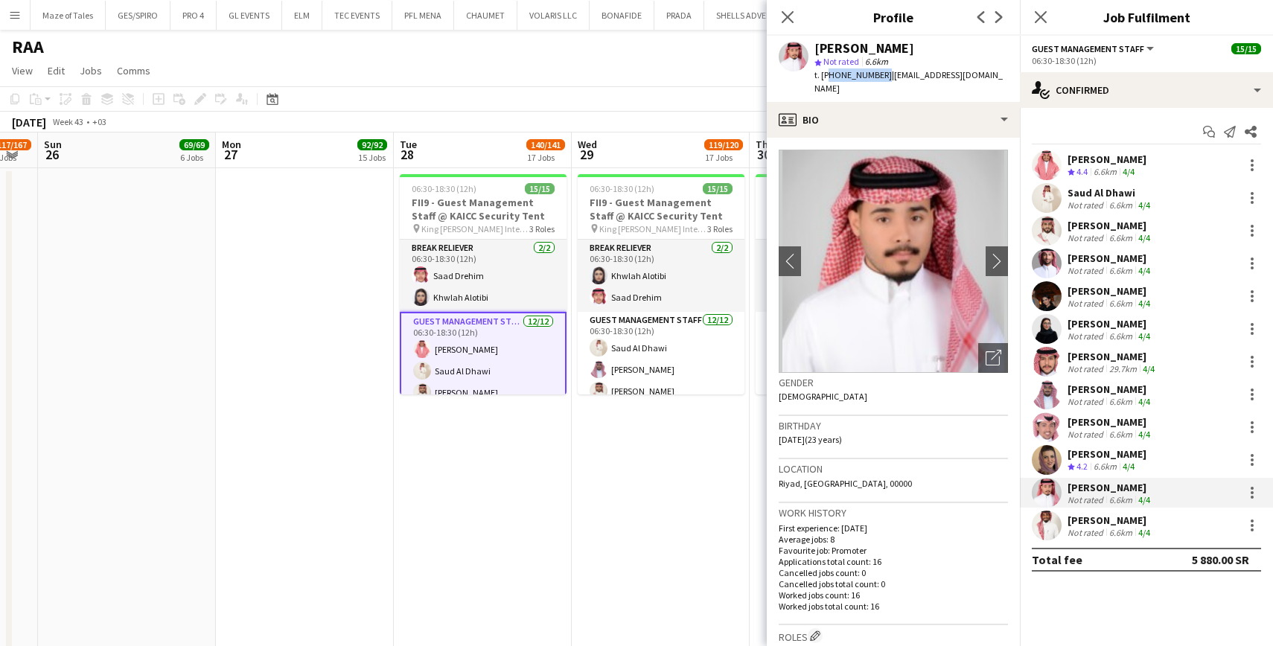
click at [850, 74] on span "t. +966550381441" at bounding box center [852, 74] width 77 height 11
click at [1082, 534] on div "Not rated" at bounding box center [1086, 532] width 39 height 11
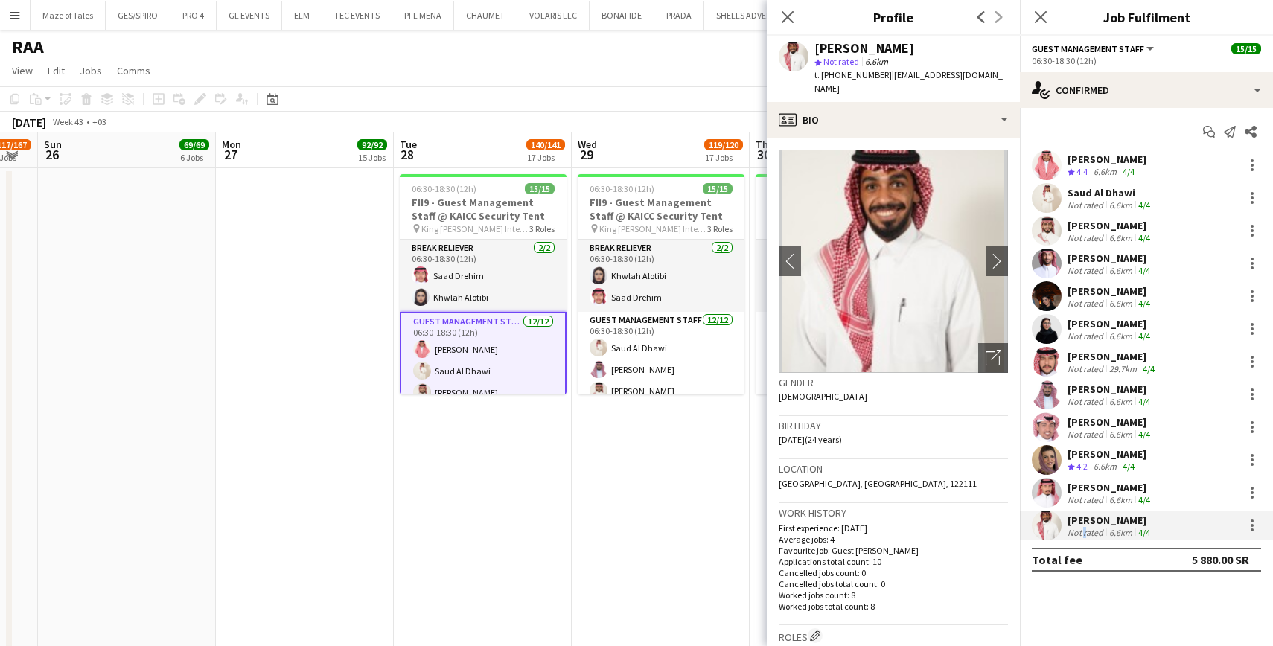
drag, startPoint x: 816, startPoint y: 45, endPoint x: 962, endPoint y: 41, distance: 146.0
click at [962, 41] on div "Mohammed Abdulelah star Not rated 6.6km t. +966590123386 | alnakhli45@gmail.com" at bounding box center [893, 69] width 253 height 66
drag, startPoint x: 887, startPoint y: 74, endPoint x: 981, endPoint y: 80, distance: 94.0
click at [981, 80] on div "Mohammed Abdulelah star Not rated 6.6km t. +966590123386 | alnakhli45@gmail.com" at bounding box center [893, 69] width 253 height 66
click at [866, 74] on span "t. +966590123386" at bounding box center [852, 74] width 77 height 11
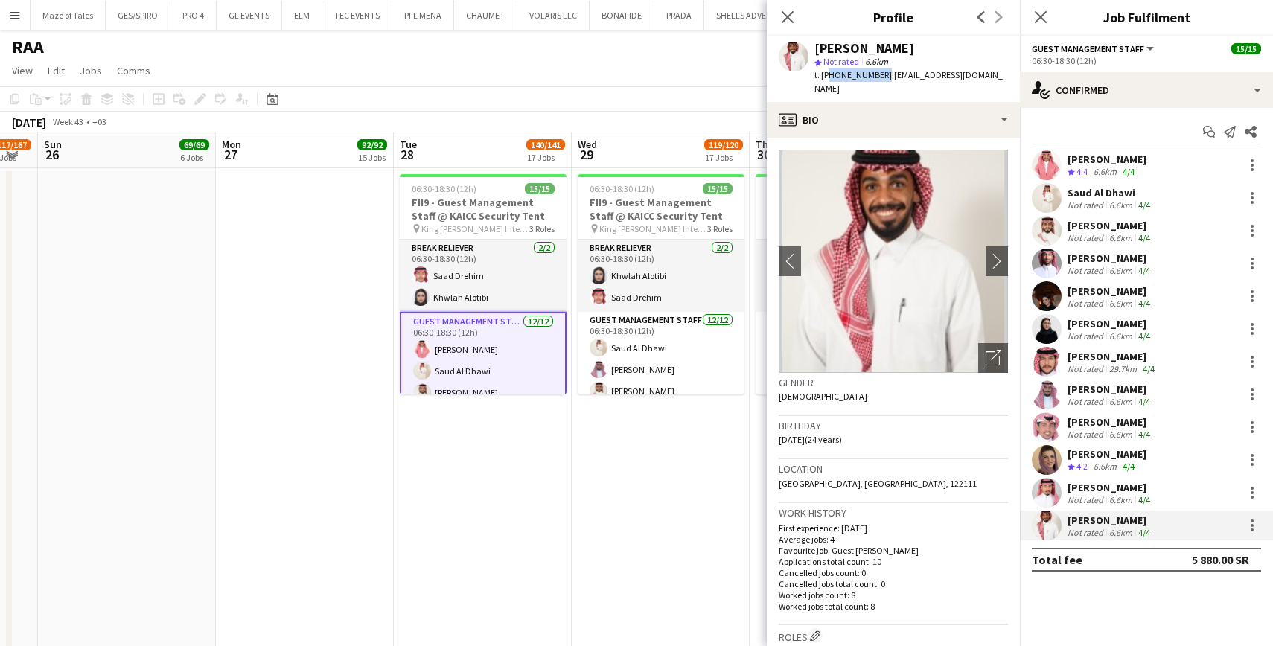
click at [866, 74] on span "t. +966590123386" at bounding box center [852, 74] width 77 height 11
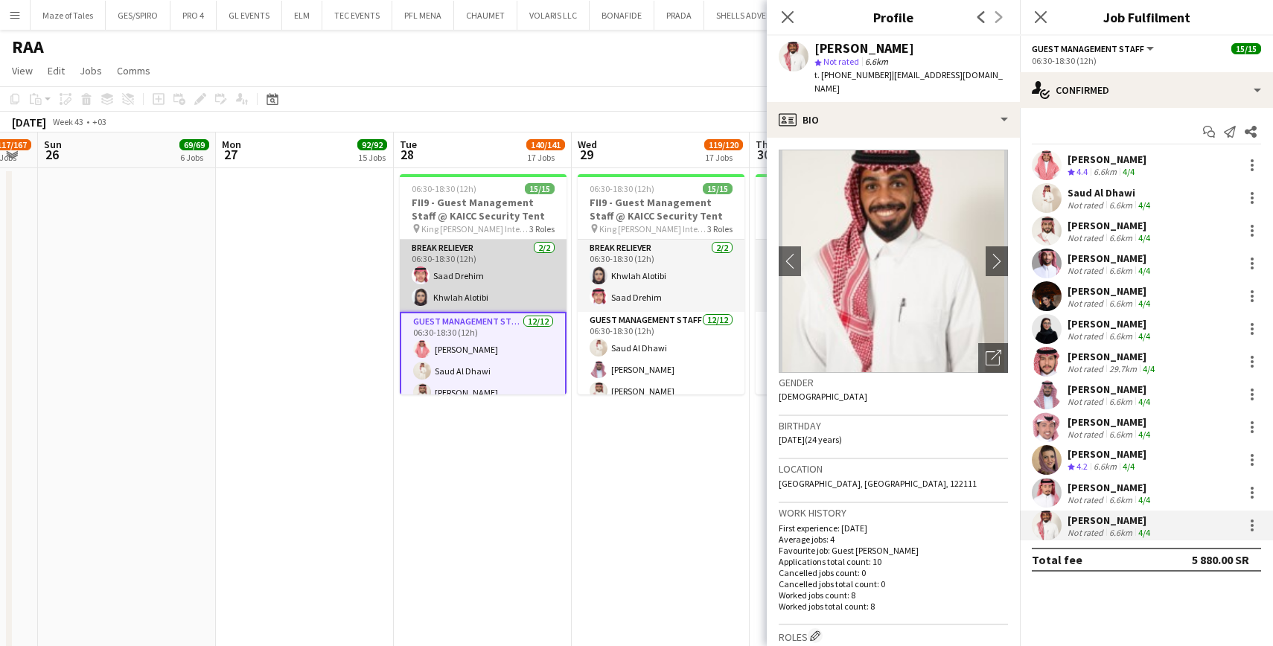
click at [520, 293] on app-card-role "Break reliever 2/2 06:30-18:30 (12h) Saad Drehim Khwlah Alotibi" at bounding box center [483, 276] width 167 height 72
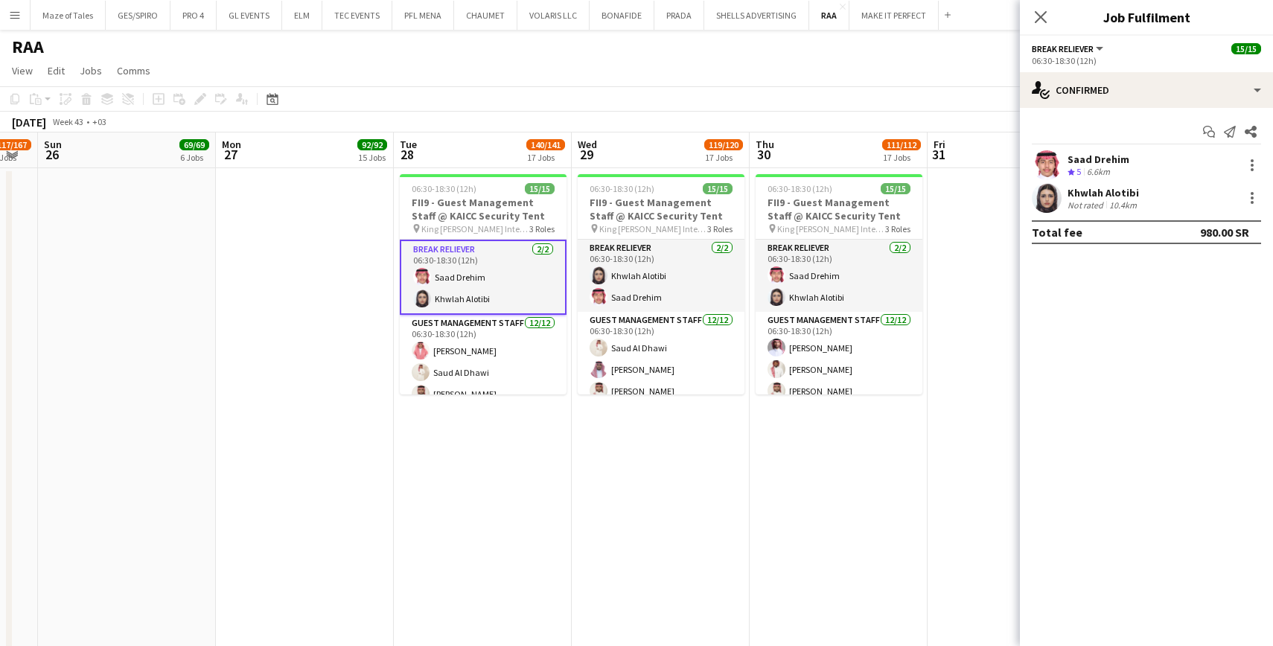
click at [1150, 161] on div "Saad Drehim Crew rating 5 6.6km" at bounding box center [1146, 165] width 253 height 30
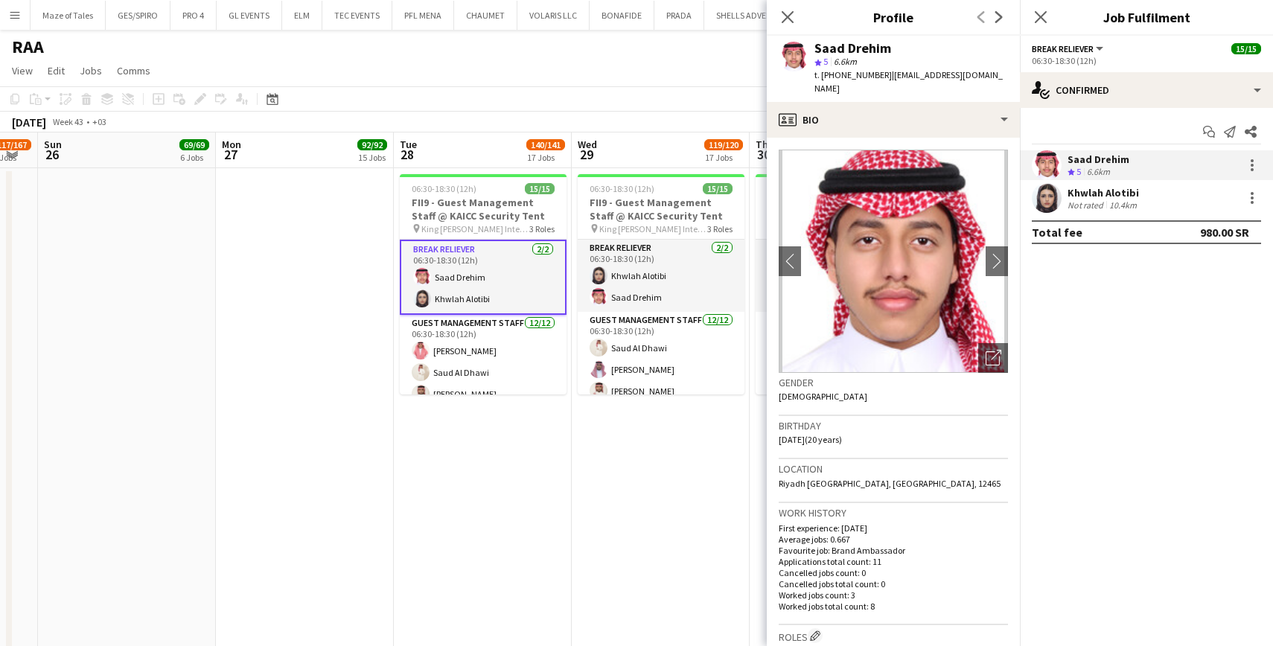
drag, startPoint x: 817, startPoint y: 48, endPoint x: 914, endPoint y: 44, distance: 96.8
click at [914, 44] on div "Saad Drehim" at bounding box center [911, 48] width 194 height 13
drag, startPoint x: 887, startPoint y: 74, endPoint x: 996, endPoint y: 74, distance: 109.4
click at [996, 74] on app-profile-header "Saad Drehim star 5 6.6km t. +966505969738 | little.saad7@gmail.com" at bounding box center [893, 69] width 253 height 66
click at [841, 77] on span "t. +966505969738" at bounding box center [852, 74] width 77 height 11
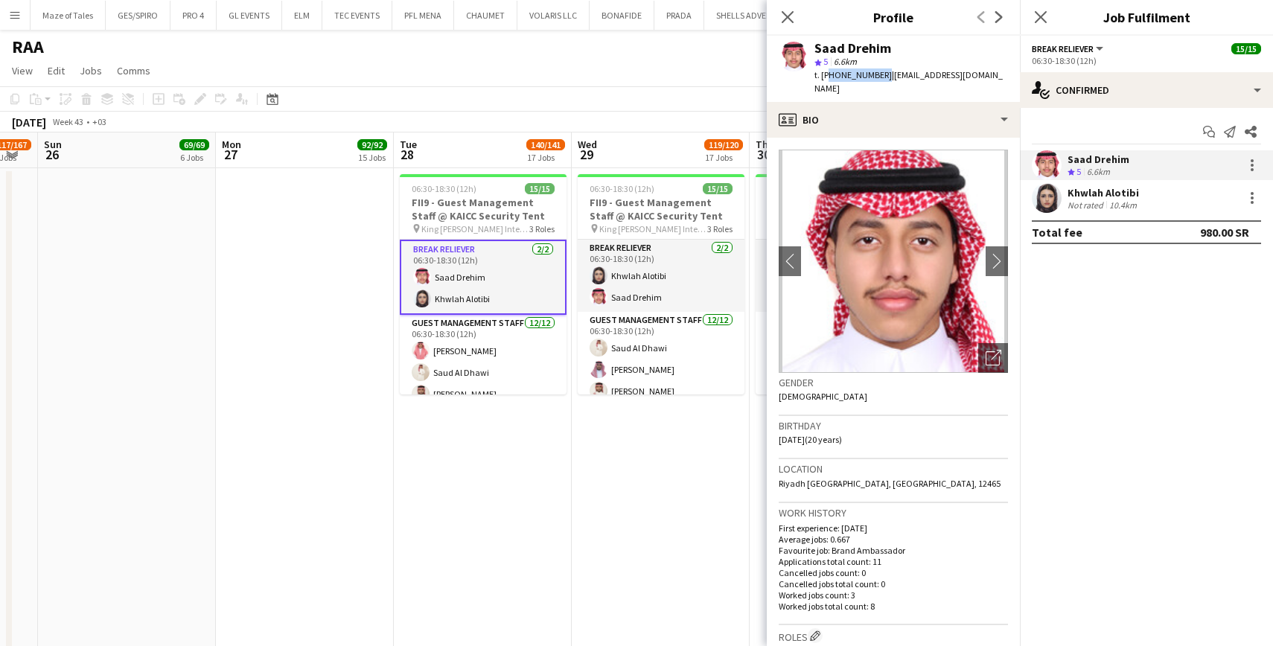
click at [841, 77] on span "t. +966505969738" at bounding box center [852, 74] width 77 height 11
click at [1146, 192] on div "Khwlah Alotibi Not rated 10.4km" at bounding box center [1146, 198] width 253 height 30
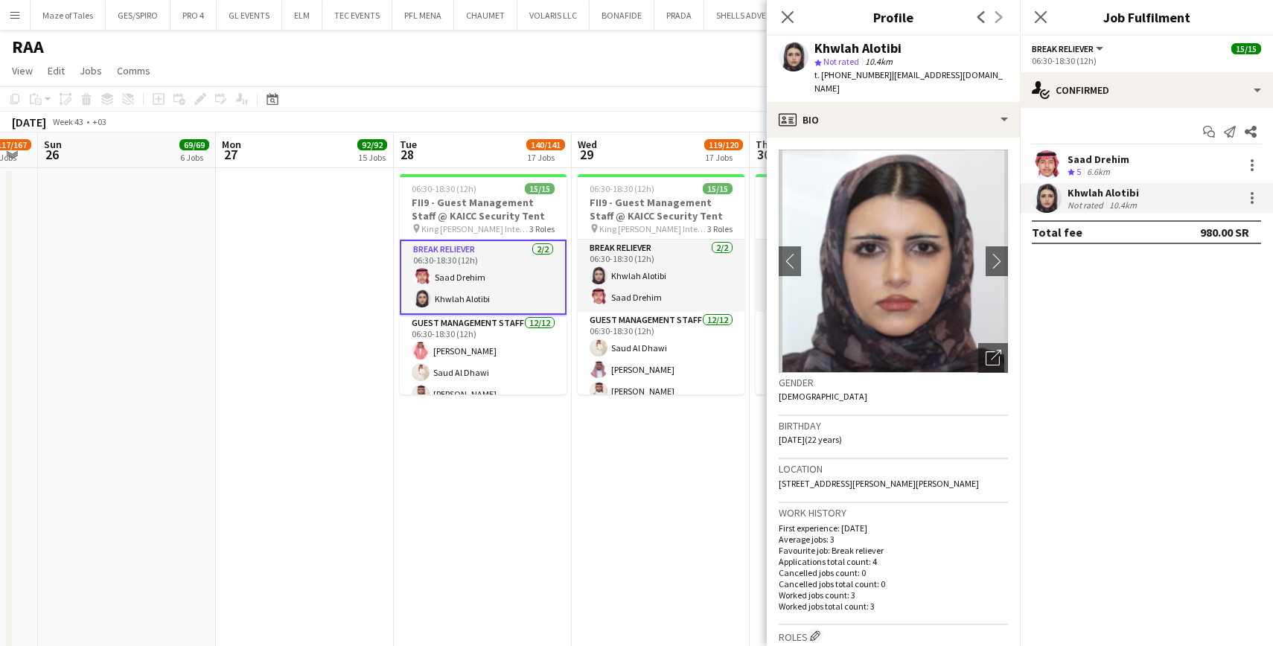
drag, startPoint x: 817, startPoint y: 44, endPoint x: 942, endPoint y: 44, distance: 125.8
click at [942, 44] on div "Khwlah Alotibi" at bounding box center [911, 48] width 194 height 13
drag, startPoint x: 887, startPoint y: 74, endPoint x: 979, endPoint y: 80, distance: 91.8
click at [979, 80] on div "Khwlah Alotibi star Not rated 10.4km t. +966553583272 | khwlahalot@gmail.com" at bounding box center [893, 69] width 253 height 66
click at [838, 80] on div "t. +966553583272 | khwlahalot@gmail.com" at bounding box center [911, 81] width 194 height 27
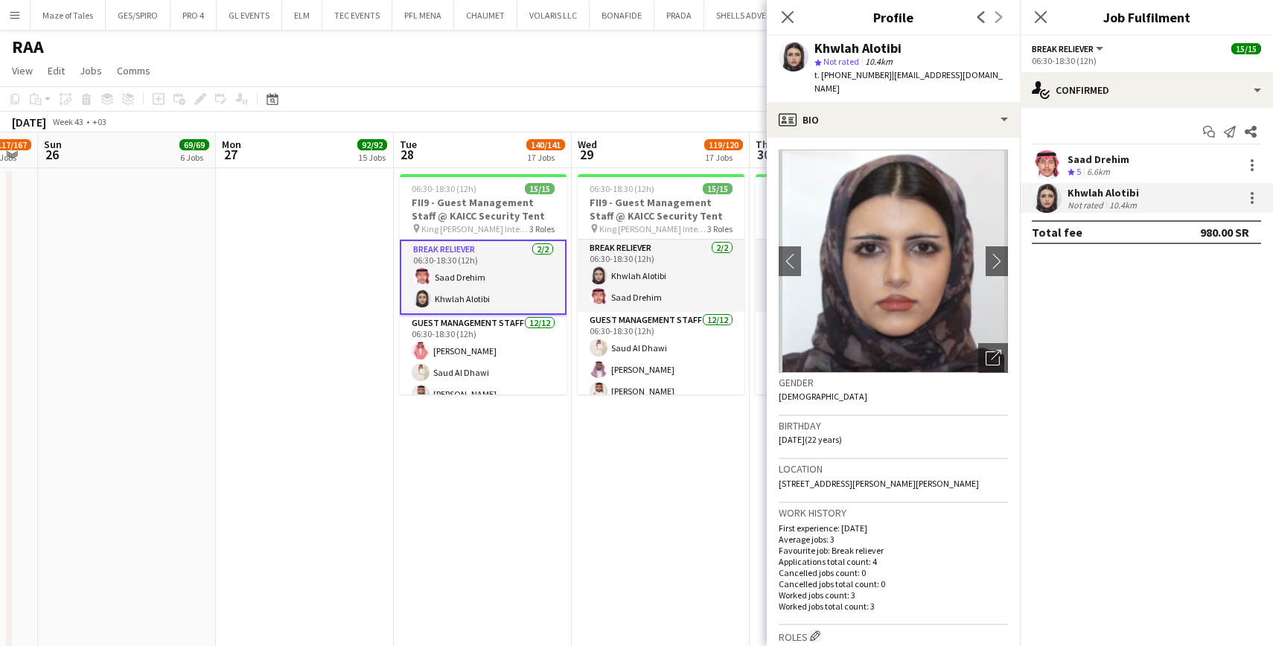
click at [843, 80] on span "t. +966553583272" at bounding box center [852, 74] width 77 height 11
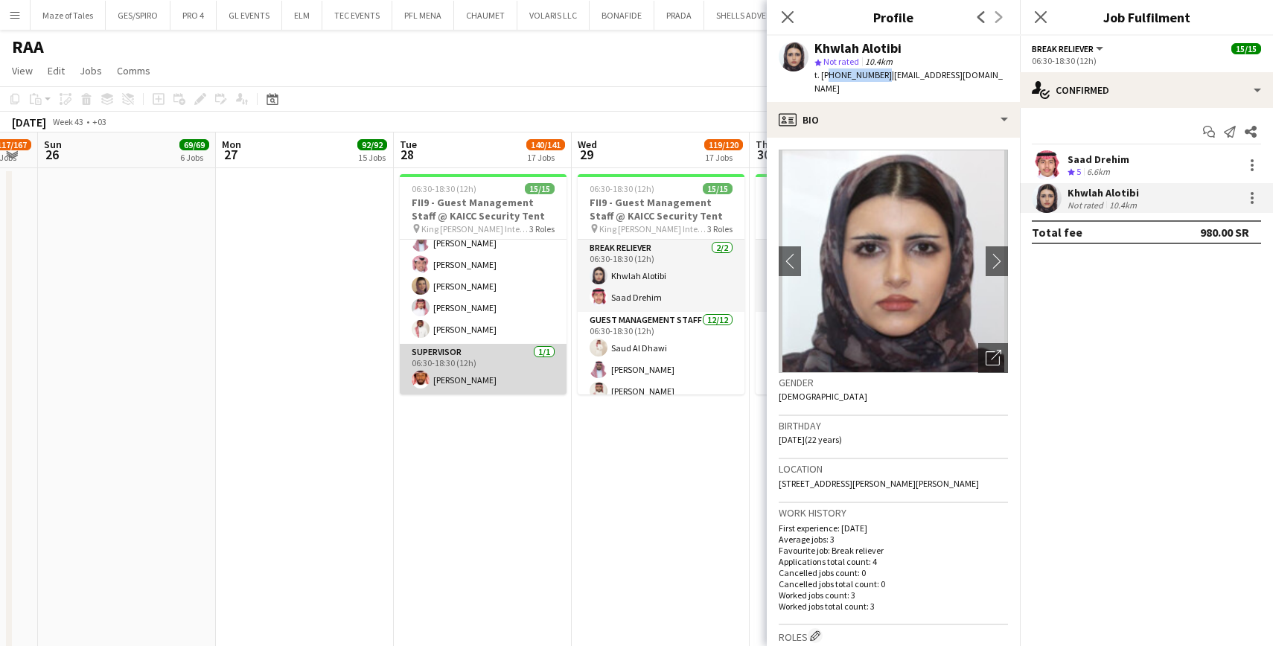
scroll to position [259, 0]
click at [493, 374] on app-card-role "Supervisor 1/1 06:30-18:30 (12h) Saud Alothman" at bounding box center [483, 369] width 167 height 51
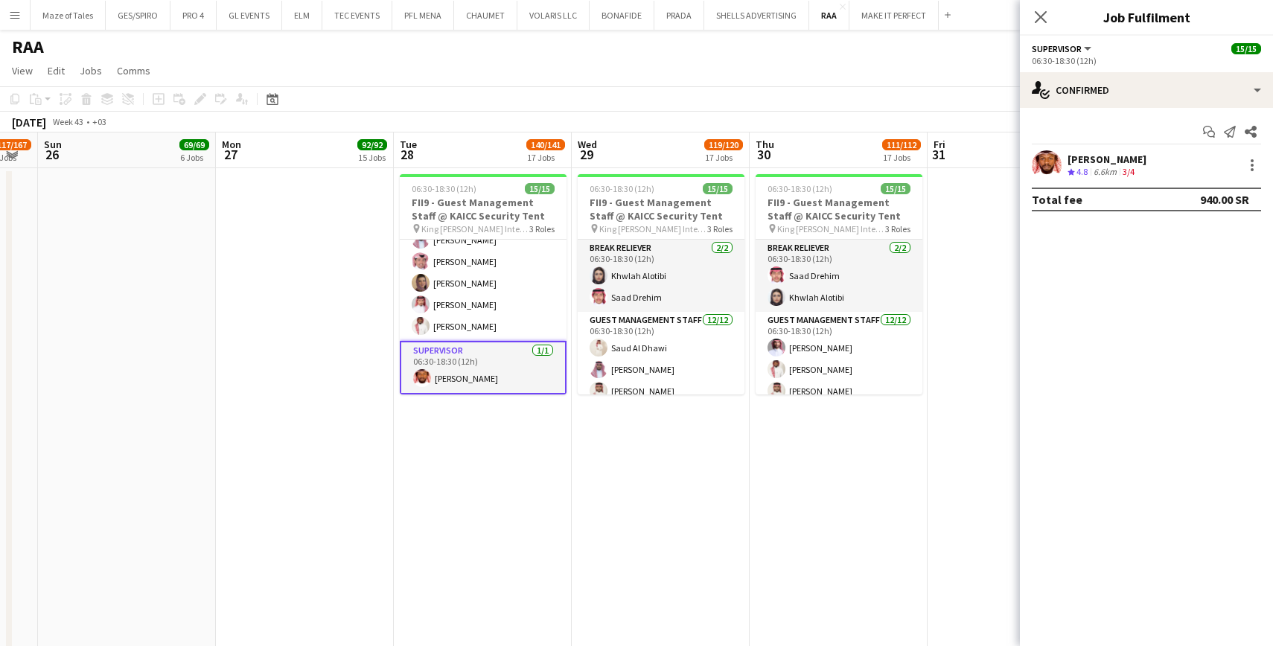
click at [1073, 159] on div "Saud Alothman" at bounding box center [1106, 159] width 79 height 13
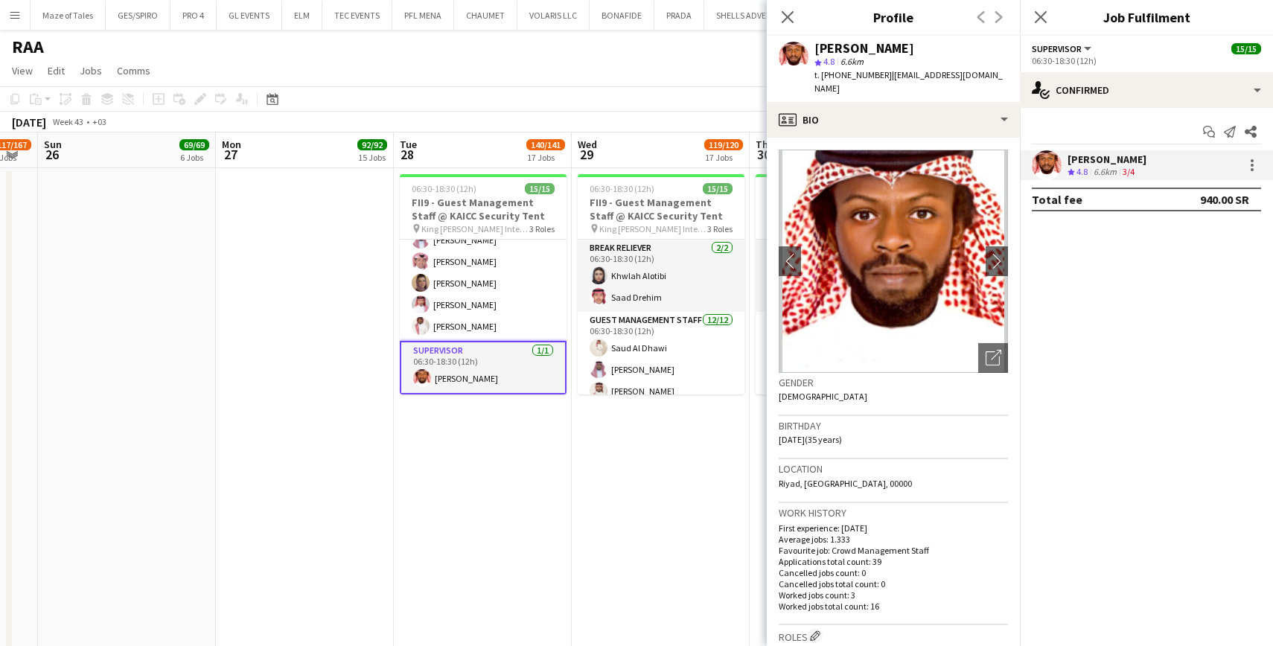
drag, startPoint x: 814, startPoint y: 47, endPoint x: 916, endPoint y: 45, distance: 102.7
click at [916, 45] on div "Saud Alothman star 4.8 6.6km t. +966556253992 | saud2011ksa@hotmail.com" at bounding box center [893, 69] width 253 height 66
drag, startPoint x: 887, startPoint y: 74, endPoint x: 1003, endPoint y: 83, distance: 116.5
click at [1003, 83] on app-profile-header "Saud Alothman star 4.8 6.6km t. +966556253992 | saud2011ksa@hotmail.com" at bounding box center [893, 69] width 253 height 66
click at [840, 78] on span "t. +966556253992" at bounding box center [852, 74] width 77 height 11
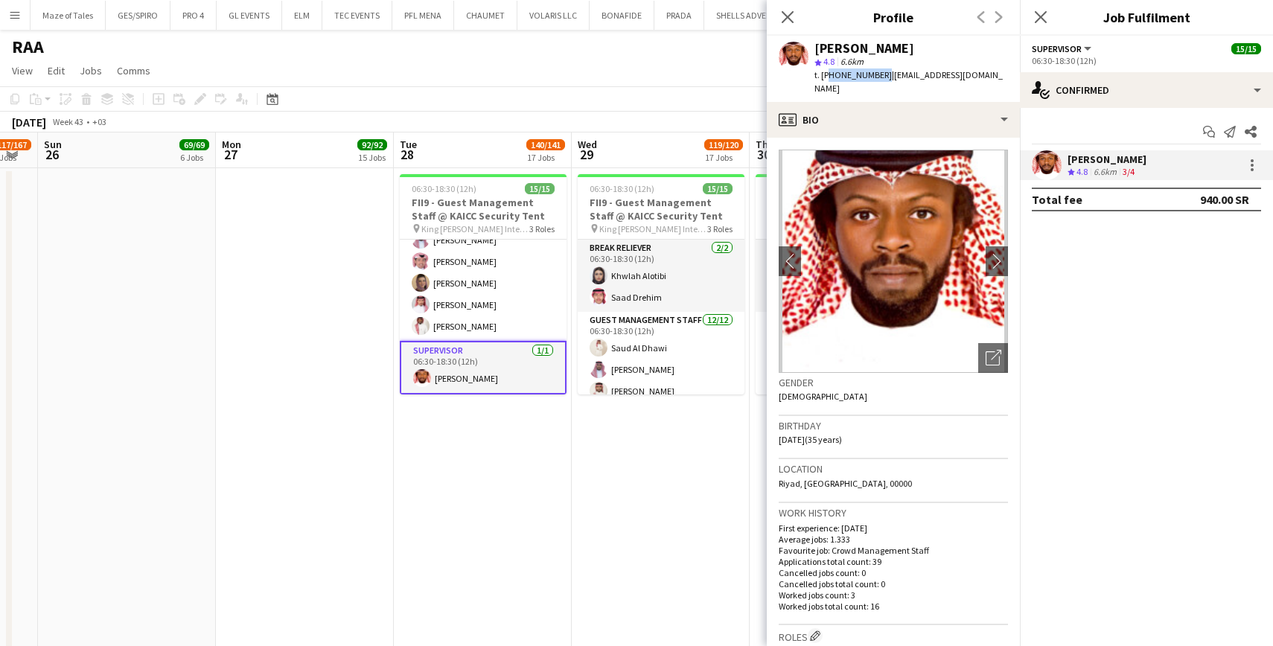
click at [840, 78] on span "t. +966556253992" at bounding box center [852, 74] width 77 height 11
